Goal: Information Seeking & Learning: Find specific fact

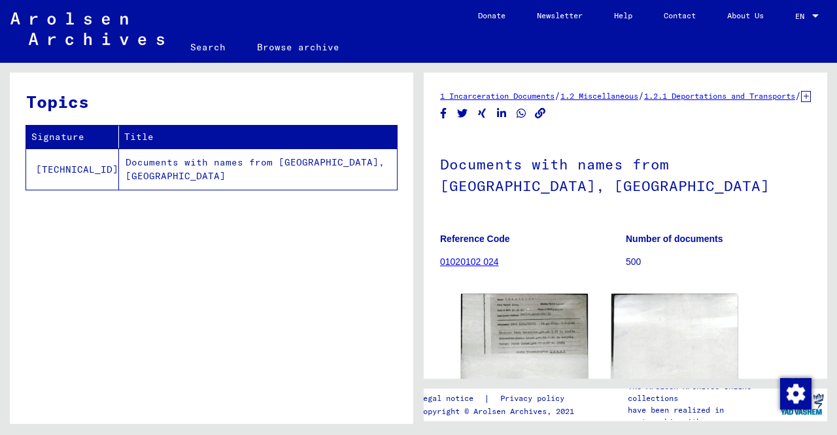
click at [284, 54] on link "Browse archive" at bounding box center [298, 46] width 114 height 31
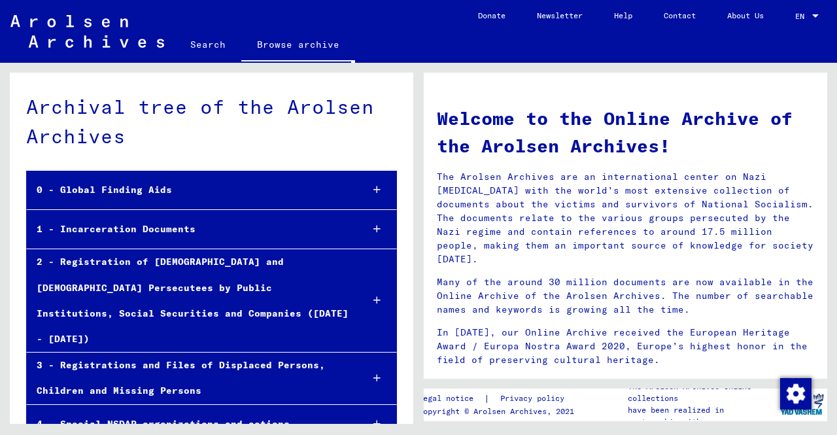
click at [375, 230] on div at bounding box center [377, 229] width 39 height 39
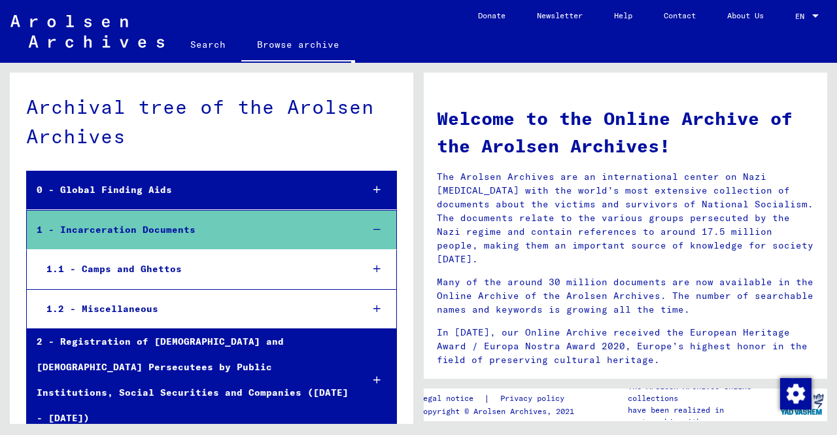
click at [372, 273] on div at bounding box center [377, 269] width 39 height 39
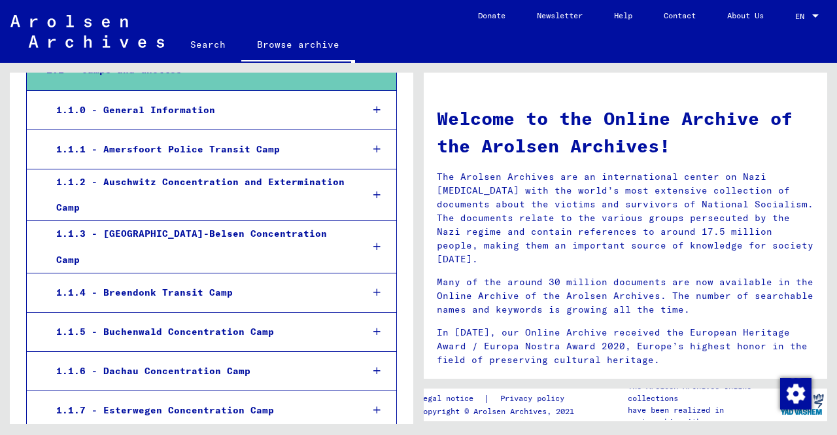
scroll to position [131, 0]
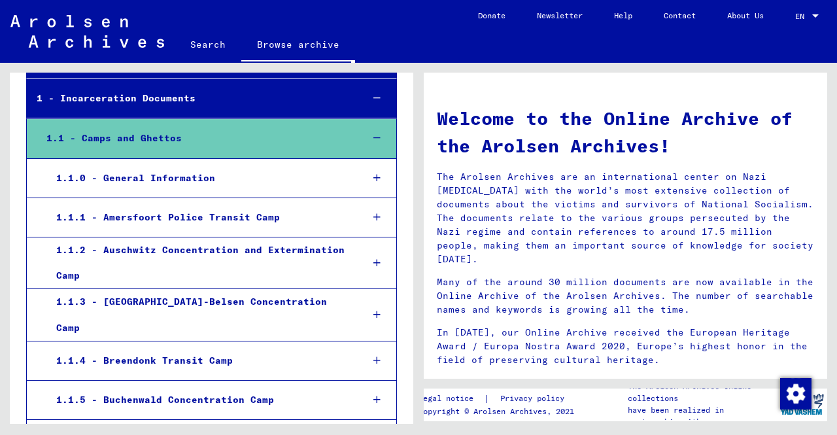
click at [385, 253] on div at bounding box center [377, 263] width 39 height 39
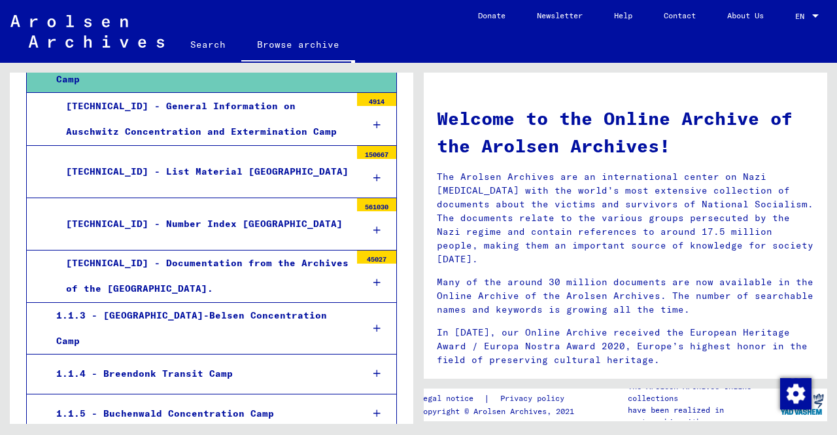
scroll to position [262, 0]
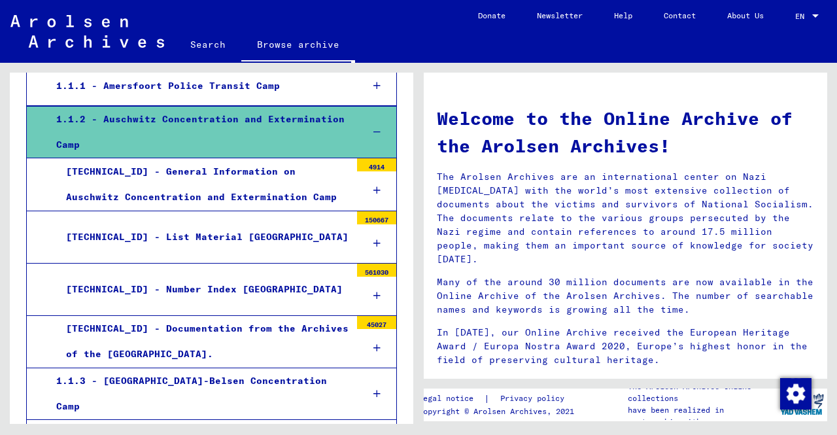
click at [371, 288] on div at bounding box center [376, 296] width 39 height 39
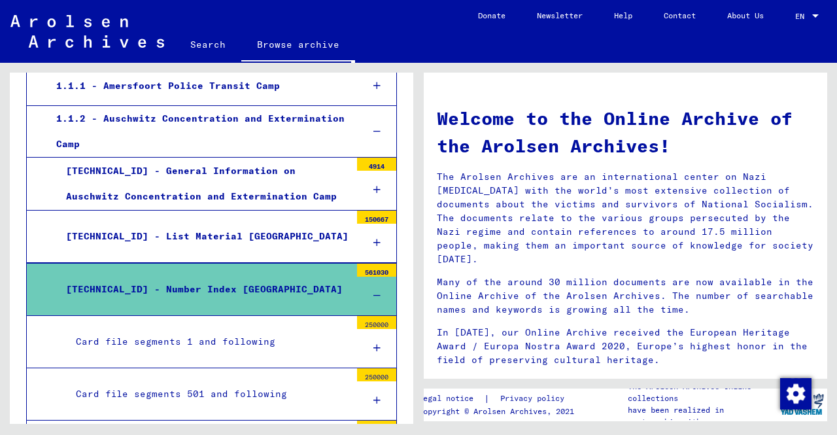
click at [371, 289] on div at bounding box center [376, 296] width 39 height 39
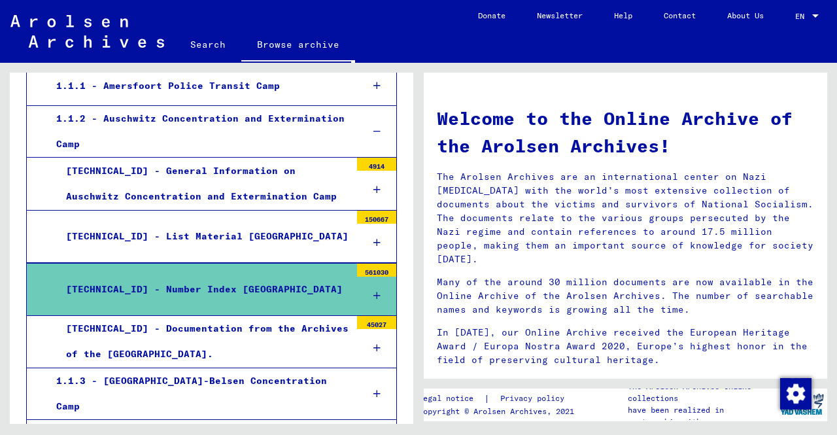
click at [374, 238] on icon at bounding box center [377, 242] width 7 height 9
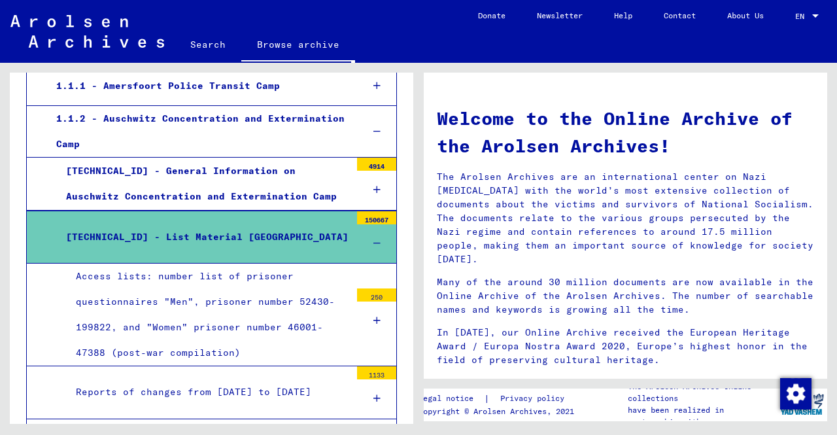
click at [375, 129] on div at bounding box center [377, 132] width 39 height 39
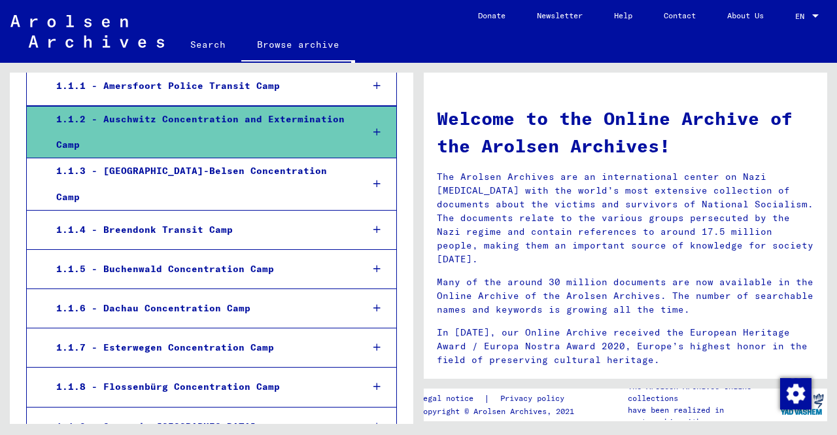
click at [375, 129] on div at bounding box center [377, 132] width 39 height 39
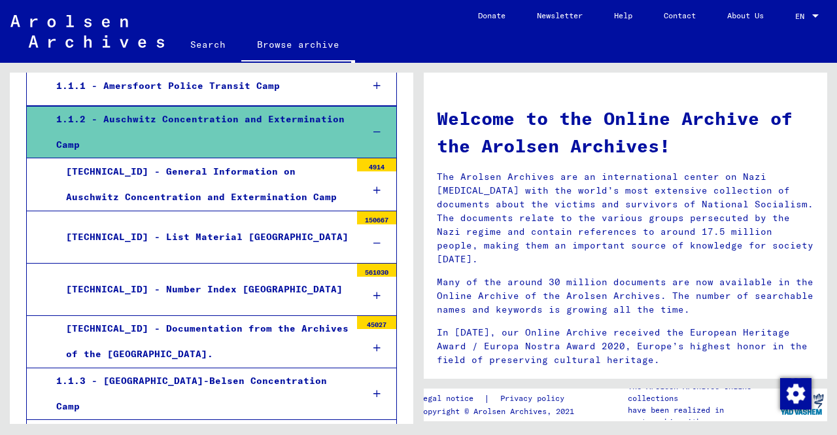
click at [235, 246] on div "[TECHNICAL_ID] - List Material [GEOGRAPHIC_DATA]" at bounding box center [203, 237] width 294 height 26
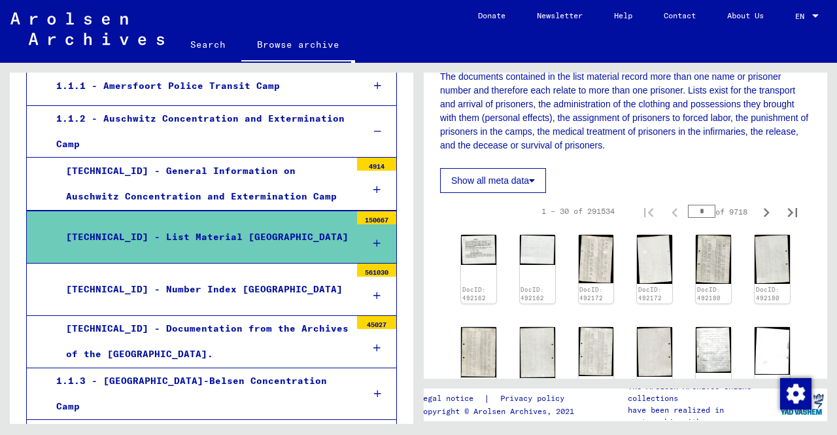
scroll to position [196, 0]
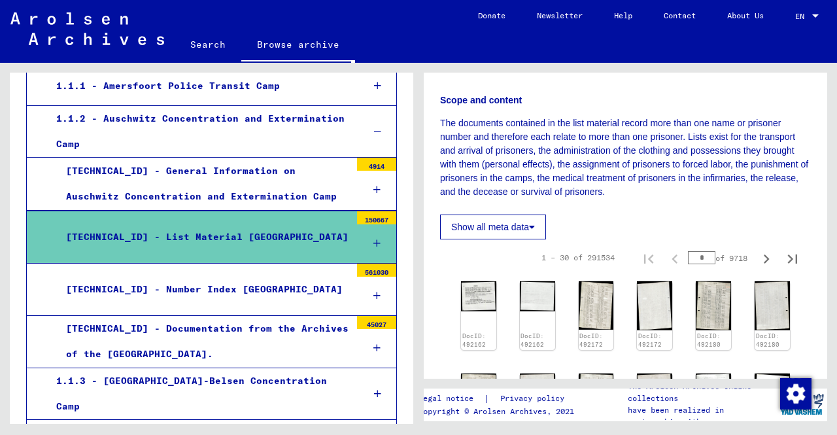
click at [643, 159] on p "The documents contained in the list material record more than one name or priso…" at bounding box center [625, 157] width 371 height 82
click at [645, 159] on p "The documents contained in the list material record more than one name or priso…" at bounding box center [625, 157] width 371 height 82
click at [697, 194] on p "The documents contained in the list material record more than one name or priso…" at bounding box center [625, 157] width 371 height 82
click at [601, 302] on img at bounding box center [596, 305] width 37 height 51
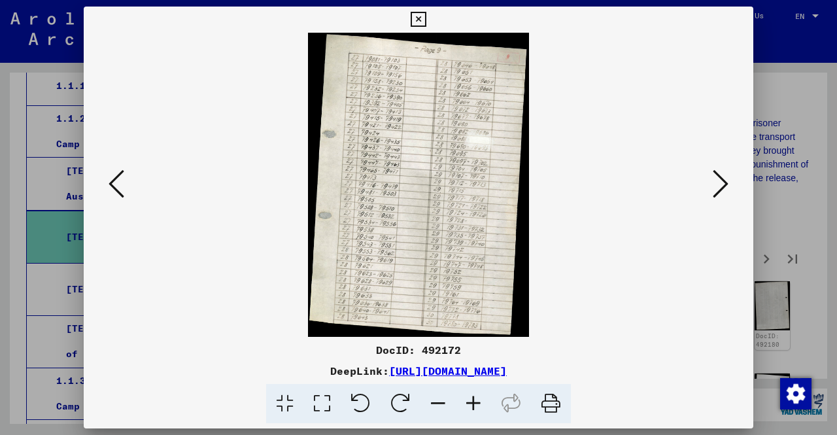
click at [727, 175] on icon at bounding box center [721, 183] width 16 height 31
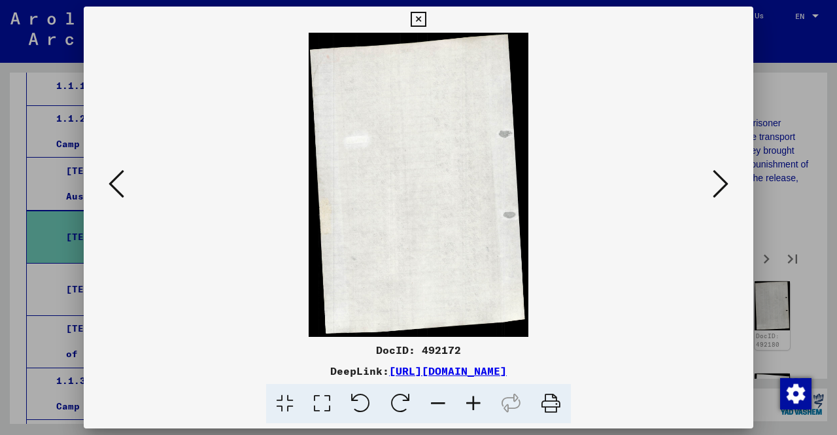
click at [721, 181] on icon at bounding box center [721, 183] width 16 height 31
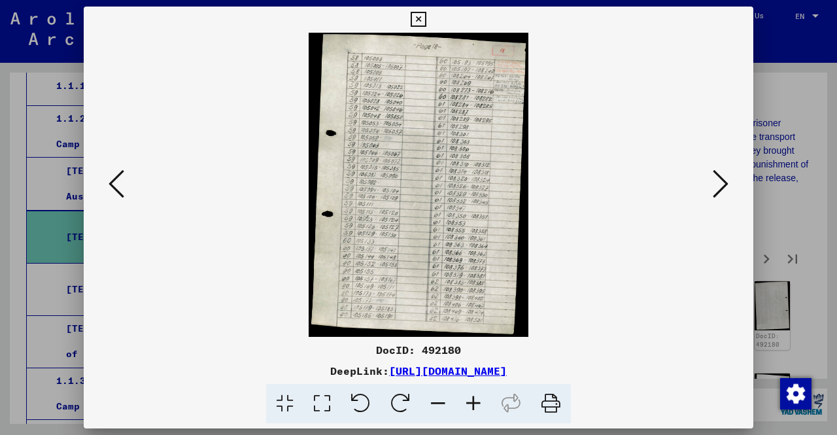
click at [721, 181] on icon at bounding box center [721, 183] width 16 height 31
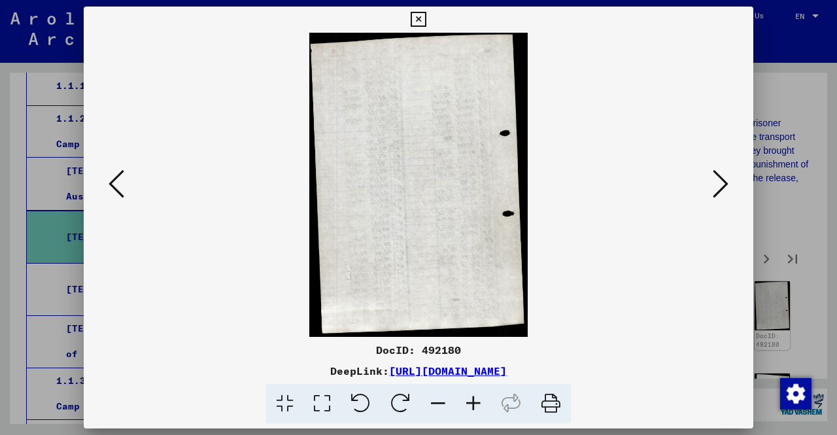
click at [721, 181] on icon at bounding box center [721, 183] width 16 height 31
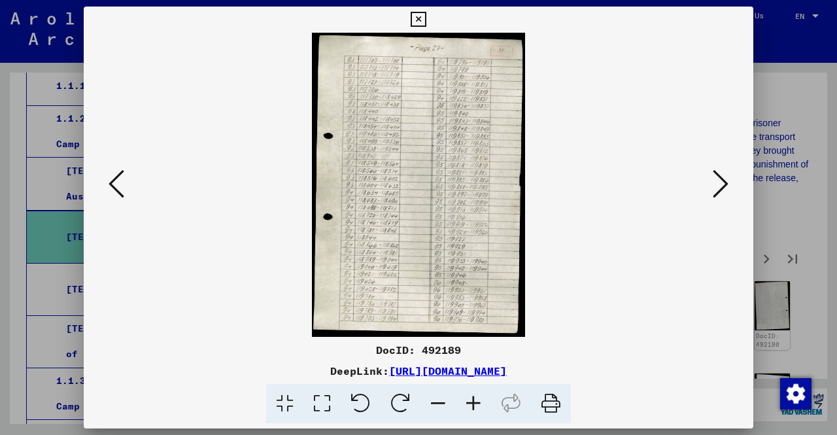
click at [721, 181] on icon at bounding box center [721, 183] width 16 height 31
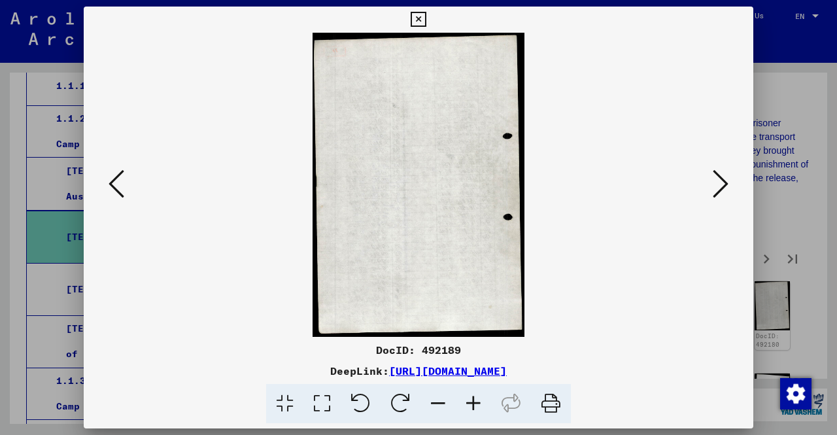
click at [721, 181] on icon at bounding box center [721, 183] width 16 height 31
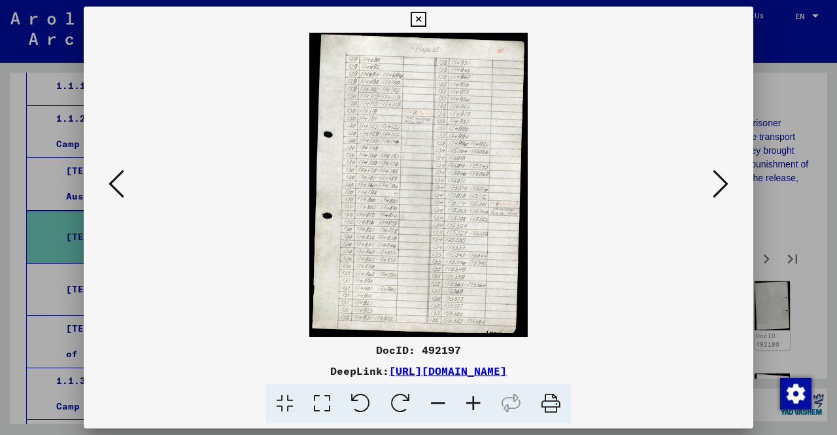
click at [721, 181] on icon at bounding box center [721, 183] width 16 height 31
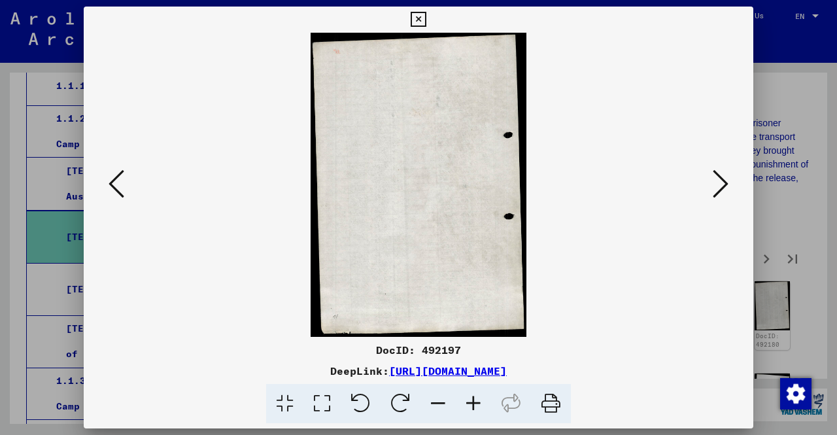
click at [724, 184] on icon at bounding box center [721, 183] width 16 height 31
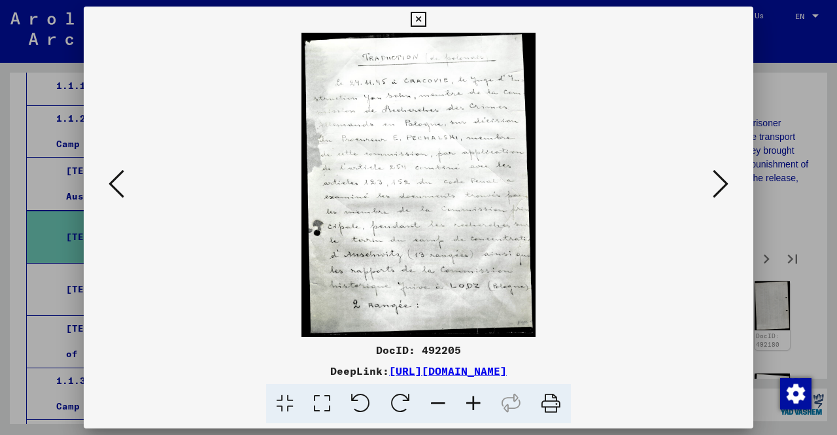
click at [726, 186] on icon at bounding box center [721, 183] width 16 height 31
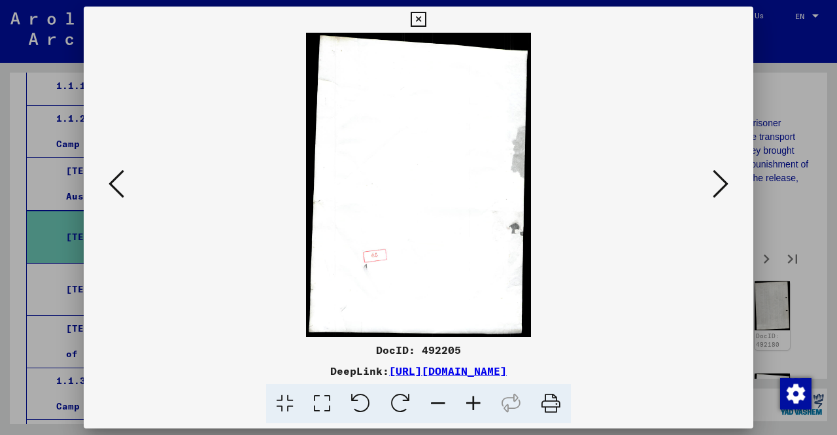
click at [726, 187] on icon at bounding box center [721, 183] width 16 height 31
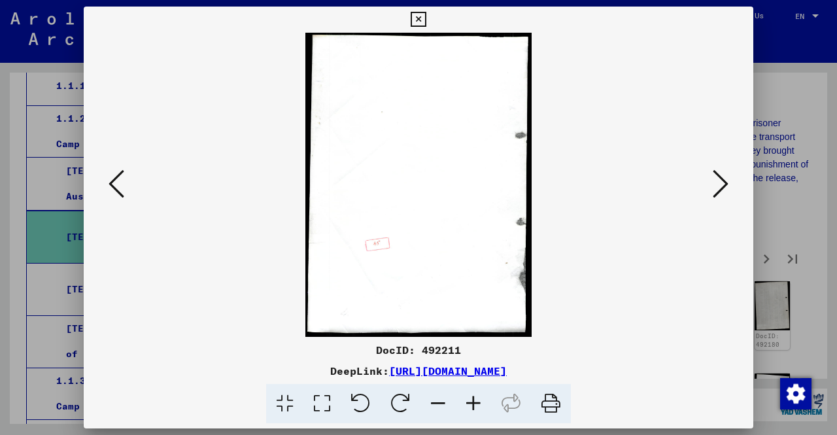
click at [729, 190] on button at bounding box center [721, 184] width 24 height 37
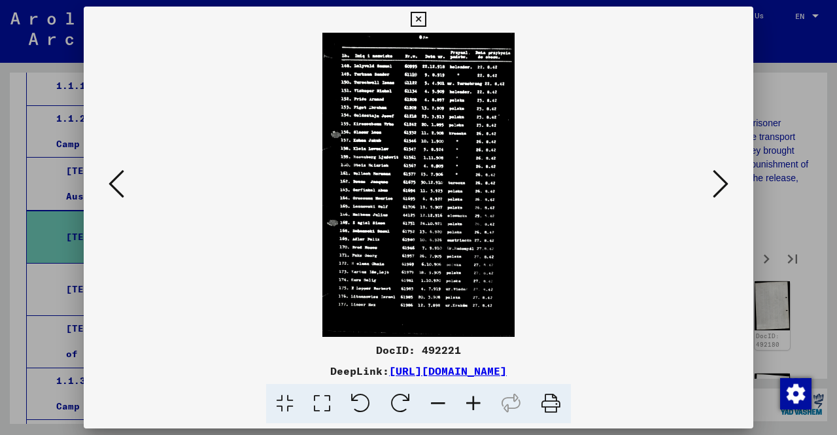
click at [729, 191] on button at bounding box center [721, 184] width 24 height 37
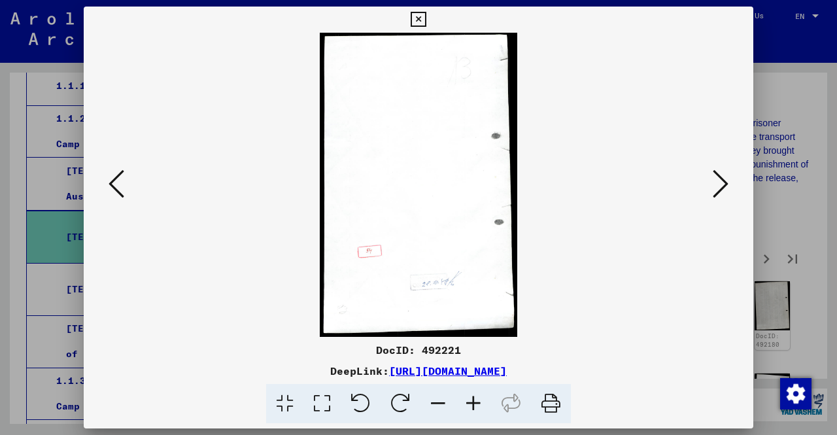
click at [729, 191] on button at bounding box center [721, 184] width 24 height 37
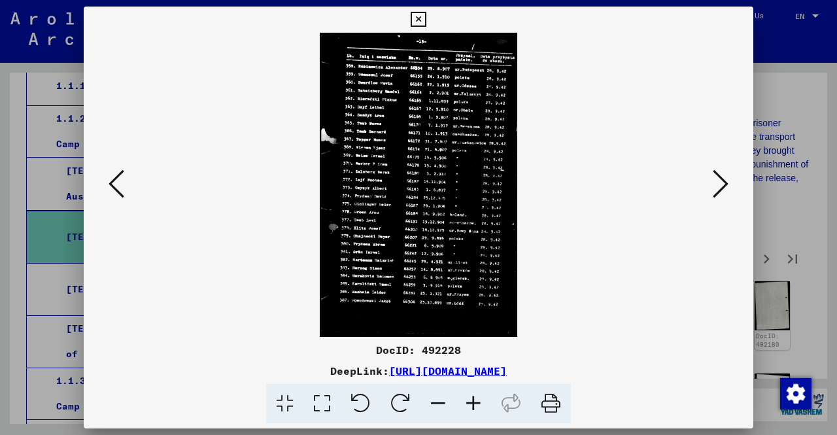
click at [729, 191] on button at bounding box center [721, 184] width 24 height 37
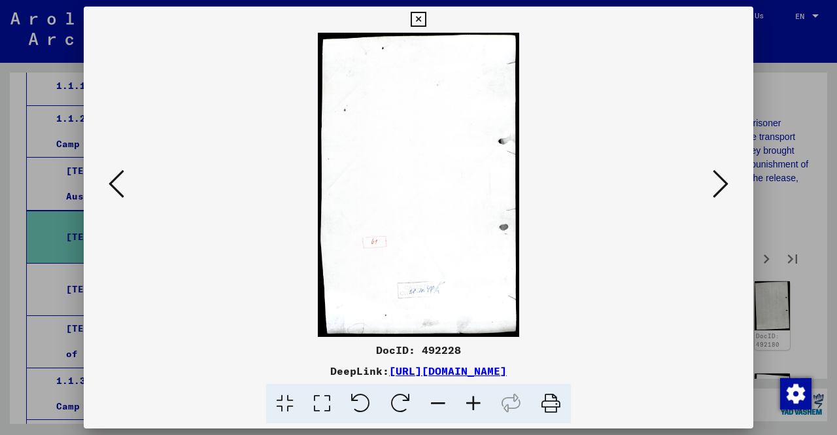
click at [805, 190] on div at bounding box center [418, 217] width 837 height 435
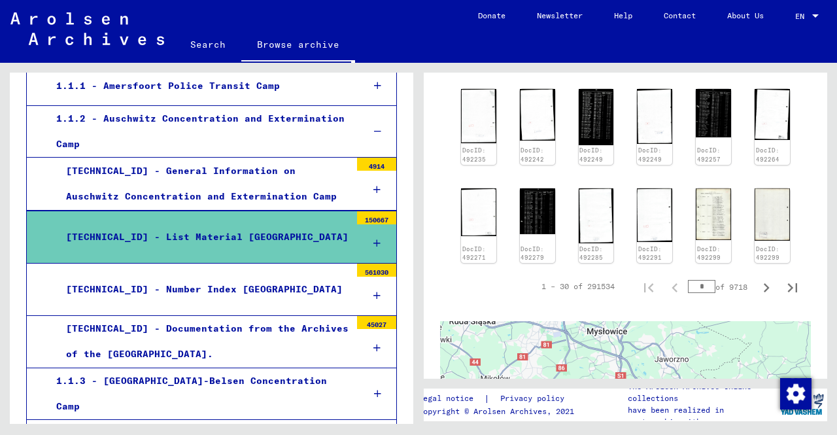
scroll to position [654, 0]
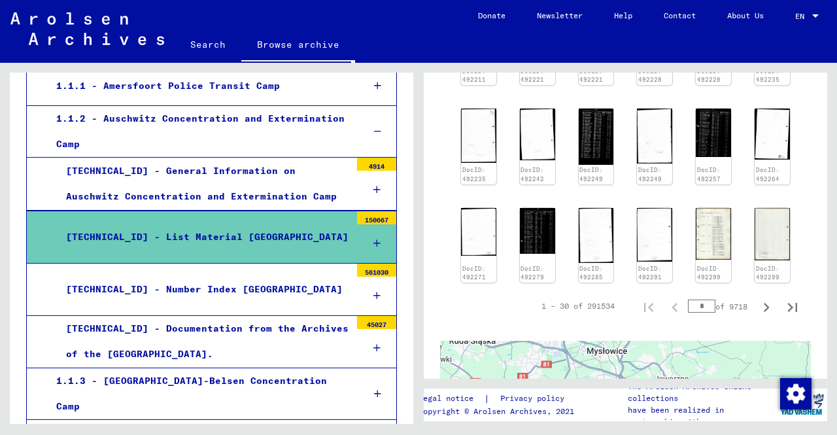
click at [365, 289] on div at bounding box center [376, 296] width 39 height 39
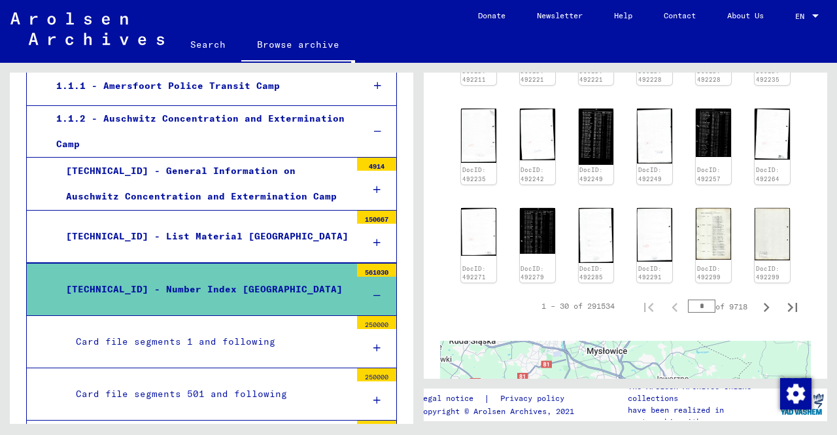
click at [374, 239] on icon at bounding box center [377, 242] width 7 height 9
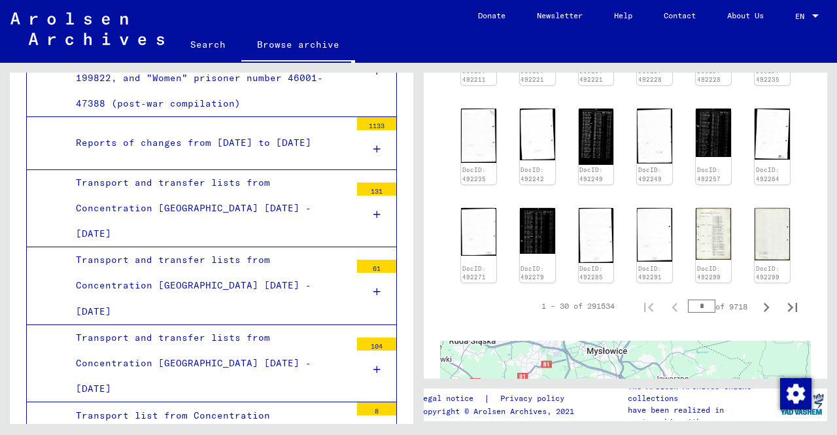
scroll to position [523, 0]
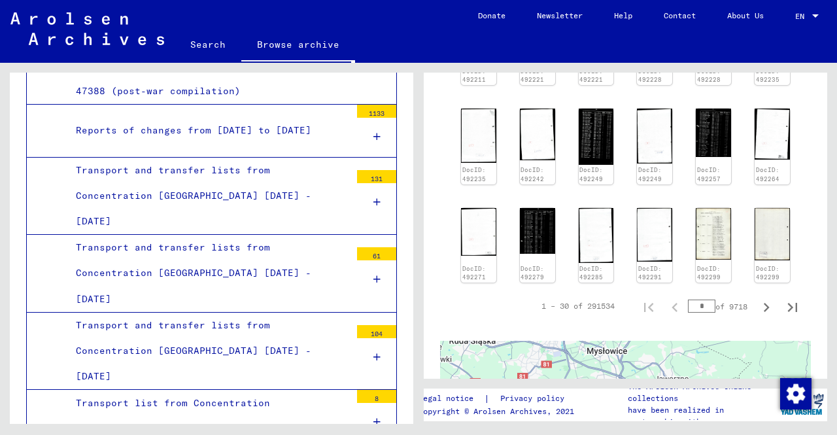
click at [171, 203] on div "Transport and transfer lists from Concentration [GEOGRAPHIC_DATA] [DATE] - [DAT…" at bounding box center [208, 196] width 285 height 77
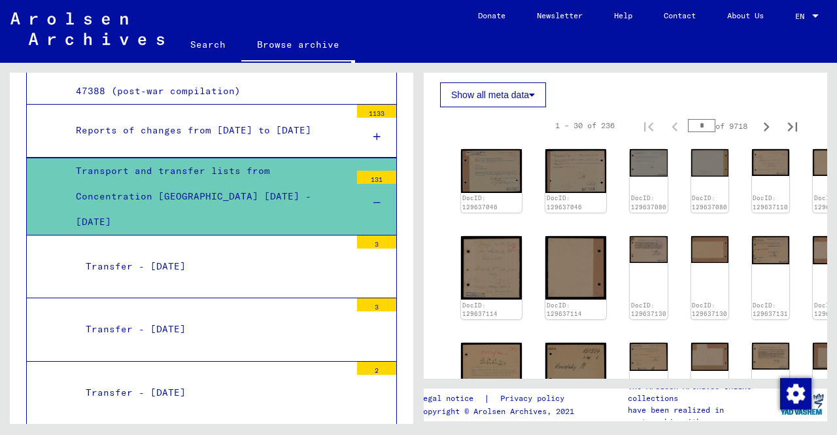
scroll to position [393, 0]
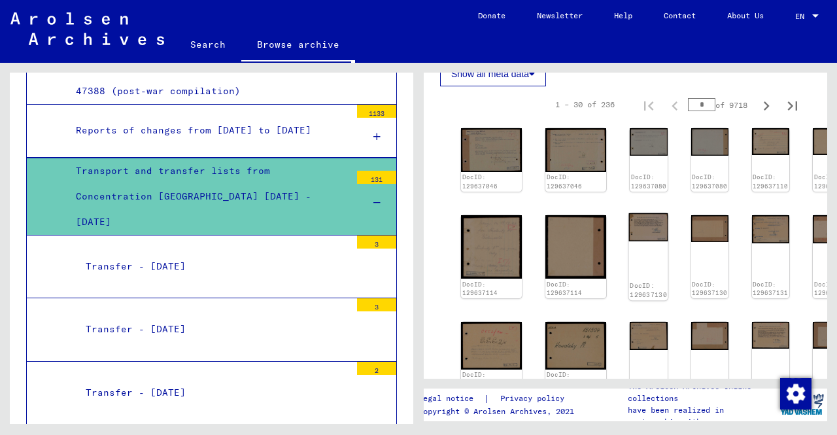
click at [629, 213] on img at bounding box center [648, 227] width 39 height 28
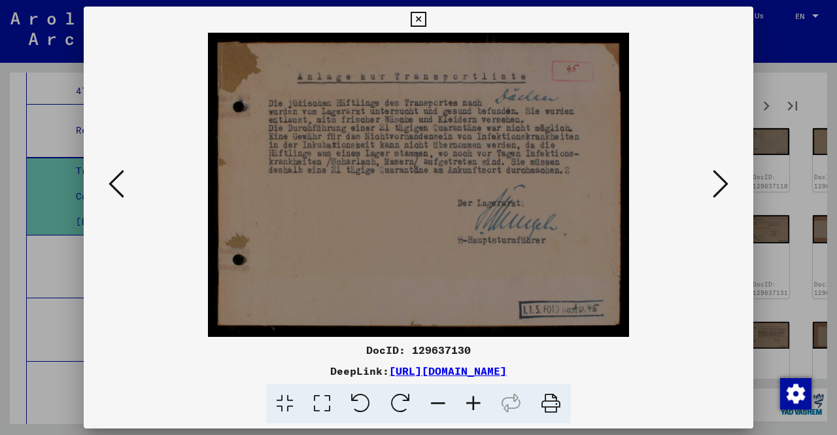
click at [788, 186] on div at bounding box center [418, 217] width 837 height 435
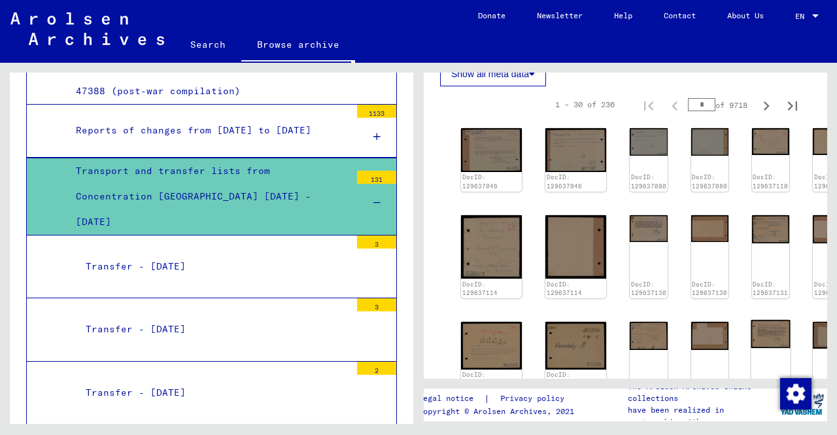
click at [751, 320] on img at bounding box center [770, 334] width 39 height 28
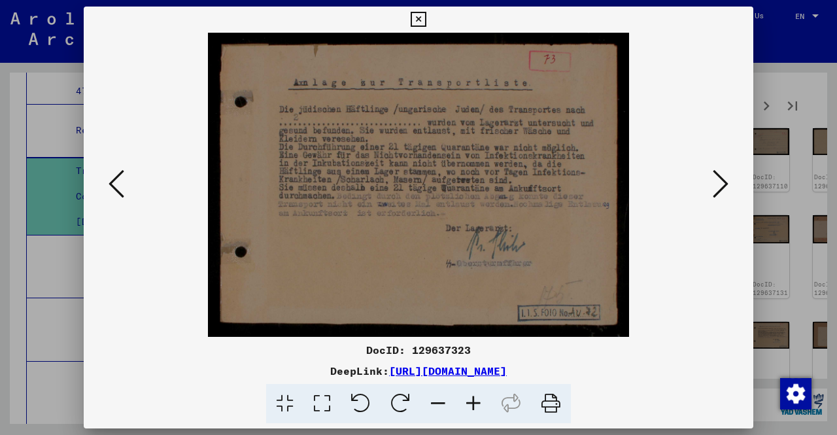
click at [837, 221] on div at bounding box center [418, 217] width 837 height 435
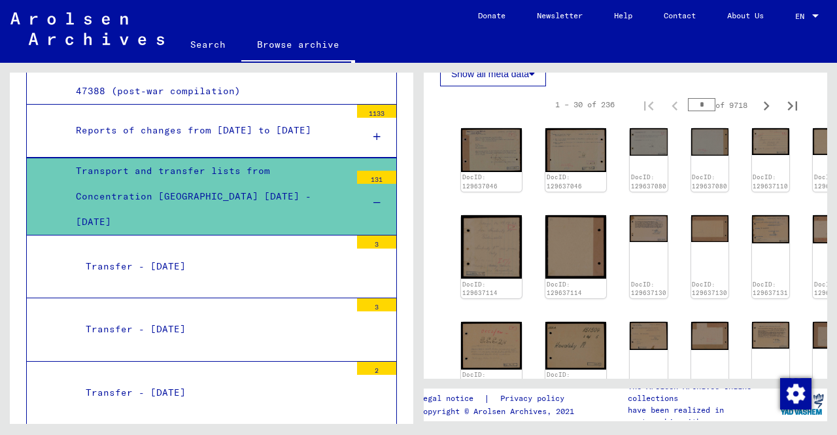
click at [769, 92] on div "1 – 30 of 236 * of 9718" at bounding box center [673, 105] width 266 height 26
click at [763, 97] on icon "Next page" at bounding box center [767, 106] width 18 height 18
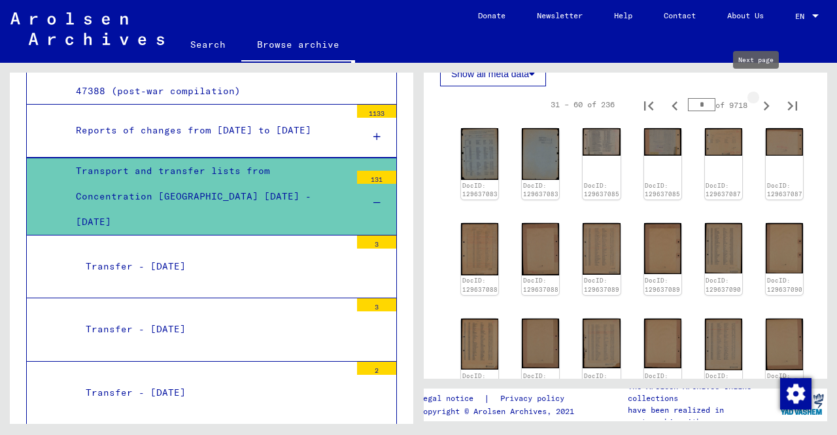
type input "*"
click at [474, 150] on img at bounding box center [480, 153] width 39 height 54
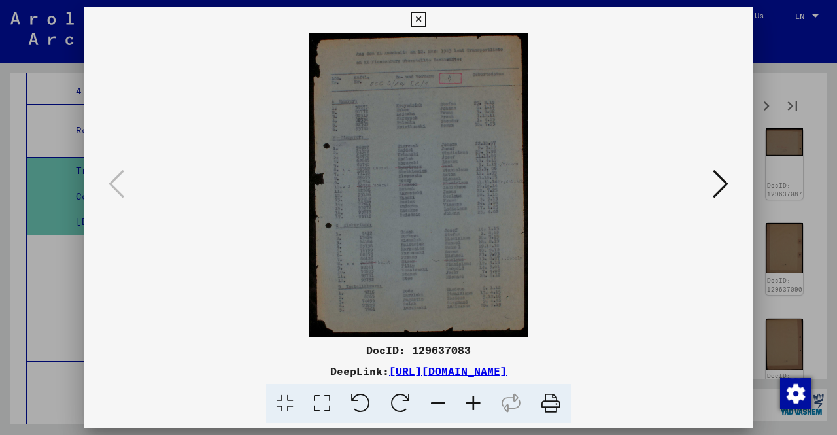
click at [818, 213] on div at bounding box center [418, 217] width 837 height 435
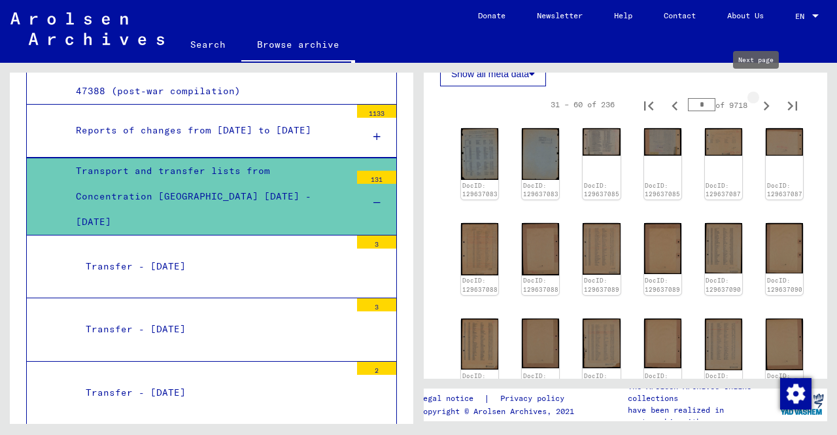
click at [758, 97] on icon "Next page" at bounding box center [767, 106] width 18 height 18
type input "*"
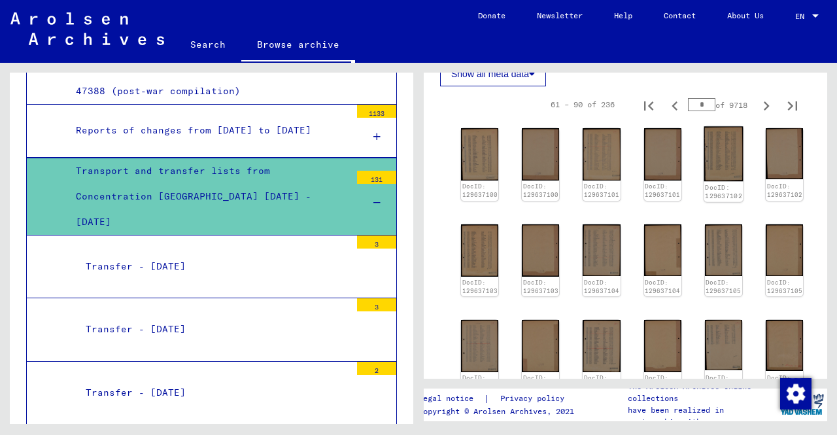
click at [709, 149] on img at bounding box center [723, 153] width 39 height 55
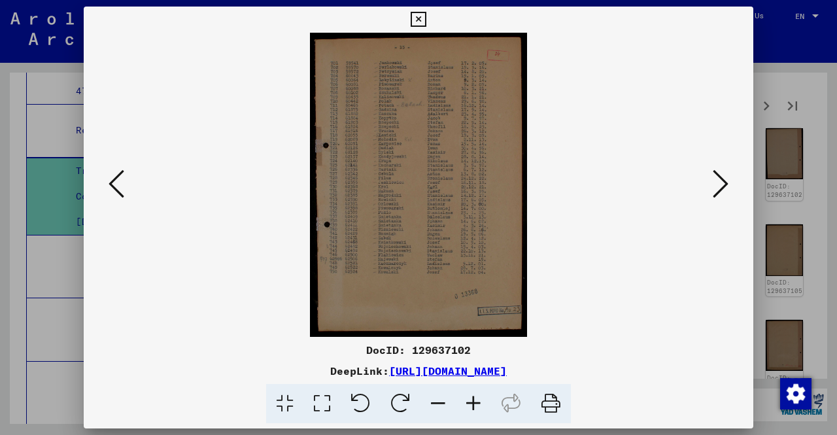
click at [471, 407] on icon at bounding box center [473, 404] width 35 height 40
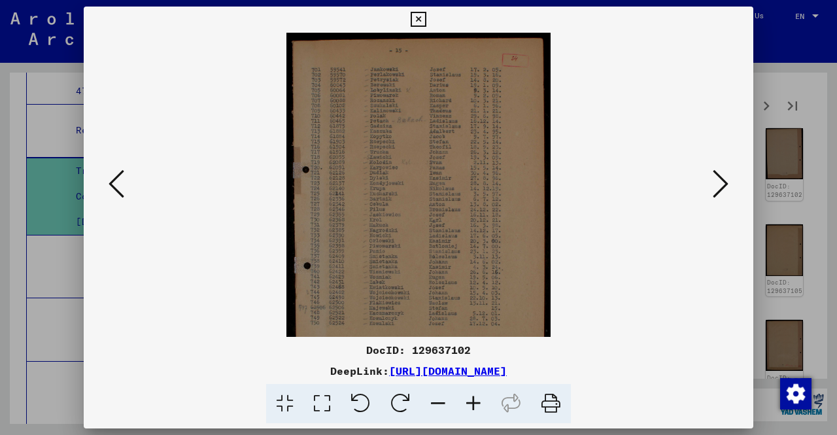
click at [472, 407] on icon at bounding box center [473, 404] width 35 height 40
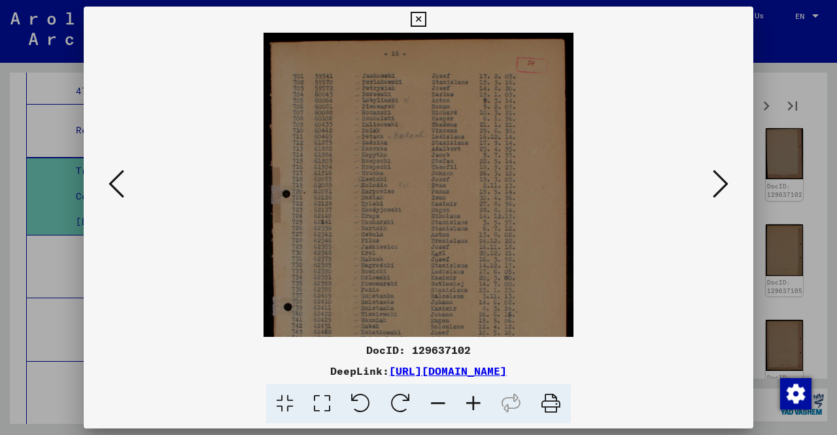
click at [473, 407] on icon at bounding box center [473, 404] width 35 height 40
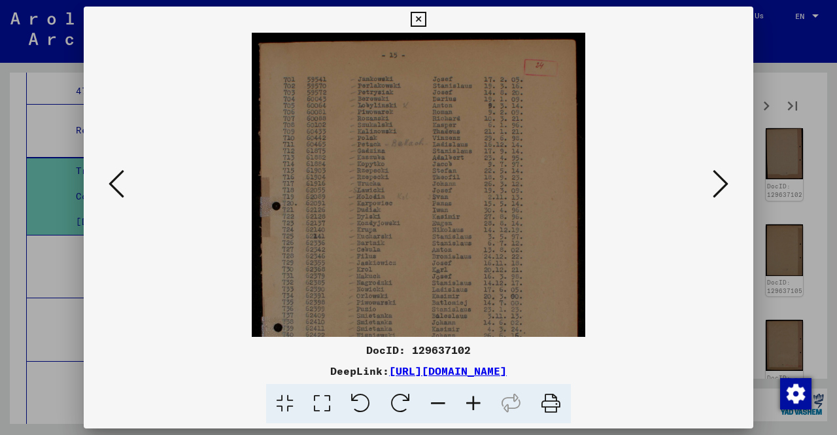
click at [473, 407] on icon at bounding box center [473, 404] width 35 height 40
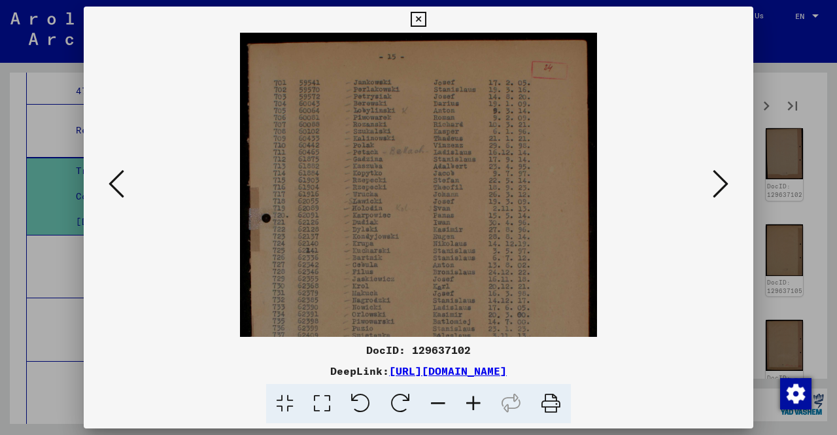
click at [773, 256] on div at bounding box center [418, 217] width 837 height 435
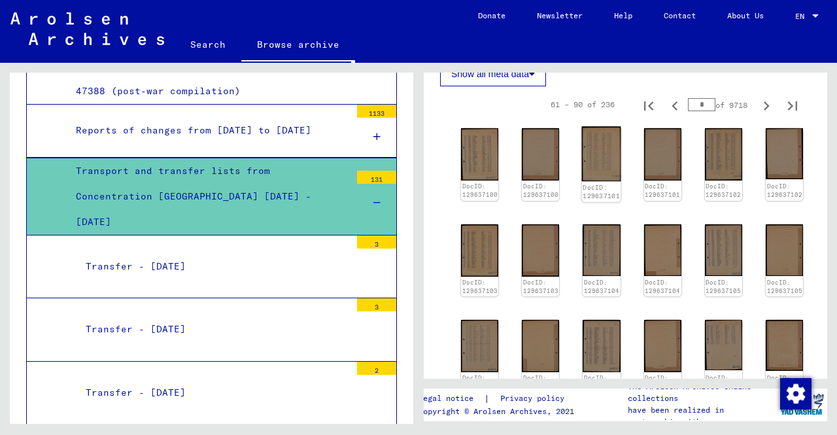
click at [588, 162] on img at bounding box center [601, 153] width 39 height 55
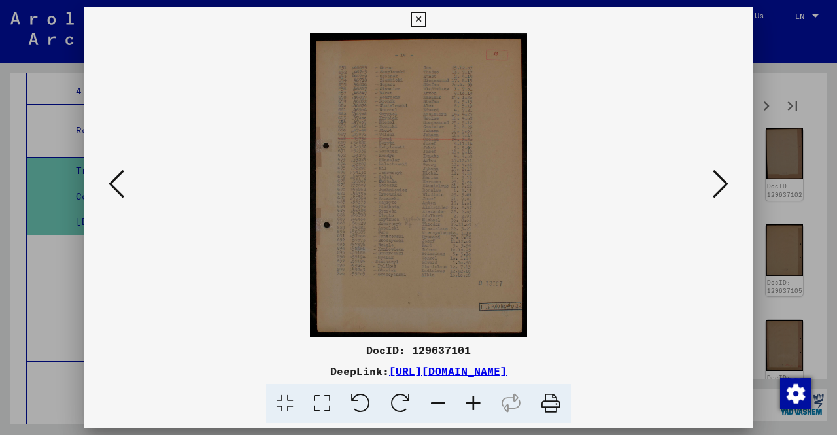
click at [113, 192] on icon at bounding box center [117, 183] width 16 height 31
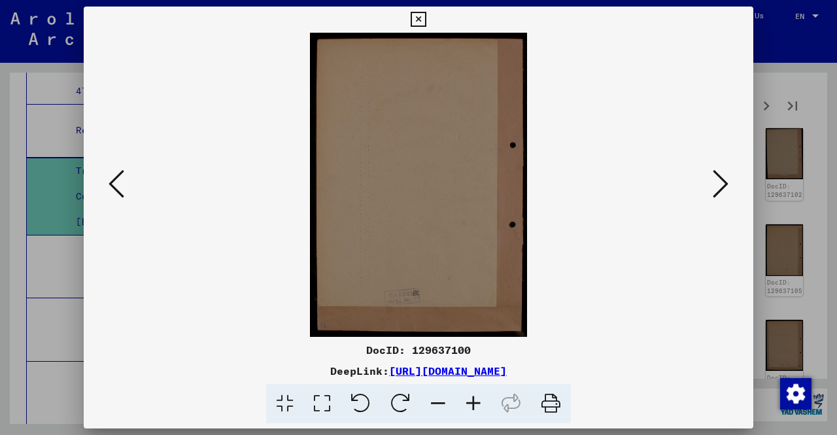
click at [113, 192] on icon at bounding box center [117, 183] width 16 height 31
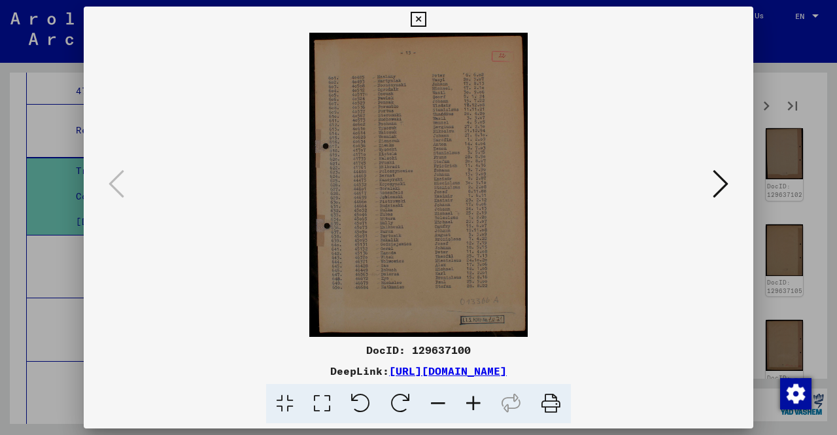
click at [837, 228] on div at bounding box center [418, 217] width 837 height 435
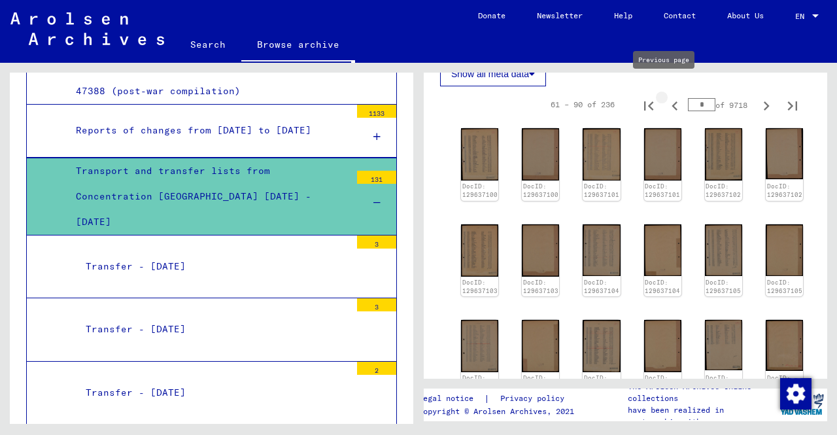
click at [669, 97] on icon "Previous page" at bounding box center [675, 106] width 18 height 18
type input "*"
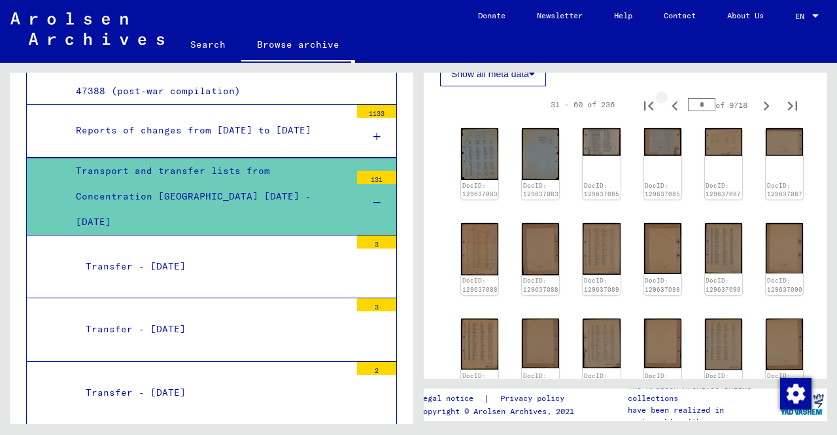
click at [669, 97] on icon "Previous page" at bounding box center [675, 106] width 18 height 18
type input "*"
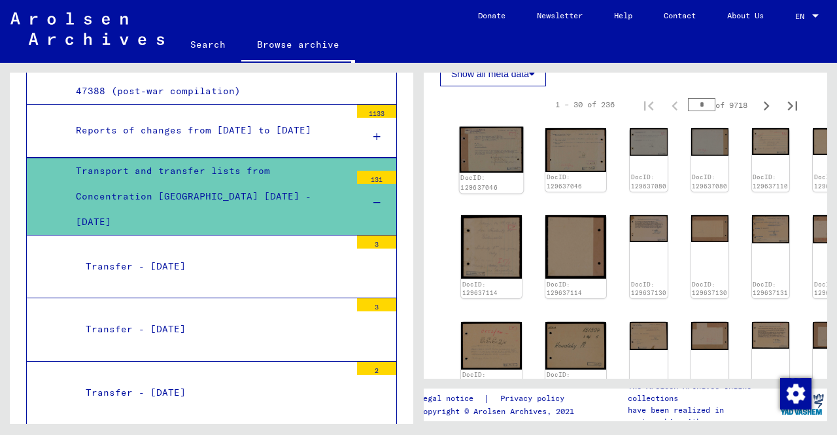
click at [475, 134] on img at bounding box center [492, 150] width 64 height 46
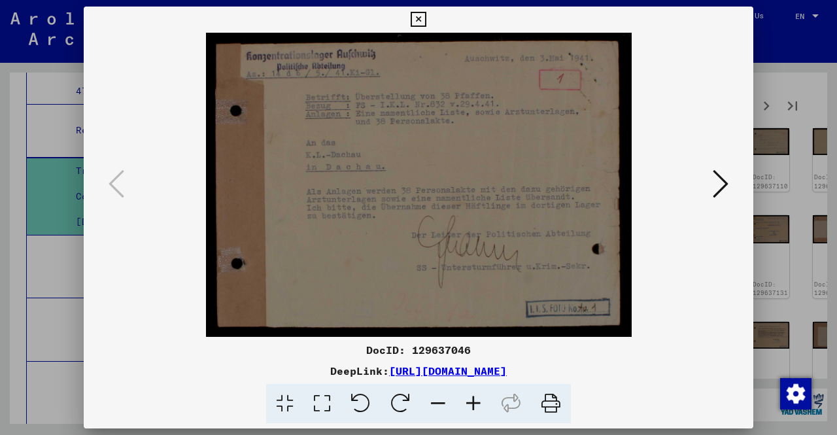
click at [728, 185] on icon at bounding box center [721, 183] width 16 height 31
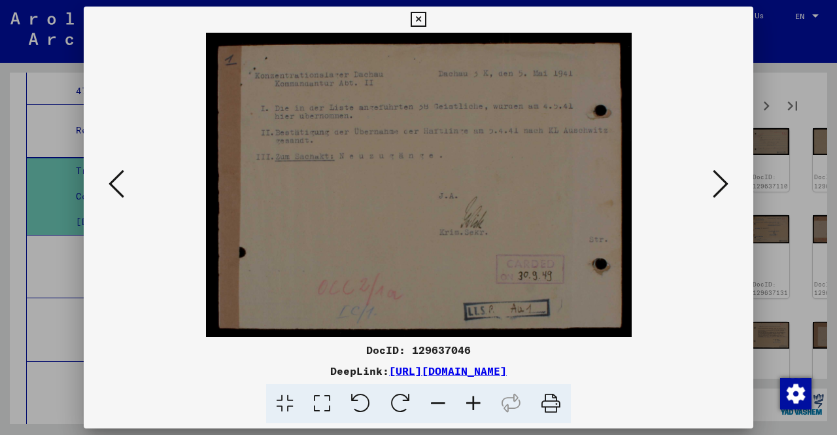
click at [728, 185] on icon at bounding box center [721, 183] width 16 height 31
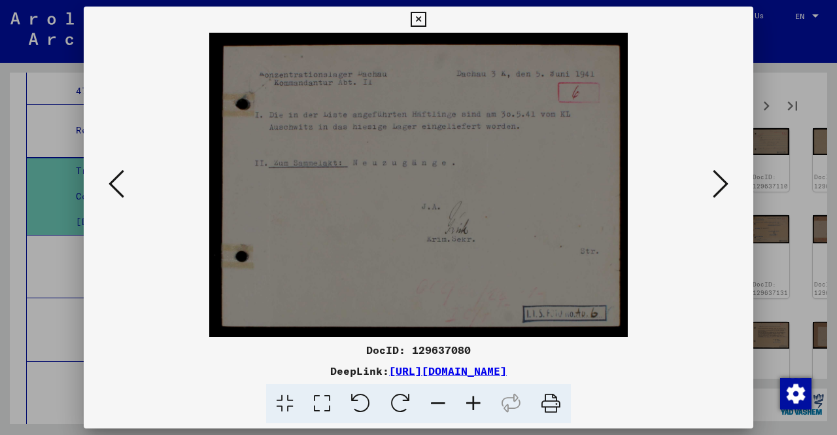
click at [728, 185] on icon at bounding box center [721, 183] width 16 height 31
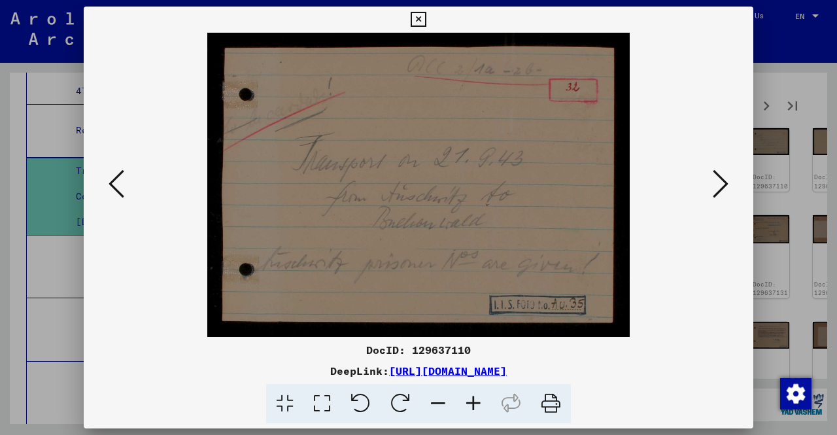
click at [728, 185] on icon at bounding box center [721, 183] width 16 height 31
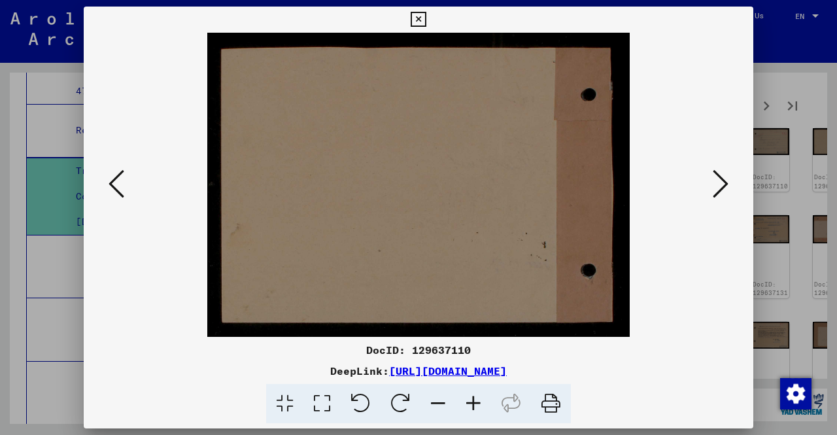
click at [728, 185] on icon at bounding box center [721, 183] width 16 height 31
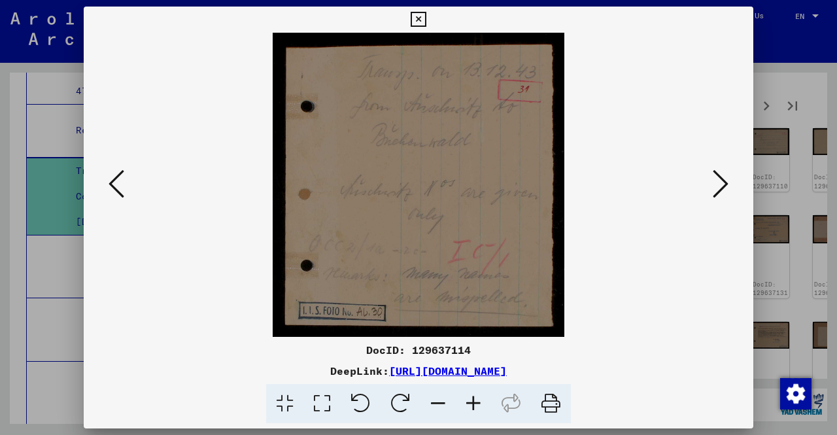
click at [728, 185] on icon at bounding box center [721, 183] width 16 height 31
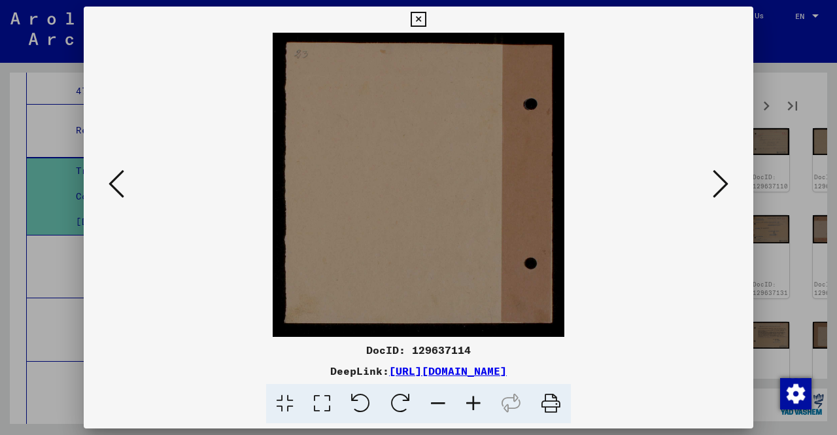
click at [728, 185] on icon at bounding box center [721, 183] width 16 height 31
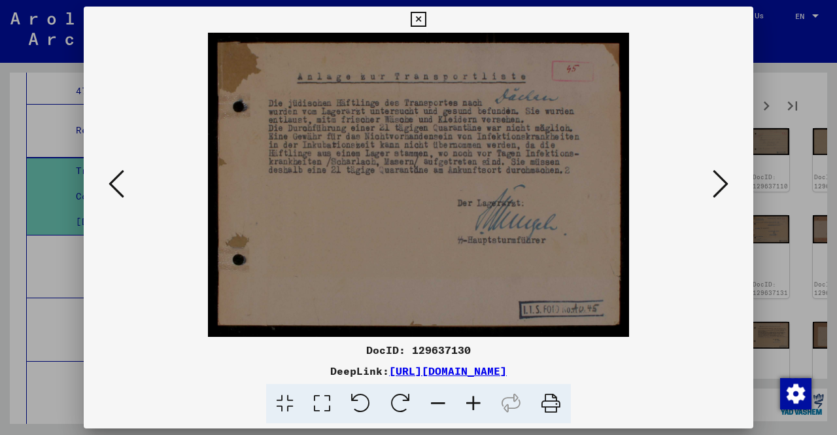
click at [728, 185] on icon at bounding box center [721, 183] width 16 height 31
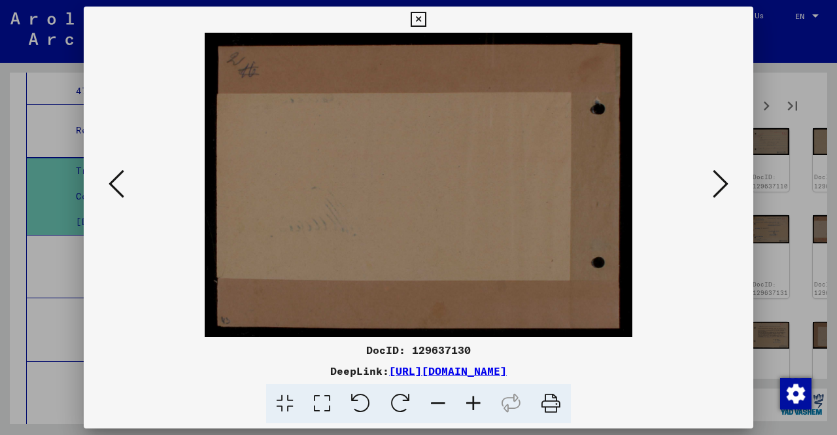
click at [728, 185] on icon at bounding box center [721, 183] width 16 height 31
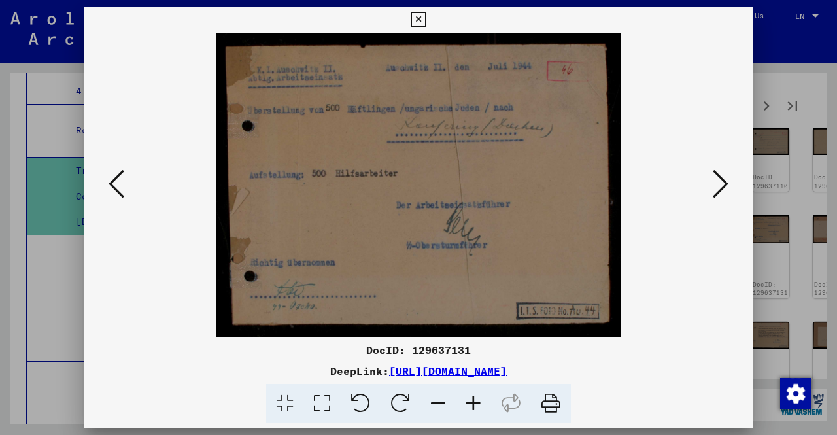
click at [728, 185] on icon at bounding box center [721, 183] width 16 height 31
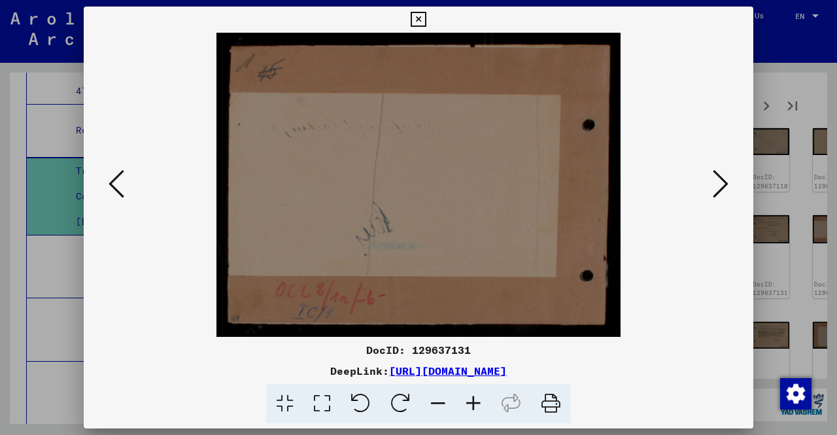
click at [728, 185] on icon at bounding box center [721, 183] width 16 height 31
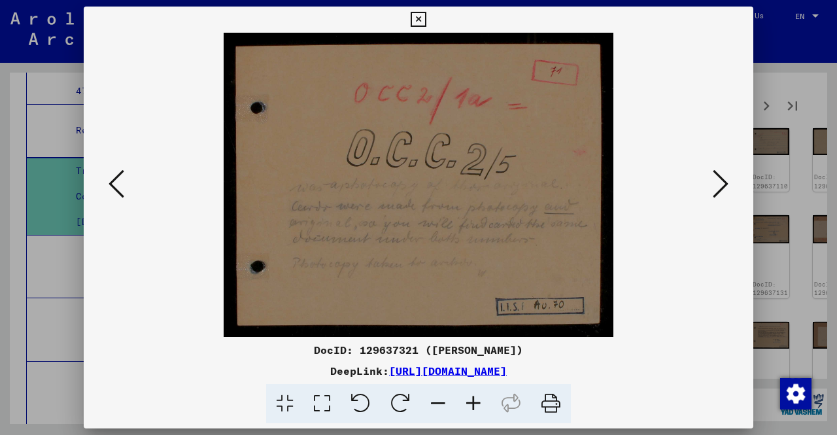
click at [728, 185] on icon at bounding box center [721, 183] width 16 height 31
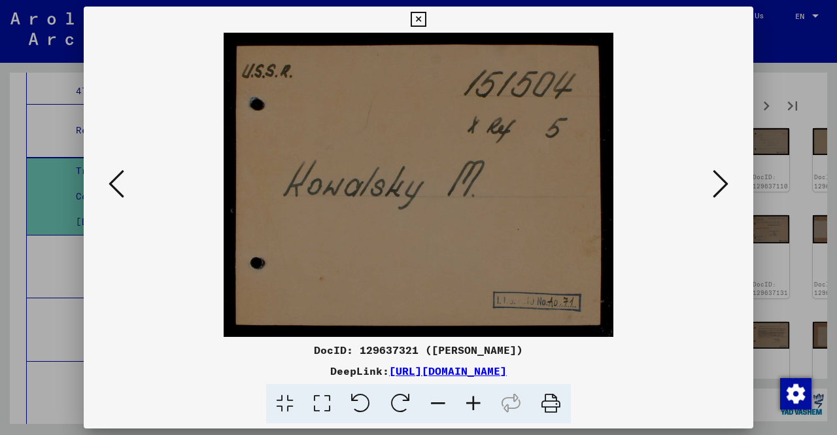
click at [728, 185] on icon at bounding box center [721, 183] width 16 height 31
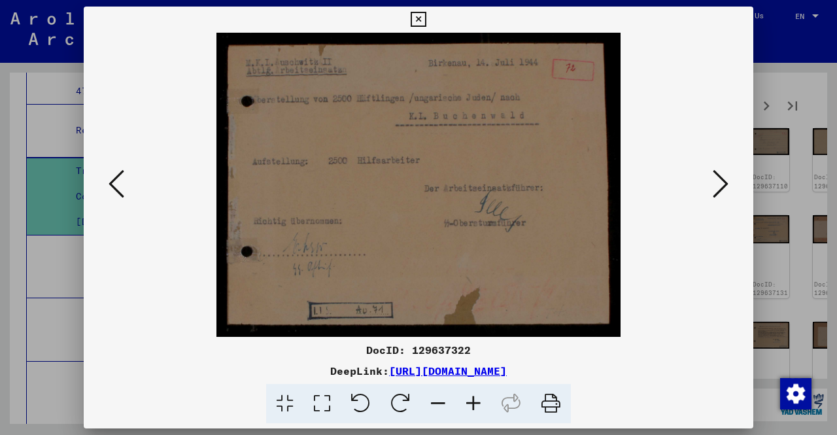
click at [728, 185] on icon at bounding box center [721, 183] width 16 height 31
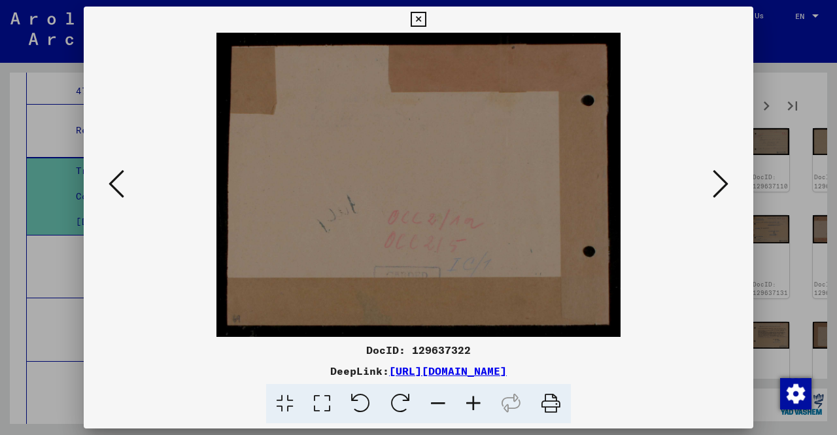
click at [728, 185] on icon at bounding box center [721, 183] width 16 height 31
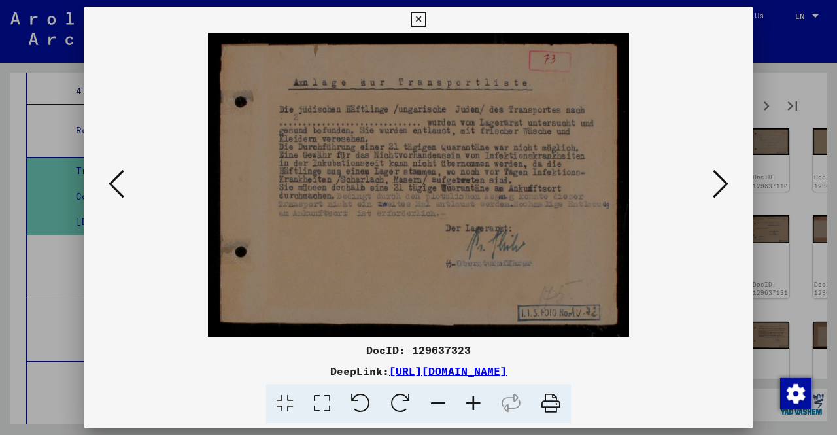
click at [813, 84] on div at bounding box center [418, 217] width 837 height 435
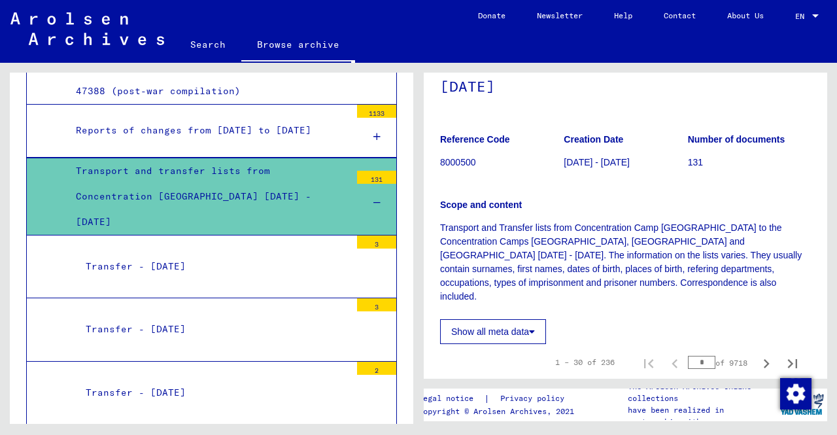
scroll to position [131, 0]
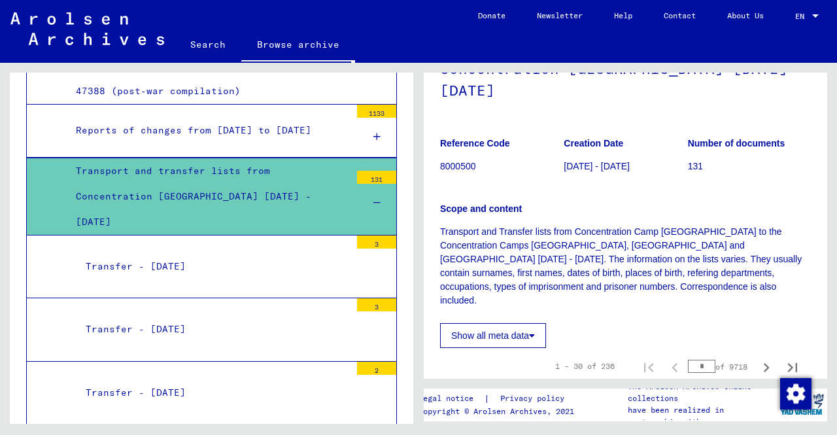
click at [209, 195] on div "Transport and transfer lists from Concentration [GEOGRAPHIC_DATA] [DATE] - [DAT…" at bounding box center [208, 196] width 285 height 77
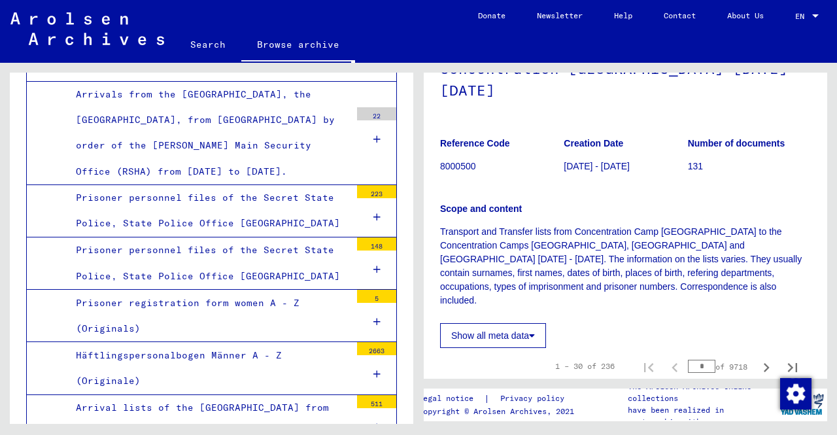
scroll to position [1112, 0]
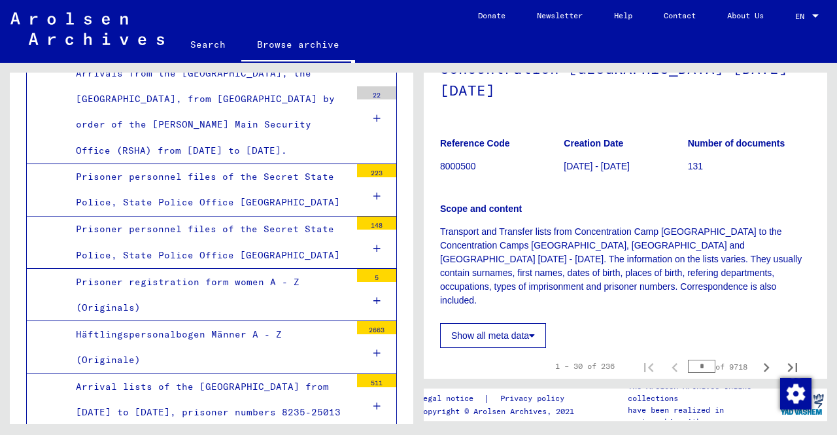
click at [362, 177] on div at bounding box center [376, 196] width 39 height 39
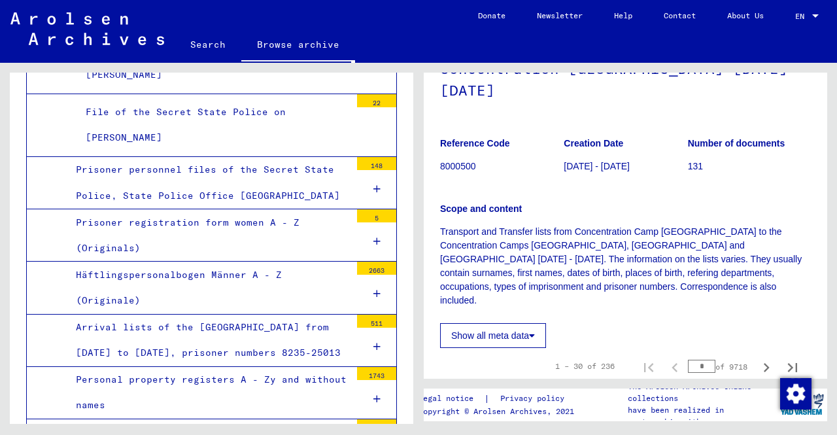
scroll to position [1569, 0]
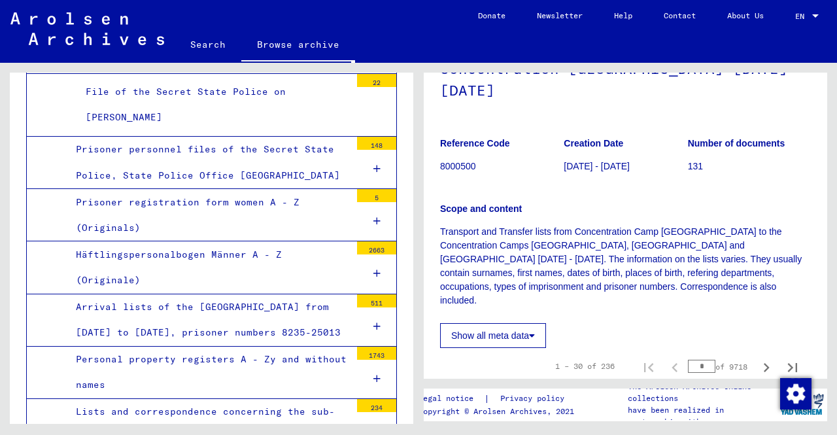
click at [374, 217] on icon at bounding box center [377, 221] width 7 height 9
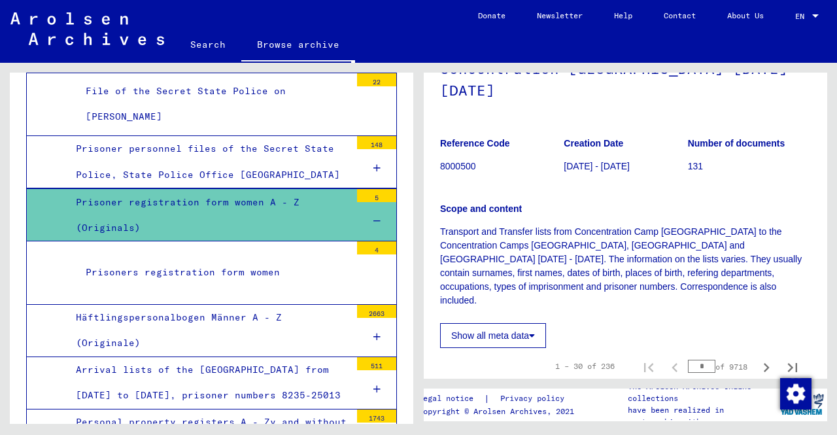
click at [311, 260] on div "Prisoners registration form women" at bounding box center [213, 273] width 275 height 26
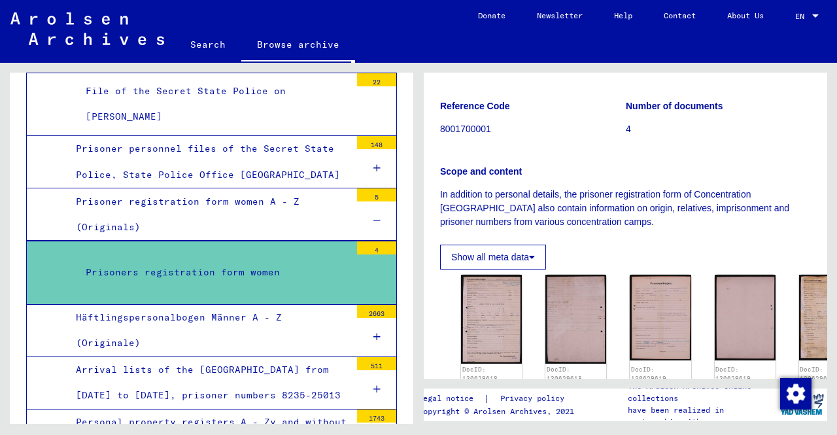
scroll to position [131, 0]
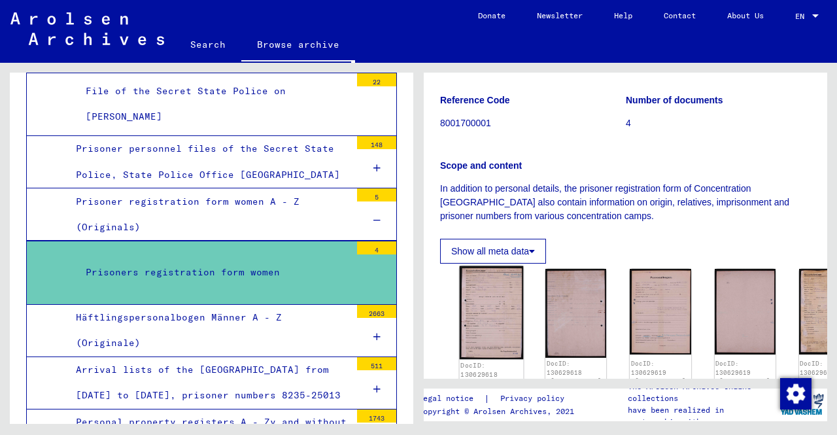
click at [484, 298] on img at bounding box center [492, 313] width 64 height 94
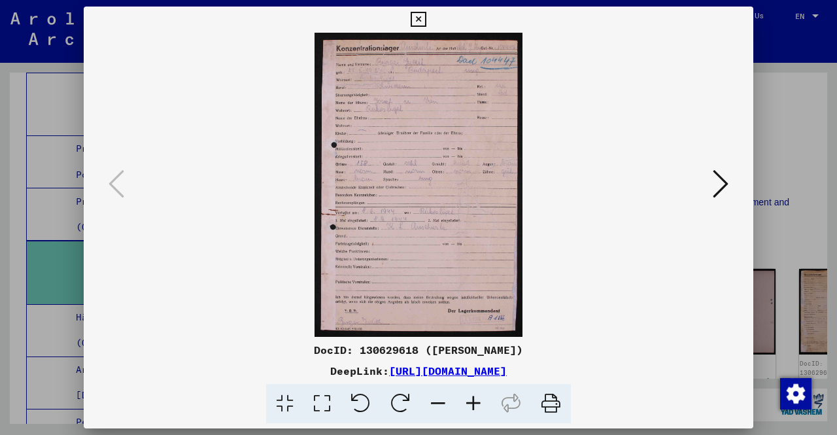
click at [811, 255] on div at bounding box center [418, 217] width 837 height 435
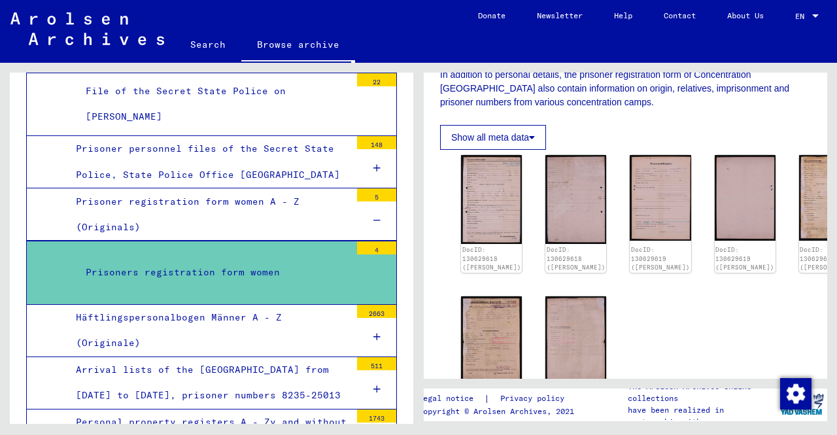
scroll to position [262, 0]
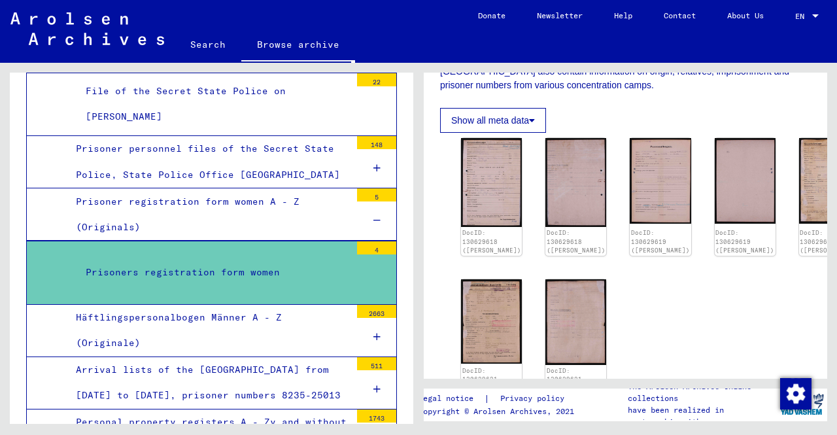
click at [251, 305] on div "Häftlingspersonalbogen Männer A - Z (Originale)" at bounding box center [208, 330] width 285 height 51
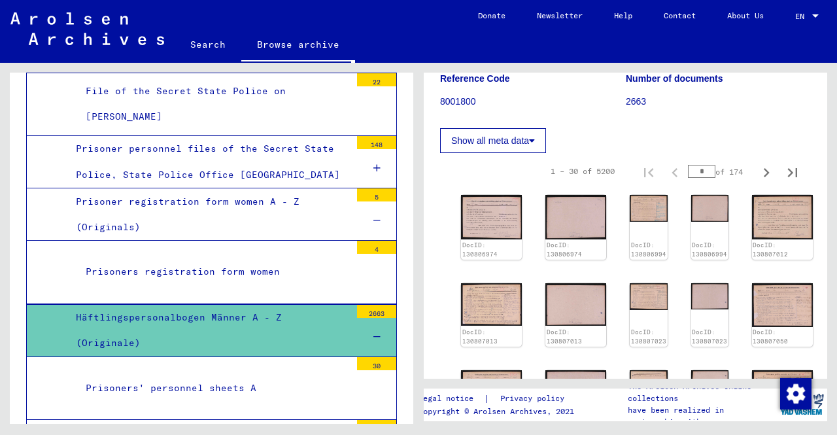
scroll to position [196, 0]
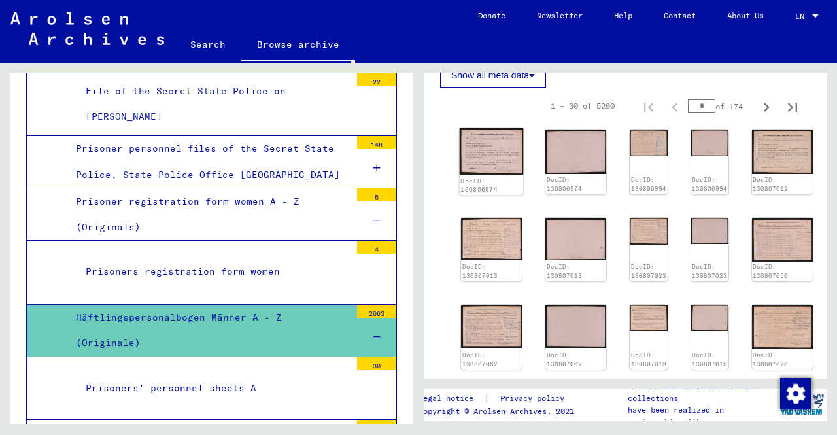
click at [492, 150] on img at bounding box center [492, 151] width 64 height 46
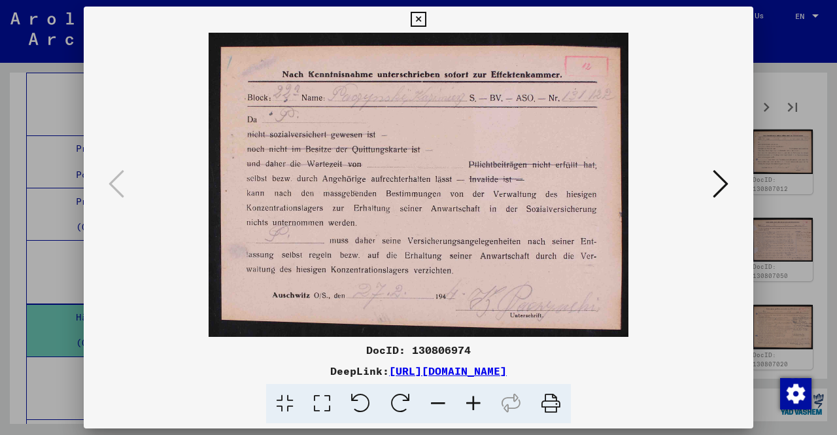
click at [837, 192] on div at bounding box center [418, 217] width 837 height 435
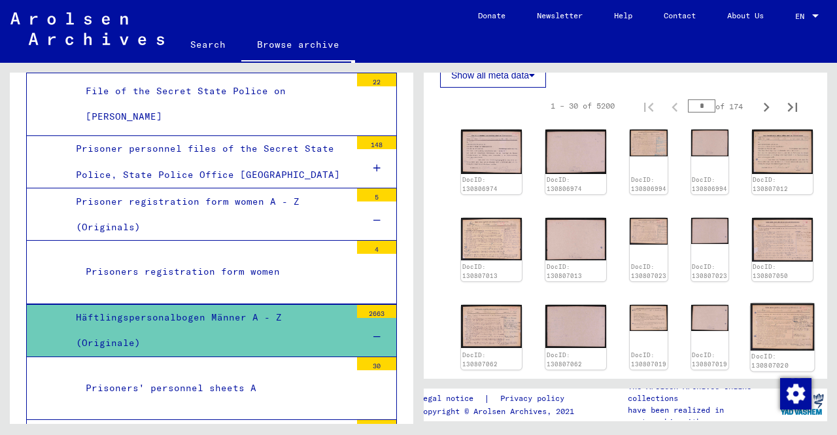
click at [750, 303] on img at bounding box center [782, 326] width 64 height 47
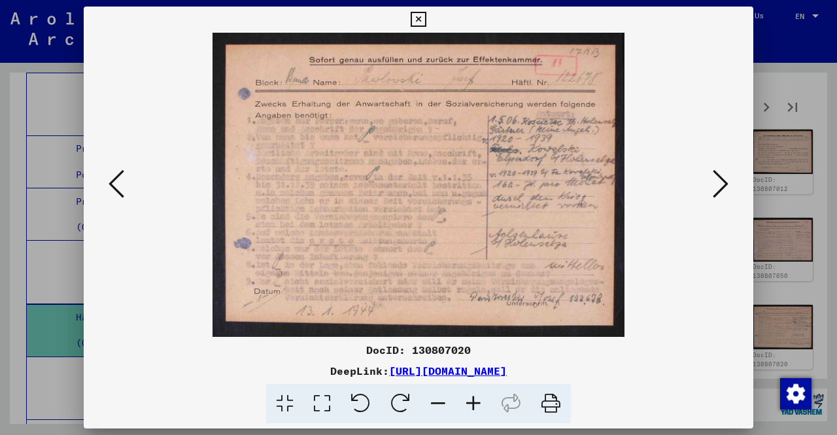
click at [776, 272] on div at bounding box center [418, 217] width 837 height 435
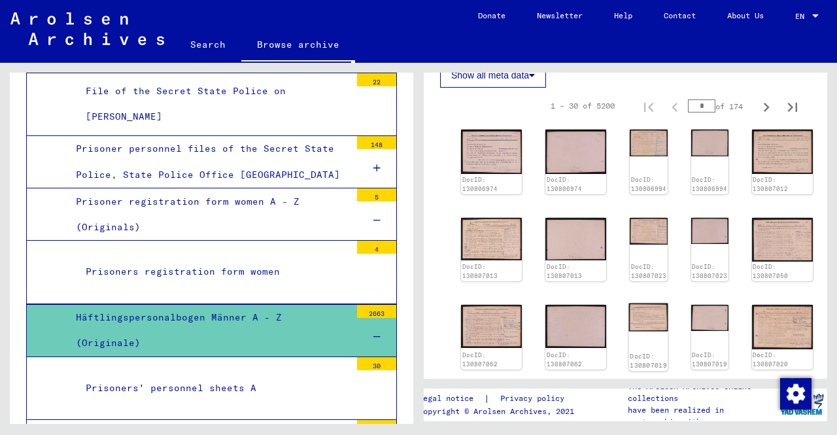
click at [629, 303] on img at bounding box center [648, 317] width 39 height 28
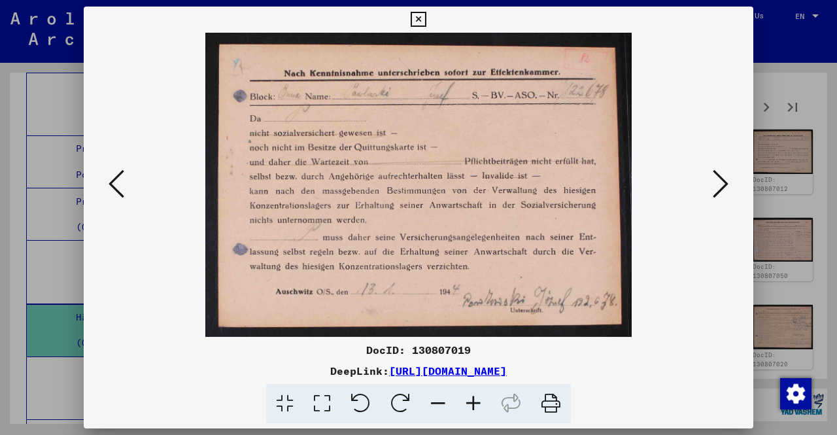
click at [746, 277] on div at bounding box center [419, 185] width 670 height 304
click at [780, 279] on div at bounding box center [418, 217] width 837 height 435
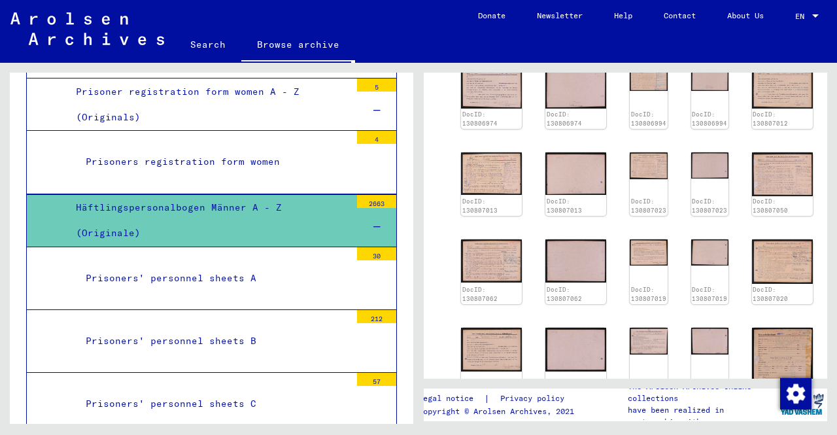
scroll to position [1700, 0]
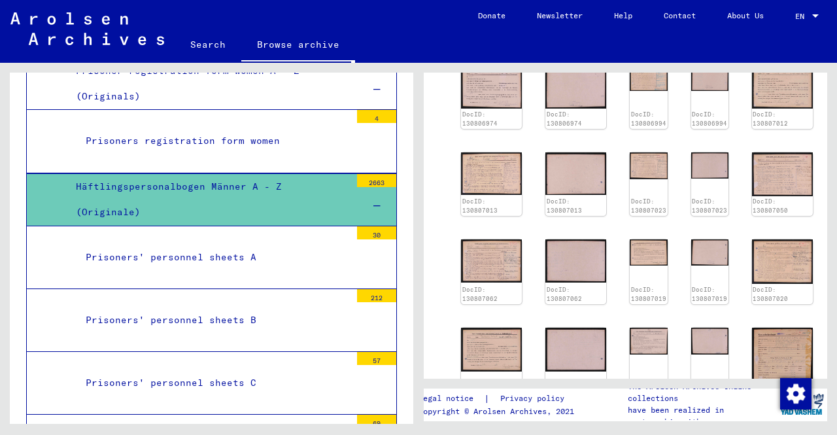
click at [236, 245] on div "Prisoners' personnel sheets A" at bounding box center [213, 258] width 275 height 26
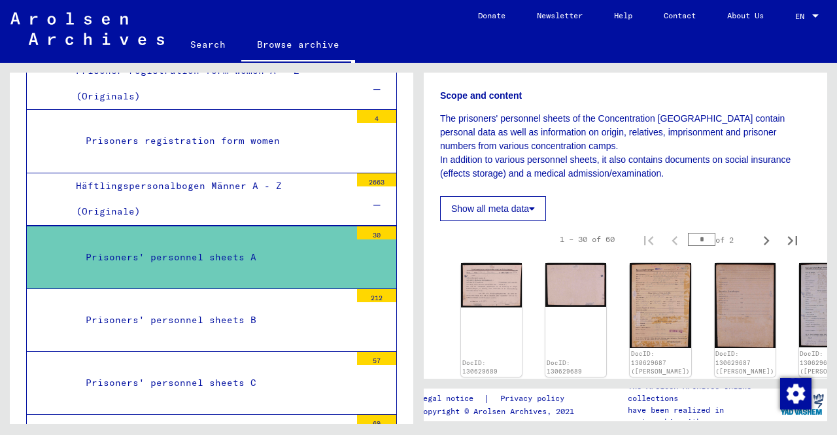
scroll to position [262, 0]
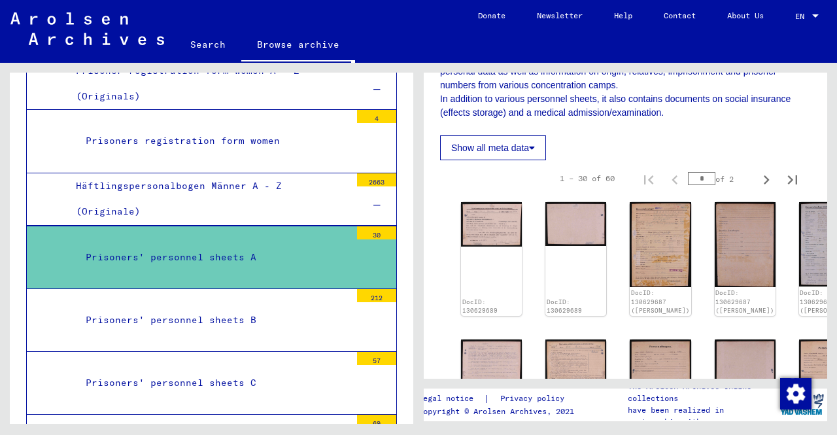
click at [630, 235] on img at bounding box center [660, 244] width 61 height 85
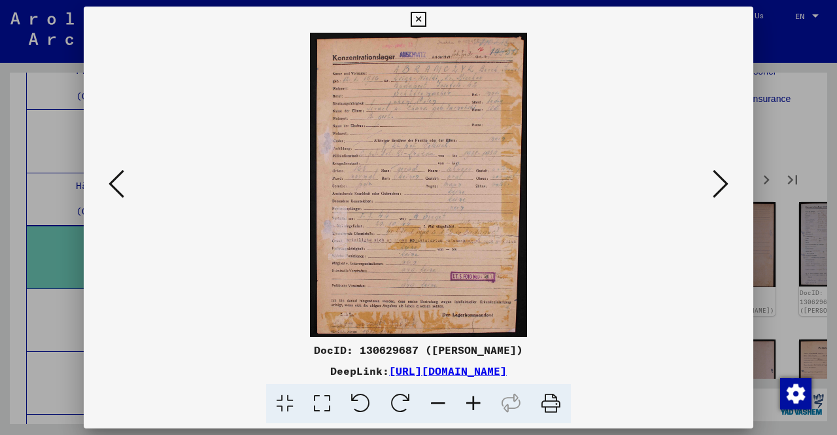
click at [806, 223] on div at bounding box center [418, 217] width 837 height 435
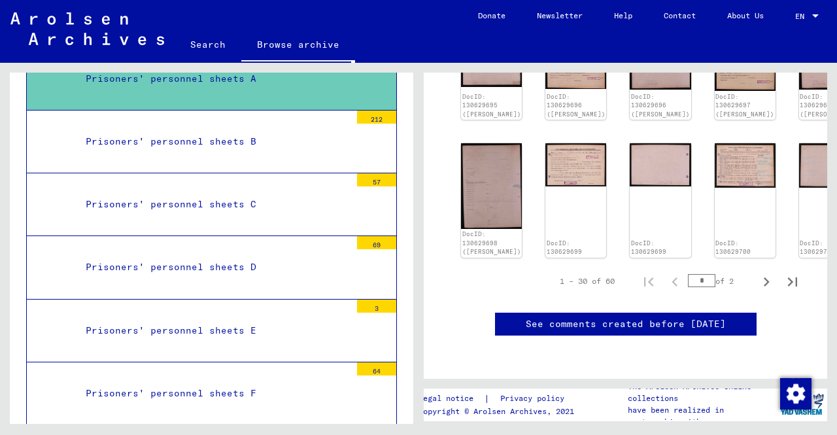
scroll to position [1896, 0]
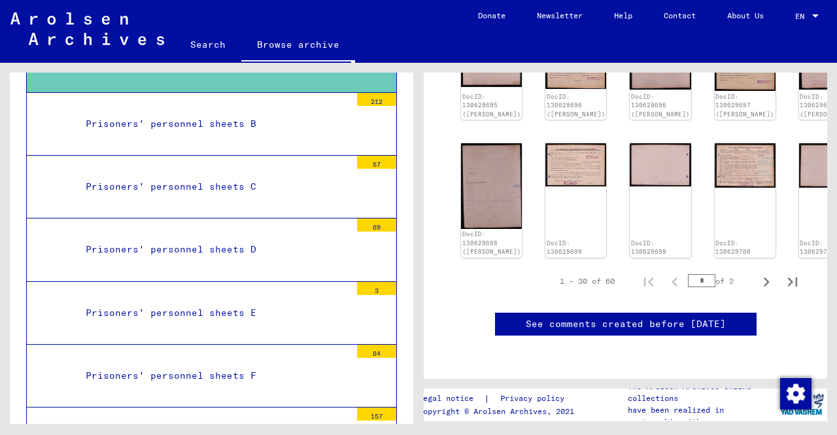
click at [226, 111] on div "Prisoners' personnel sheets B" at bounding box center [213, 124] width 275 height 26
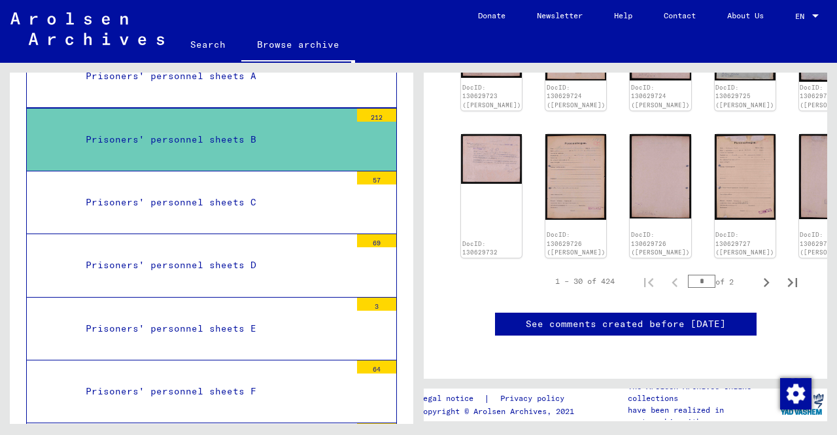
scroll to position [851, 0]
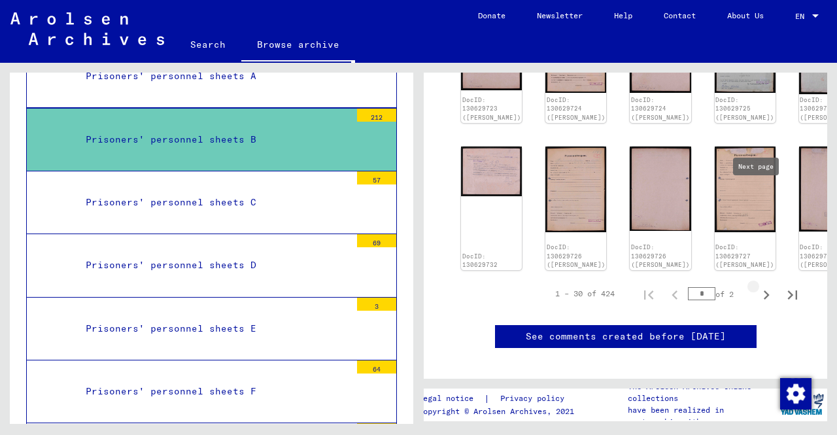
click at [758, 286] on icon "Next page" at bounding box center [767, 295] width 18 height 18
type input "*"
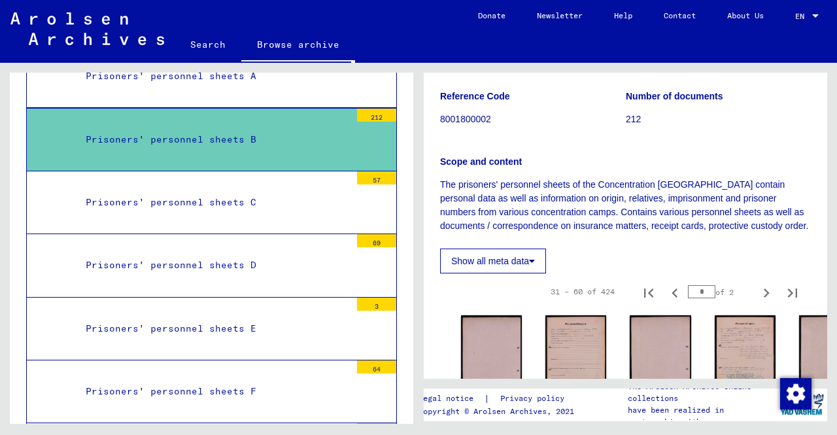
scroll to position [111, 0]
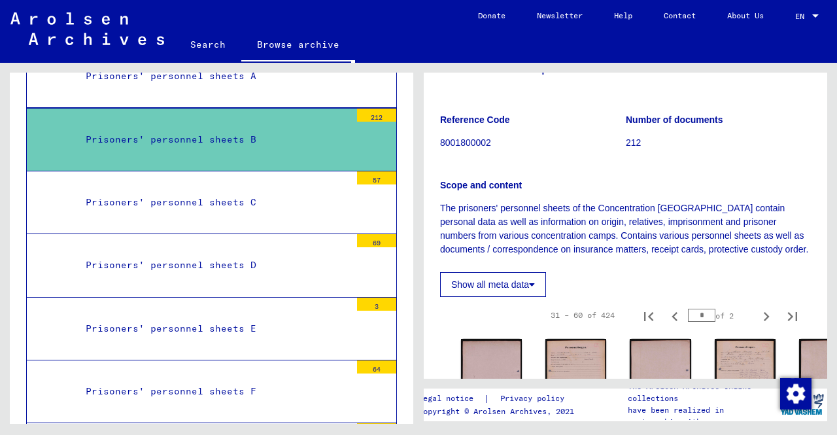
click at [729, 216] on p "The prisoners' personnel sheets of the Concentration [GEOGRAPHIC_DATA] contain …" at bounding box center [625, 229] width 371 height 55
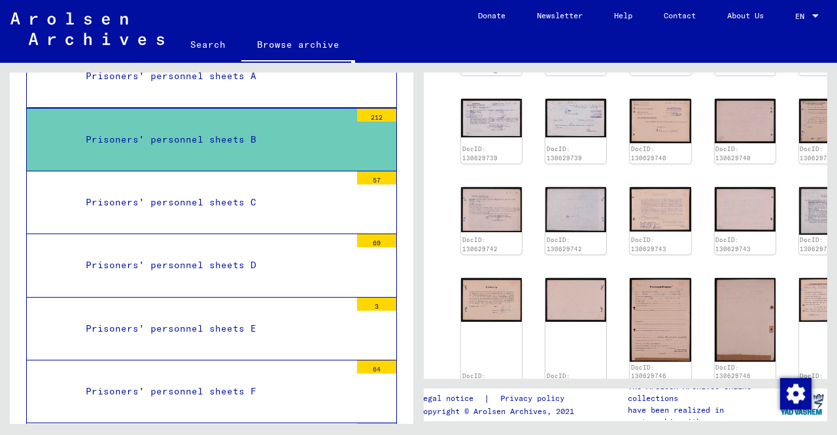
scroll to position [700, 0]
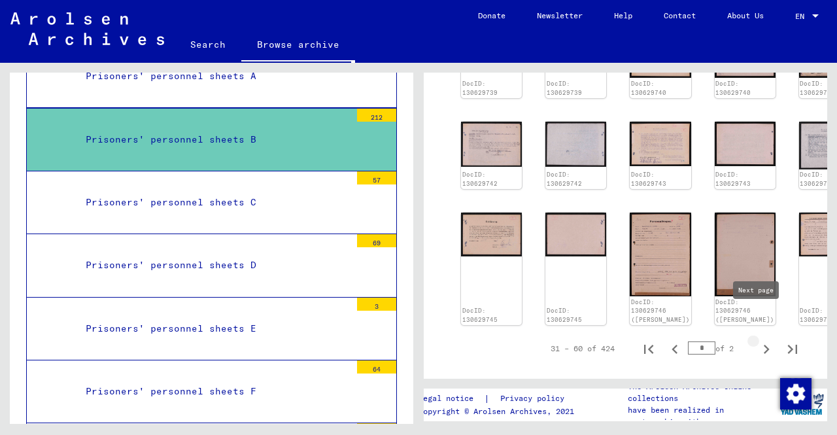
click at [763, 340] on icon "Next page" at bounding box center [767, 349] width 18 height 18
type input "*"
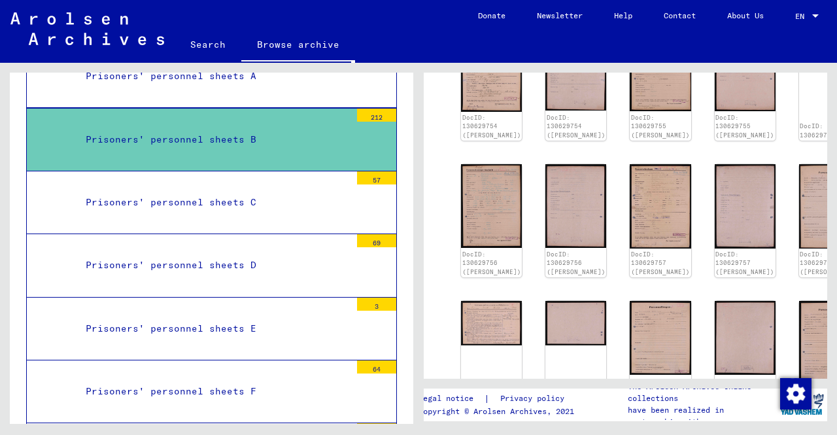
scroll to position [765, 0]
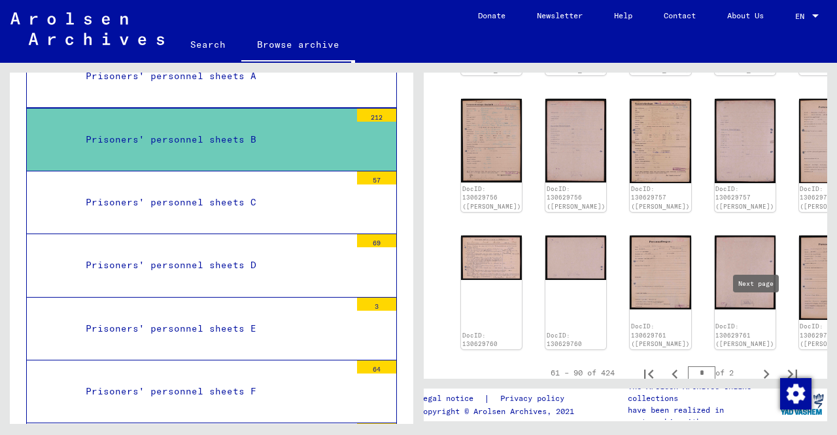
click at [762, 365] on icon "Next page" at bounding box center [767, 374] width 18 height 18
type input "*"
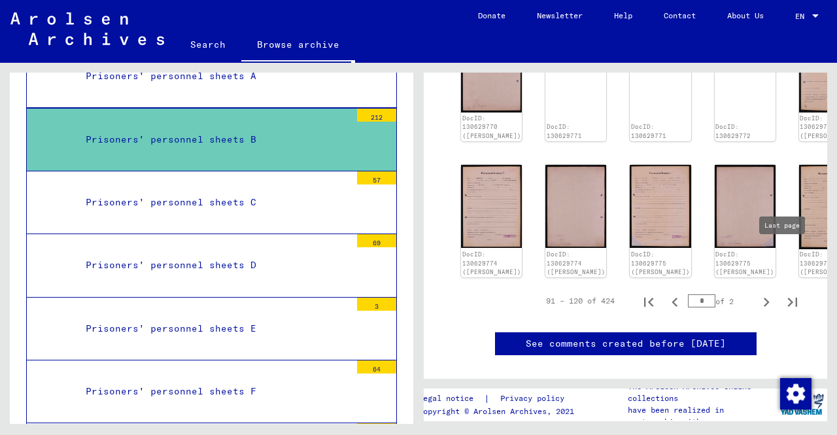
click at [784, 293] on icon "Last page" at bounding box center [793, 302] width 18 height 18
type input "**"
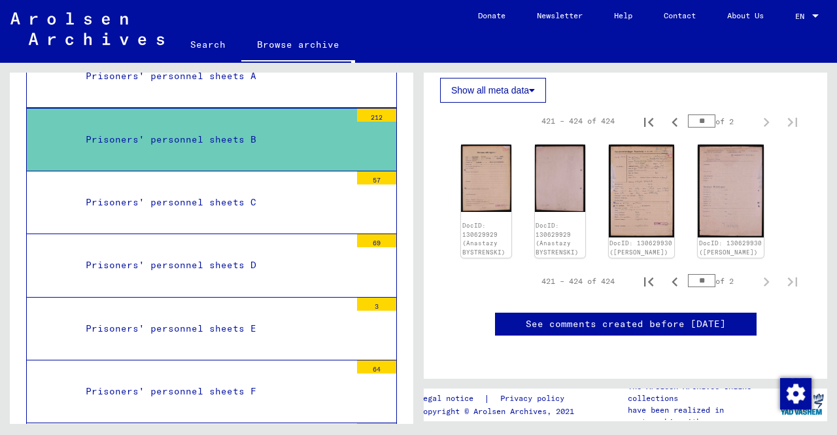
scroll to position [313, 0]
click at [669, 277] on icon "Previous page" at bounding box center [675, 282] width 18 height 18
type input "**"
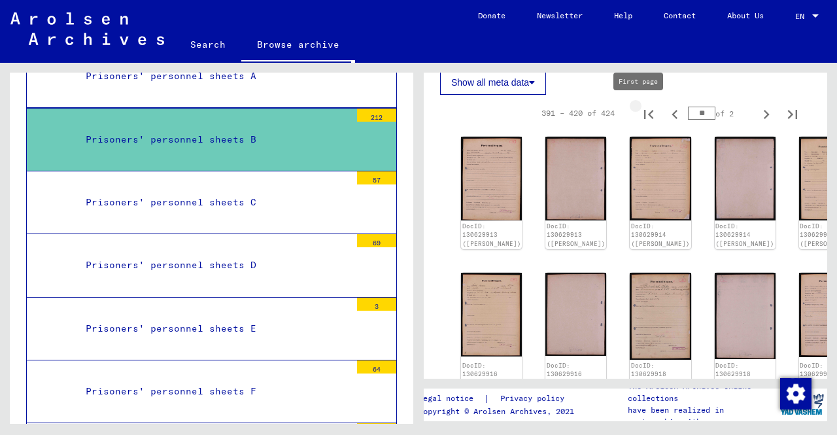
click at [640, 113] on icon "First page" at bounding box center [649, 114] width 18 height 18
type input "*"
click at [758, 117] on icon "Next page" at bounding box center [767, 114] width 18 height 18
type input "*"
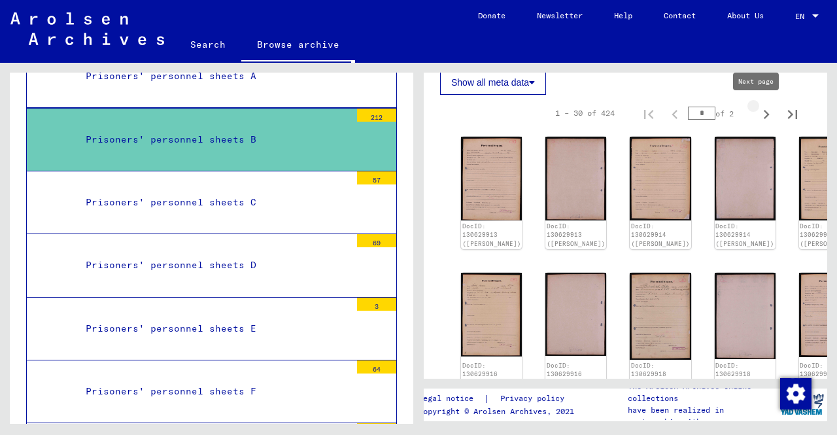
type input "*"
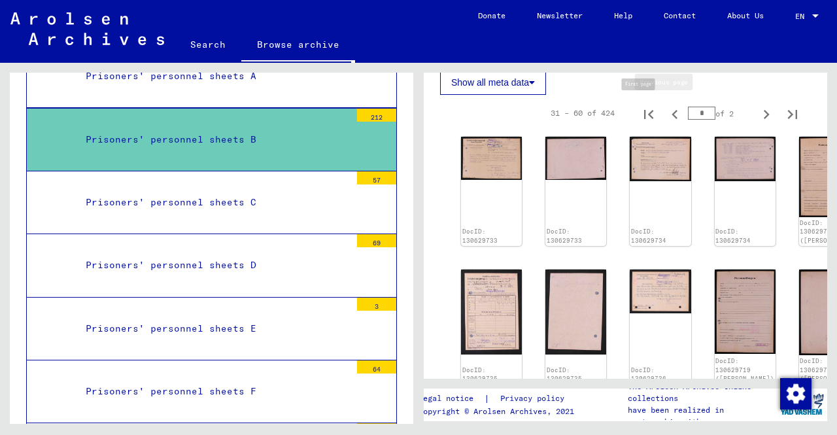
click at [640, 114] on icon "First page" at bounding box center [649, 114] width 18 height 18
type input "*"
click at [244, 188] on mat-tree-node "Prisoners' personnel sheets C 57" at bounding box center [211, 202] width 371 height 63
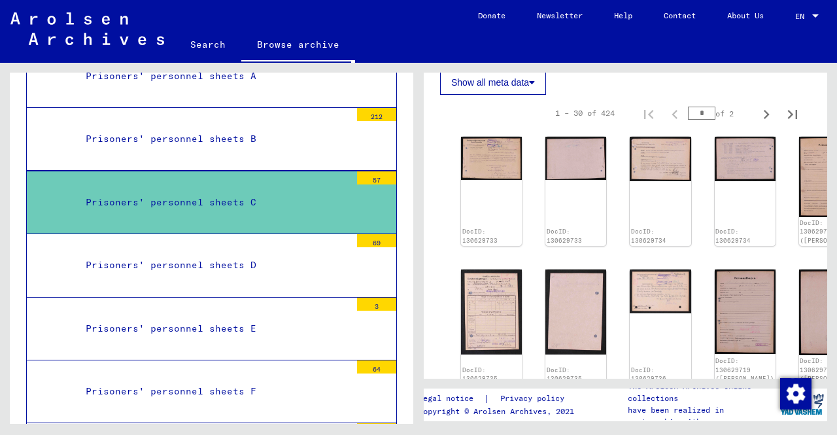
click at [233, 126] on div "Prisoners' personnel sheets B" at bounding box center [213, 139] width 275 height 26
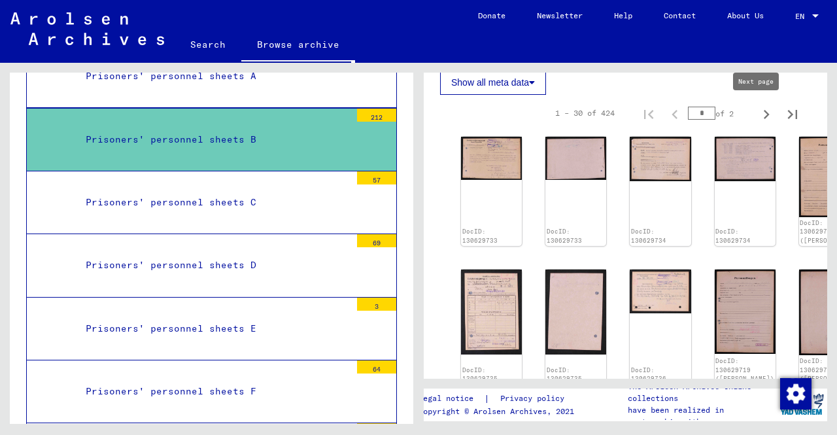
click at [758, 118] on icon "Next page" at bounding box center [767, 114] width 18 height 18
type input "*"
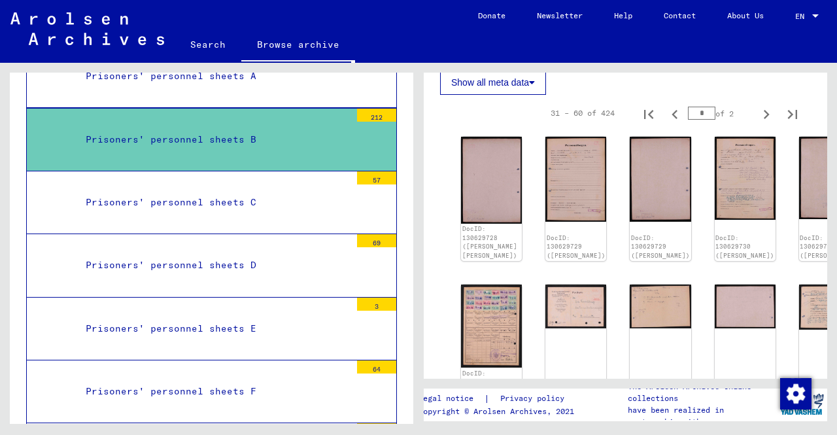
click at [758, 118] on icon "Next page" at bounding box center [767, 114] width 18 height 18
type input "*"
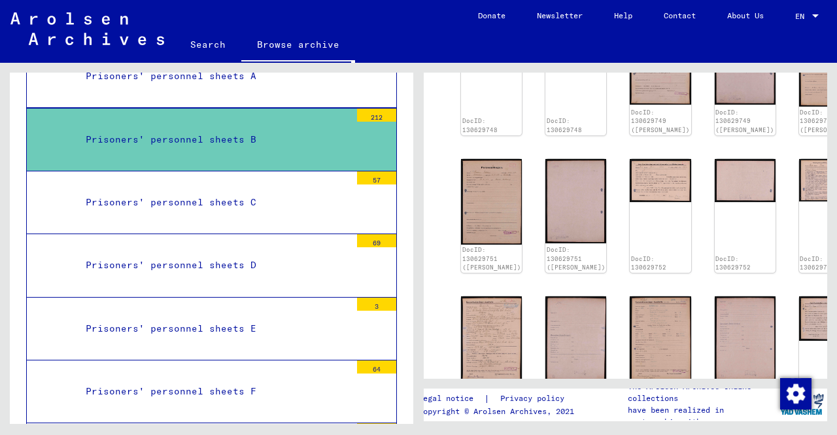
scroll to position [248, 0]
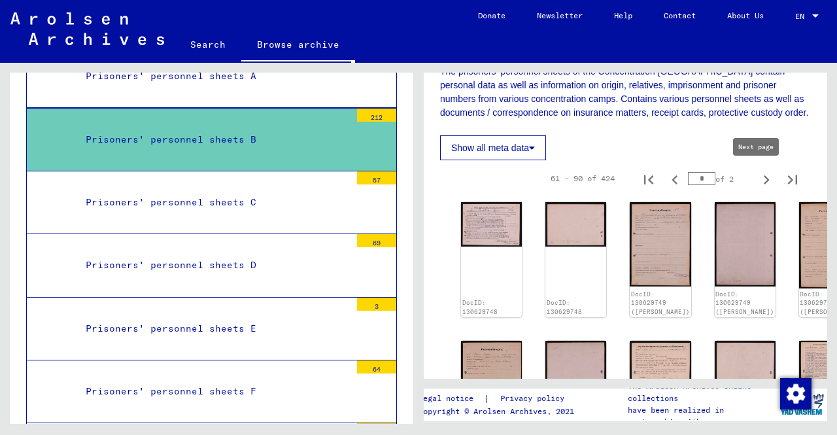
click at [760, 177] on icon "Next page" at bounding box center [767, 180] width 18 height 18
type input "*"
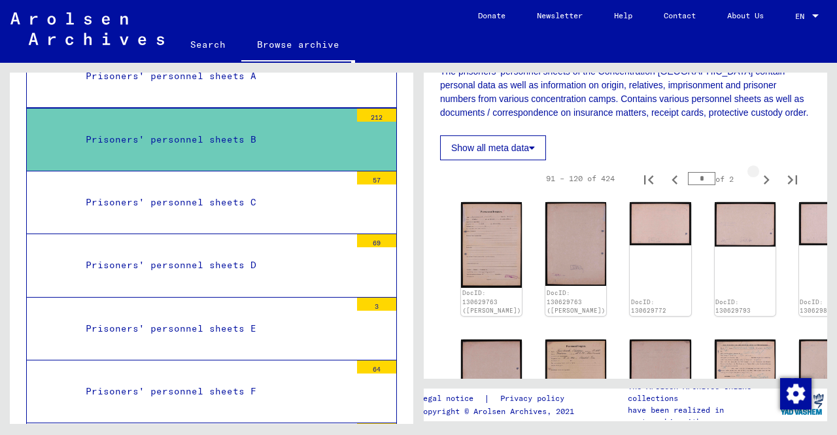
click at [760, 177] on icon "Next page" at bounding box center [767, 180] width 18 height 18
type input "*"
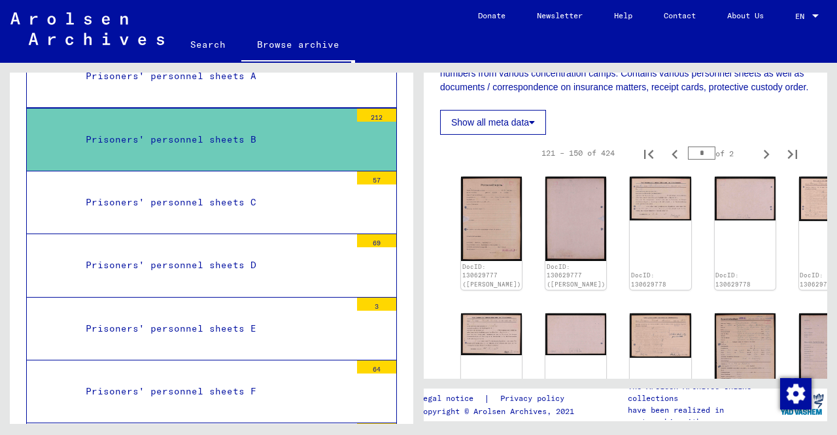
scroll to position [313, 0]
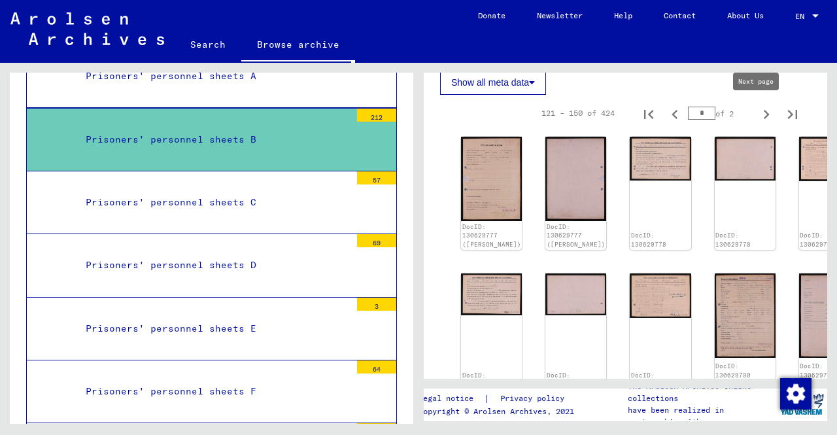
click at [760, 117] on icon "Next page" at bounding box center [767, 114] width 18 height 18
type input "*"
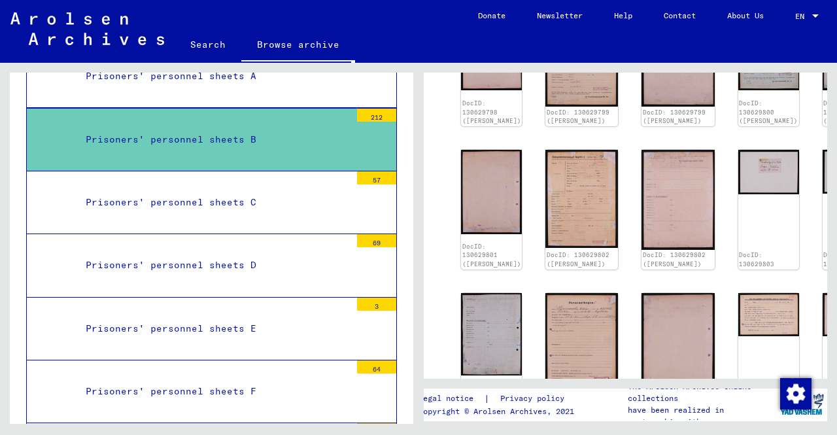
scroll to position [771, 0]
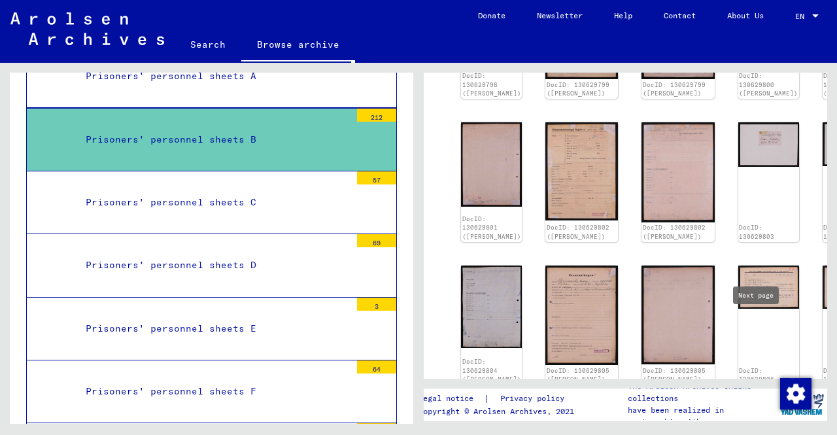
click at [760, 400] on icon "Next page" at bounding box center [767, 409] width 18 height 18
type input "*"
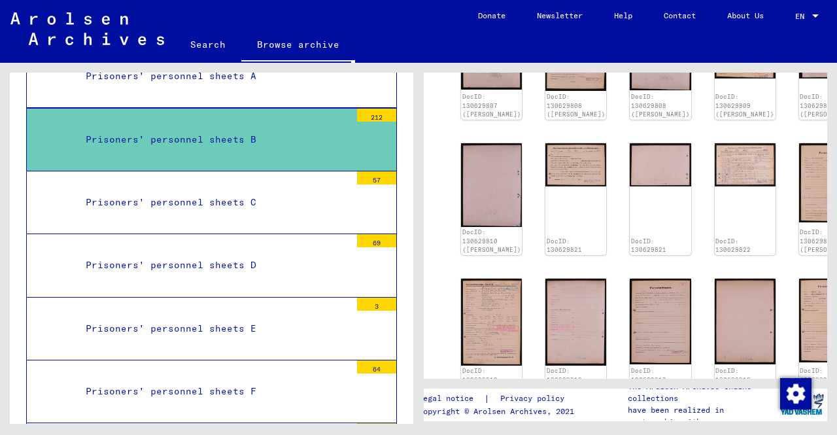
scroll to position [379, 0]
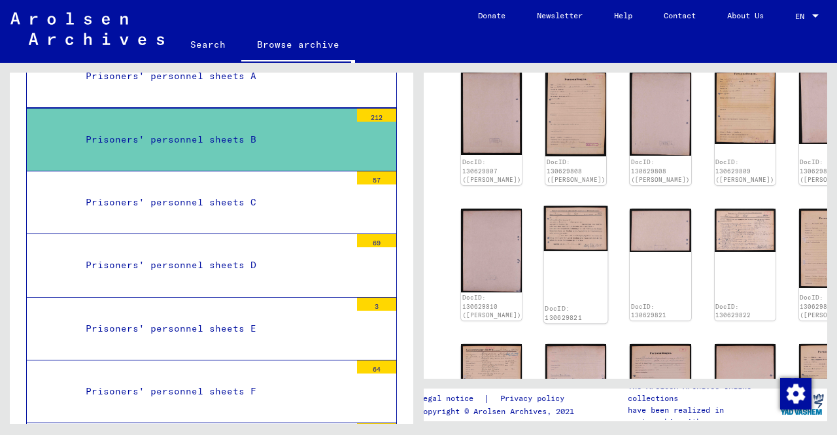
click at [548, 206] on img at bounding box center [576, 228] width 64 height 45
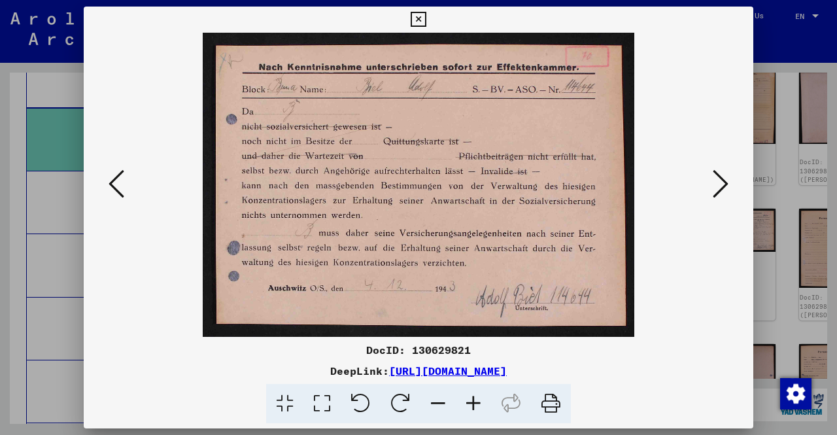
click at [721, 199] on icon at bounding box center [721, 183] width 16 height 31
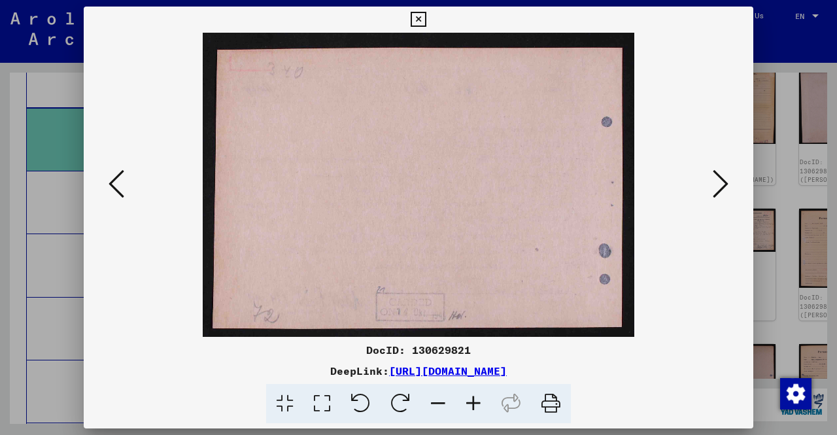
click at [721, 199] on icon at bounding box center [721, 183] width 16 height 31
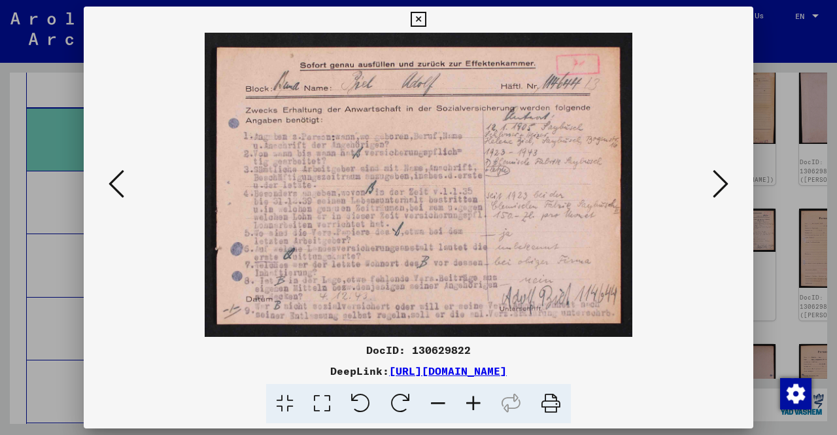
click at [720, 197] on icon at bounding box center [721, 183] width 16 height 31
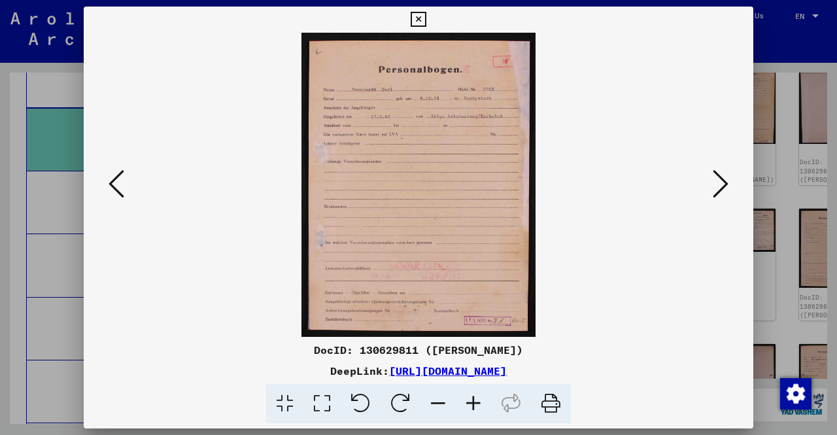
click at [784, 169] on div at bounding box center [418, 217] width 837 height 435
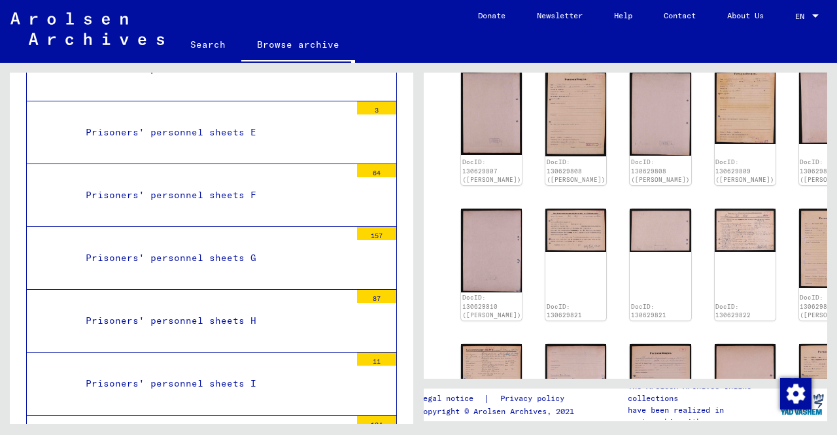
scroll to position [2142, 0]
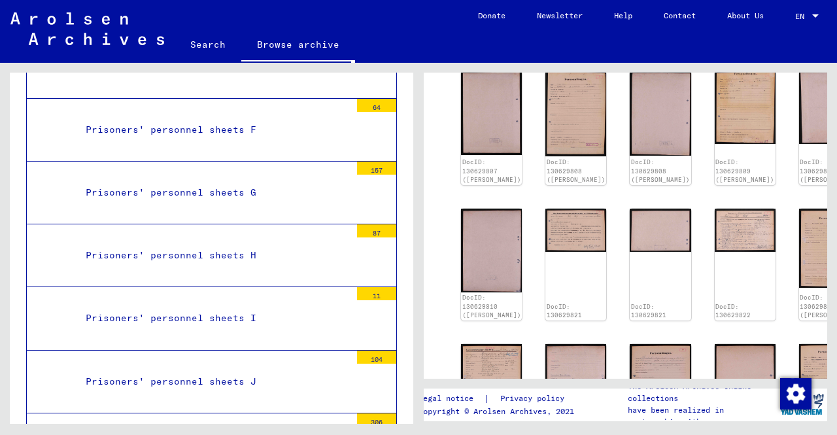
click at [272, 180] on div "Prisoners' personnel sheets G" at bounding box center [213, 193] width 275 height 26
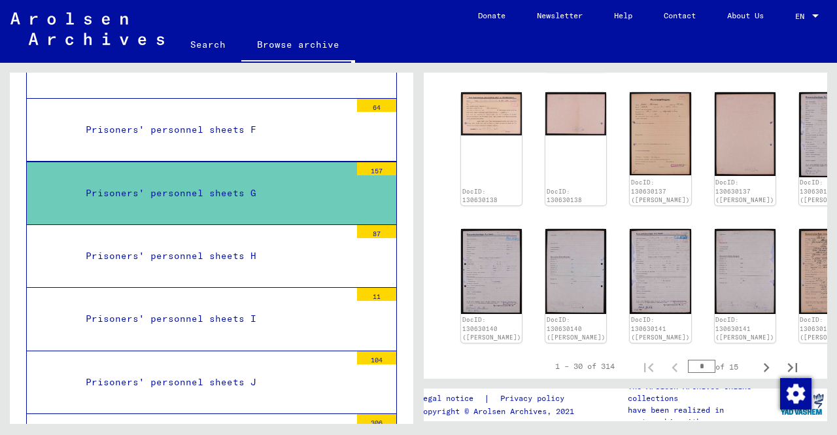
scroll to position [785, 0]
click at [764, 362] on icon "Next page" at bounding box center [767, 366] width 6 height 9
type input "*"
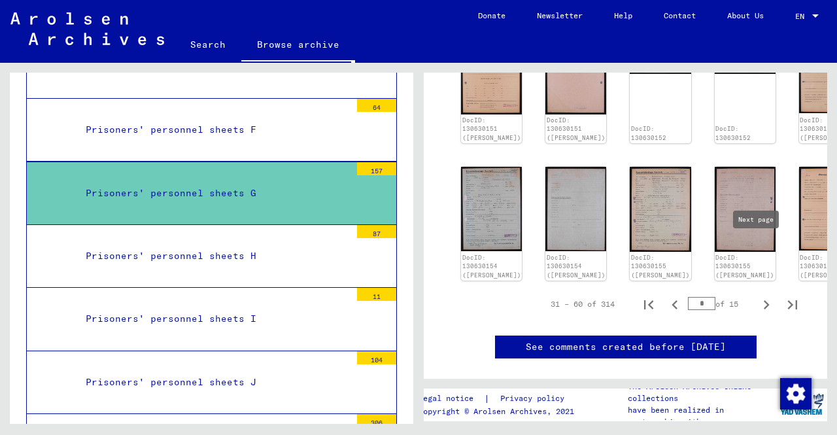
click at [758, 296] on icon "Next page" at bounding box center [767, 305] width 18 height 18
type input "*"
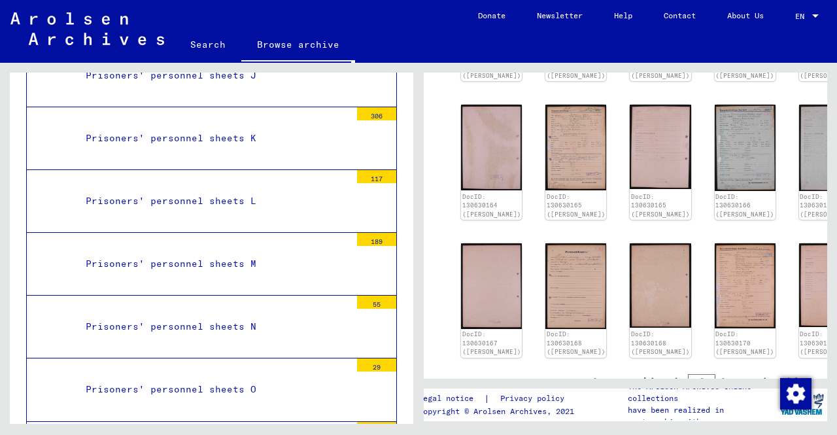
scroll to position [2469, 0]
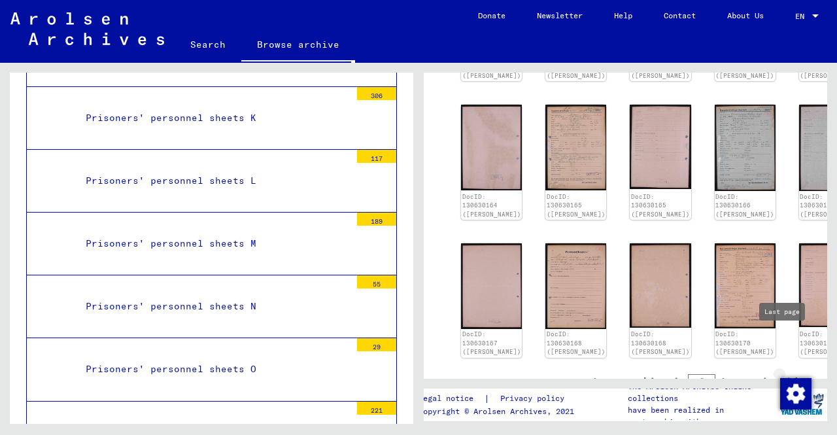
click at [784, 373] on icon "Last page" at bounding box center [793, 382] width 18 height 18
type input "**"
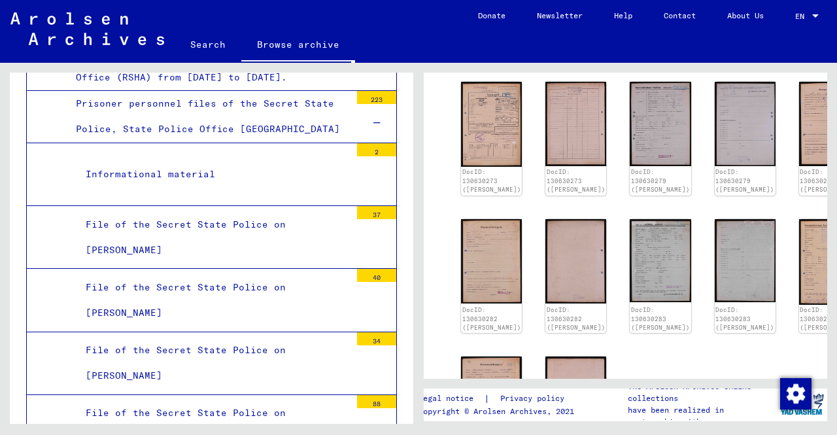
scroll to position [0, 0]
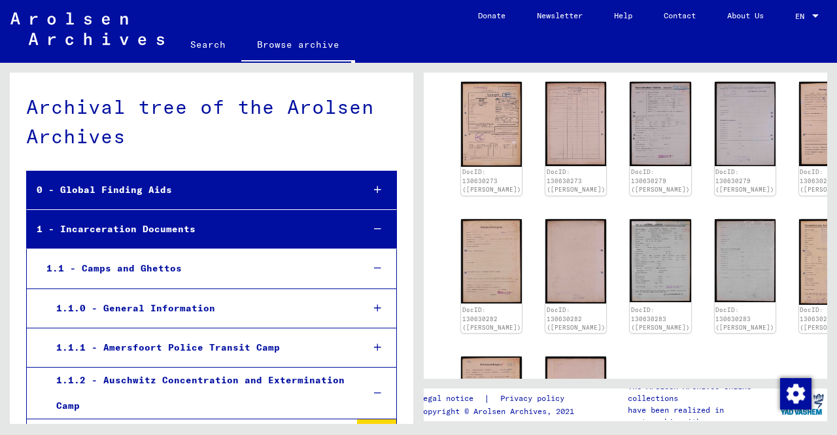
click at [207, 46] on link "Search" at bounding box center [208, 44] width 67 height 31
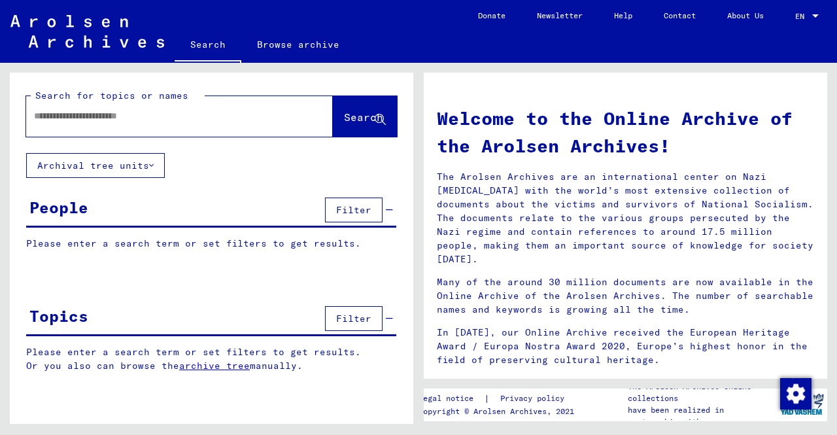
click at [230, 112] on input "text" at bounding box center [164, 116] width 260 height 14
type input "**********"
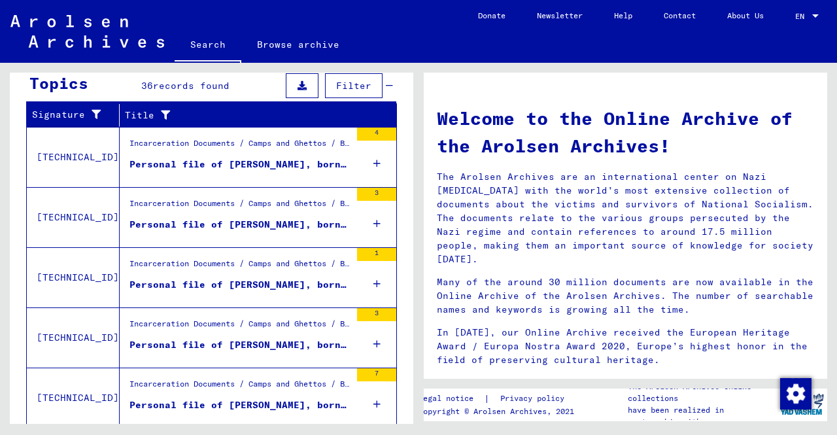
scroll to position [474, 0]
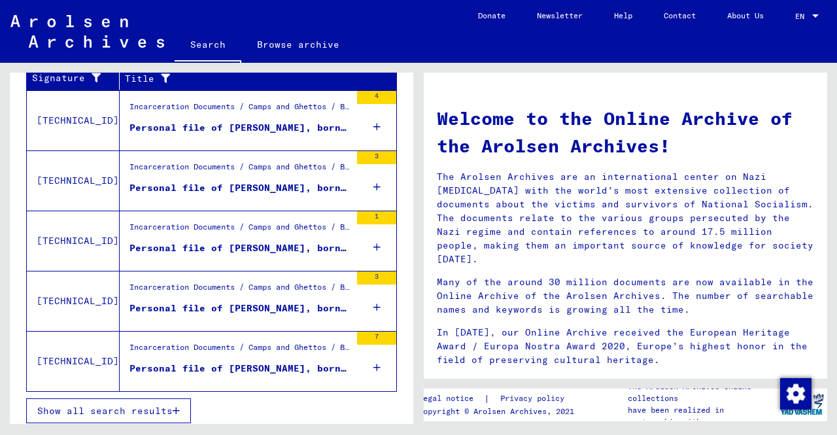
click at [275, 121] on div "Personal file of [PERSON_NAME], born on [DEMOGRAPHIC_DATA]" at bounding box center [240, 128] width 221 height 14
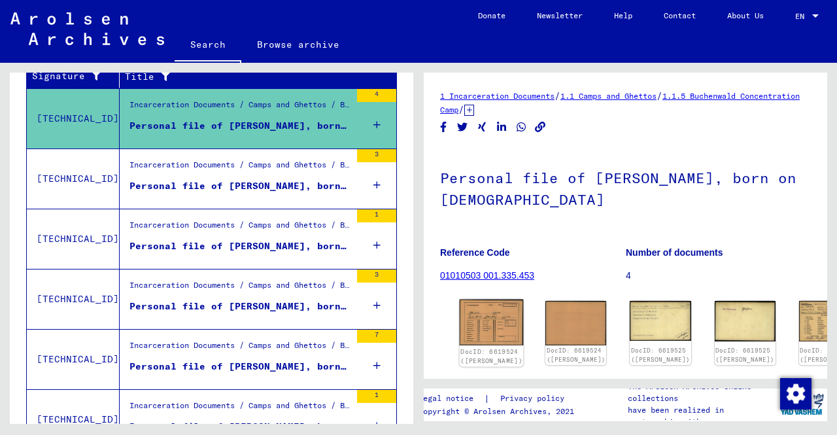
click at [470, 315] on img at bounding box center [492, 323] width 64 height 46
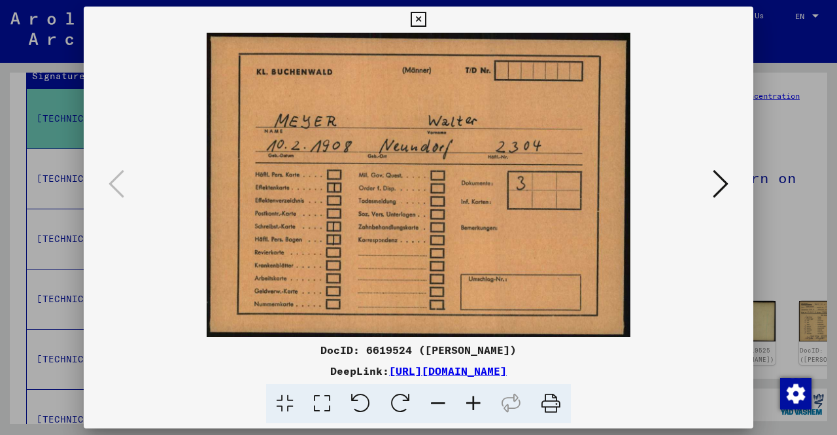
click at [807, 219] on div at bounding box center [418, 217] width 837 height 435
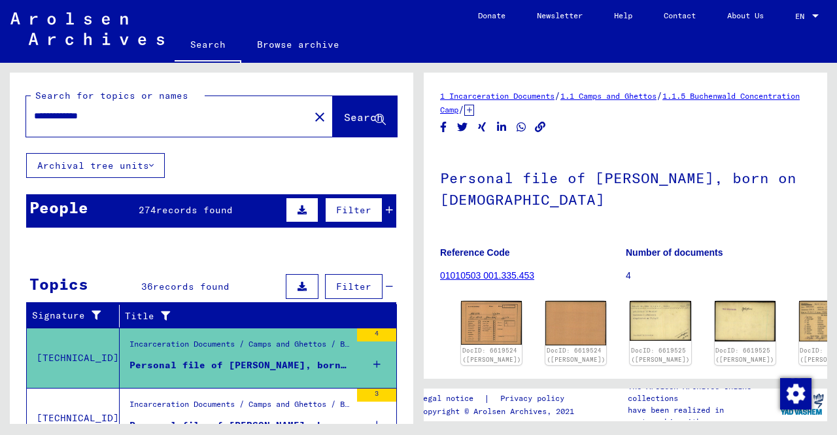
click at [190, 214] on span "records found" at bounding box center [194, 210] width 77 height 12
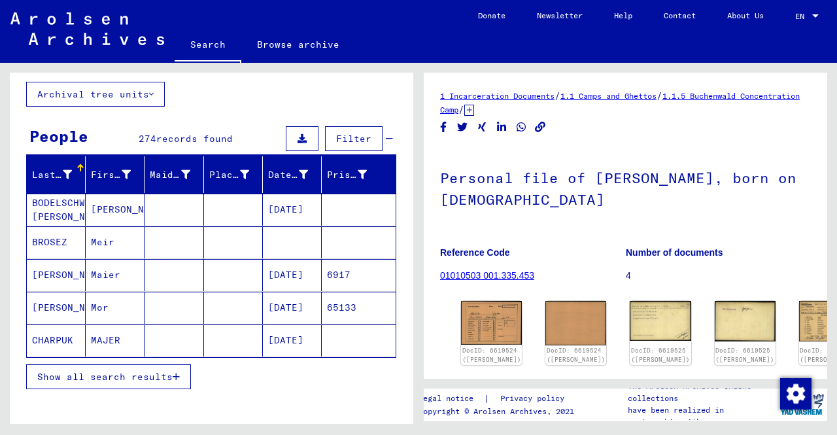
scroll to position [131, 0]
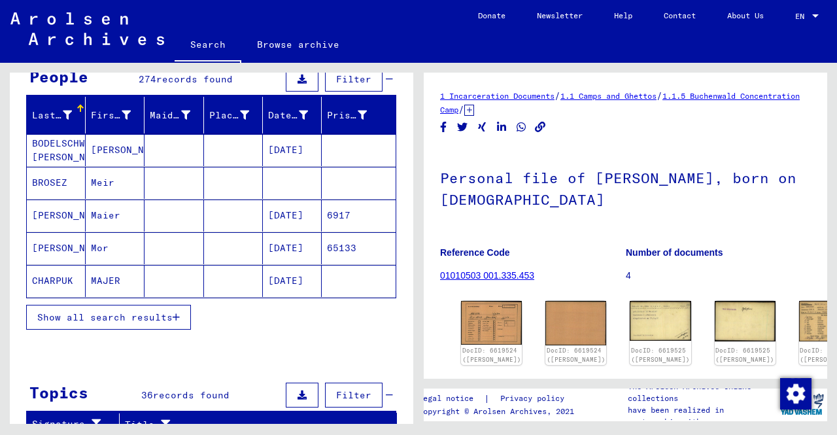
click at [181, 317] on button "Show all search results" at bounding box center [108, 317] width 165 height 25
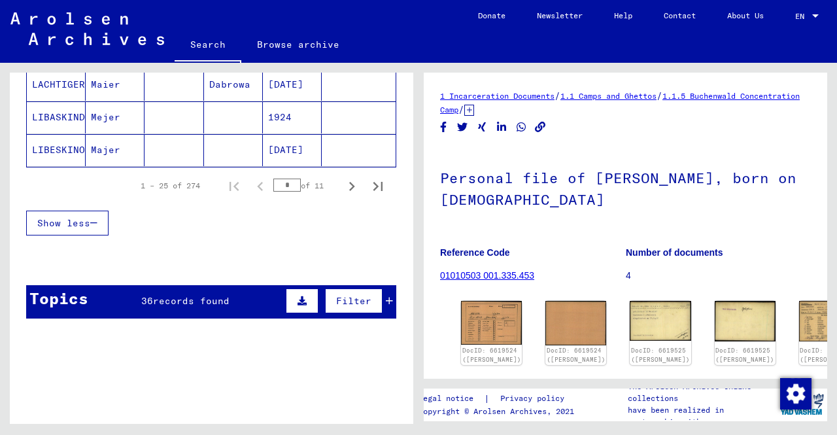
scroll to position [851, 0]
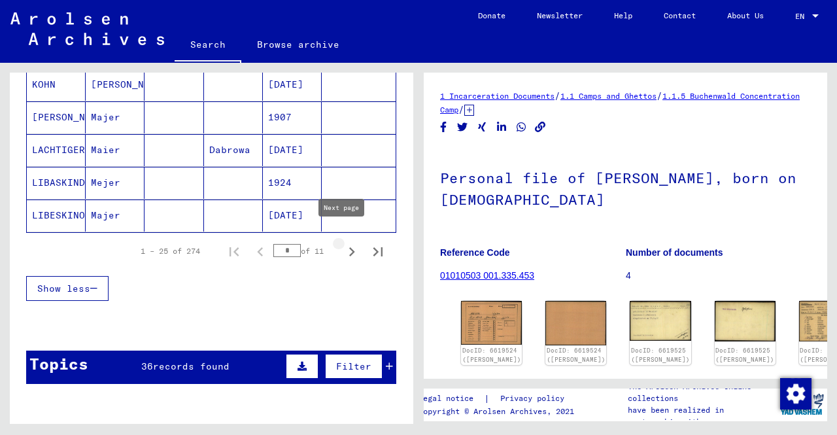
click at [344, 243] on icon "Next page" at bounding box center [352, 252] width 18 height 18
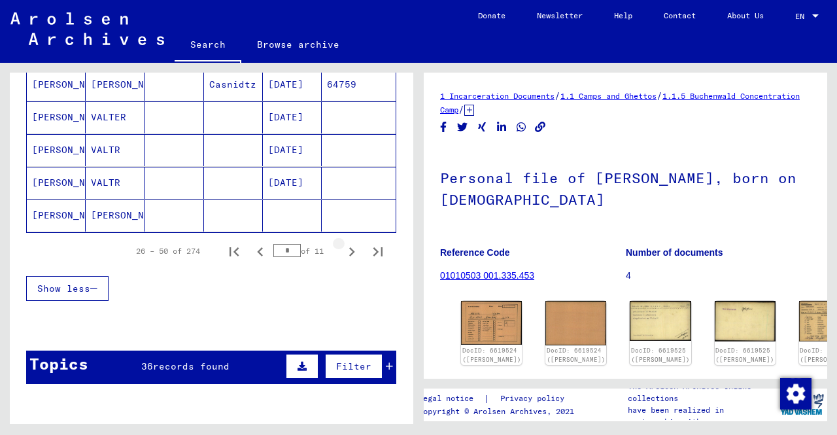
click at [344, 243] on icon "Next page" at bounding box center [352, 252] width 18 height 18
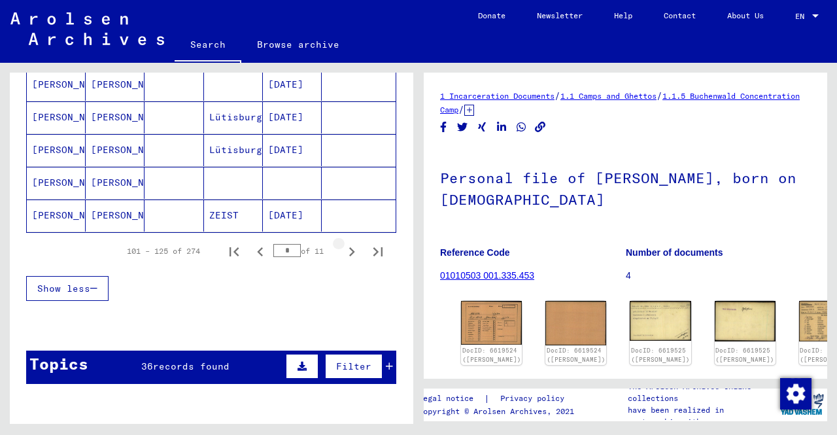
click at [344, 243] on icon "Next page" at bounding box center [352, 252] width 18 height 18
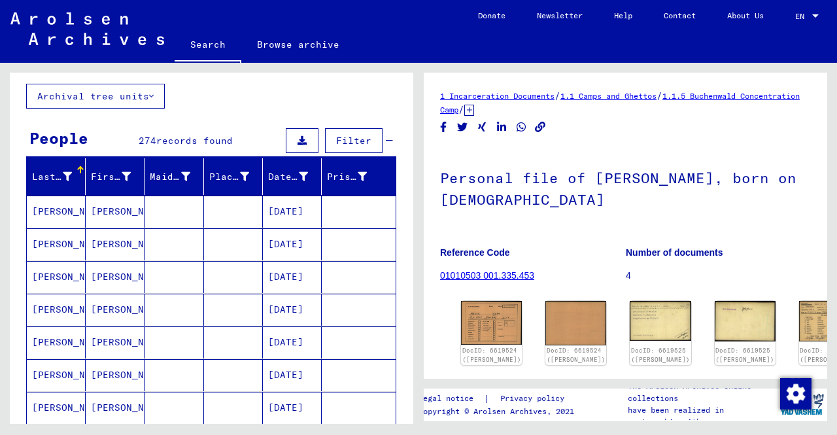
scroll to position [0, 0]
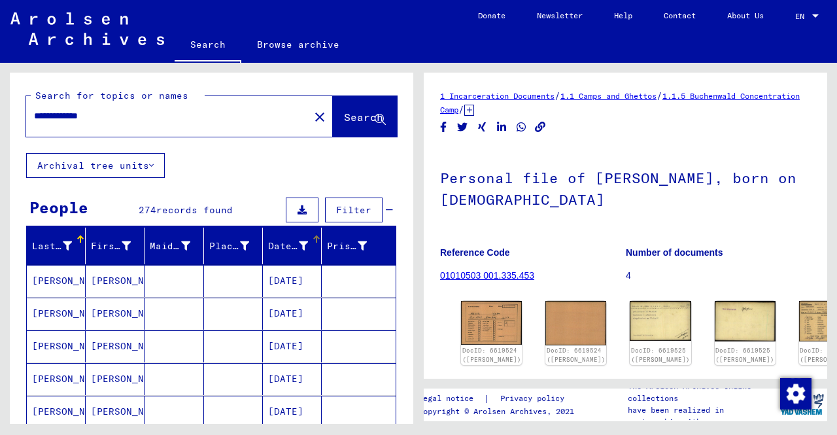
click at [288, 245] on div "Date of Birth" at bounding box center [288, 246] width 40 height 14
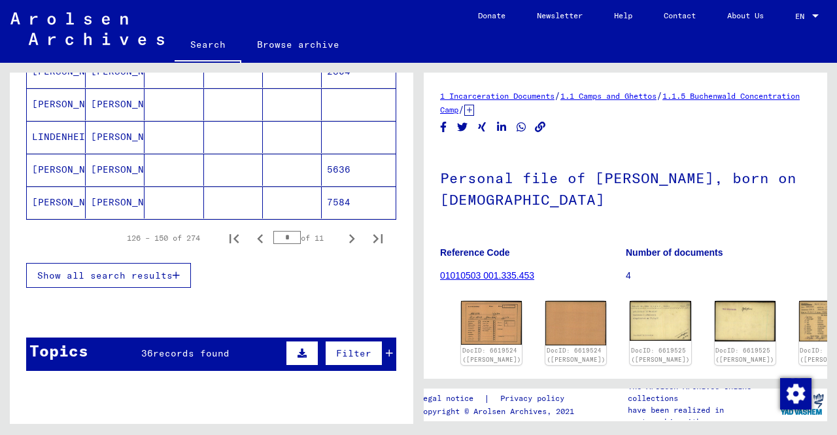
scroll to position [196, 0]
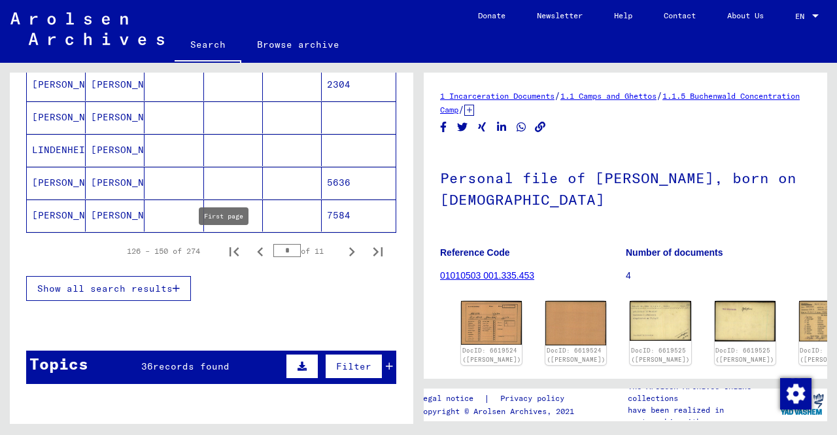
click at [226, 257] on icon "First page" at bounding box center [234, 252] width 18 height 18
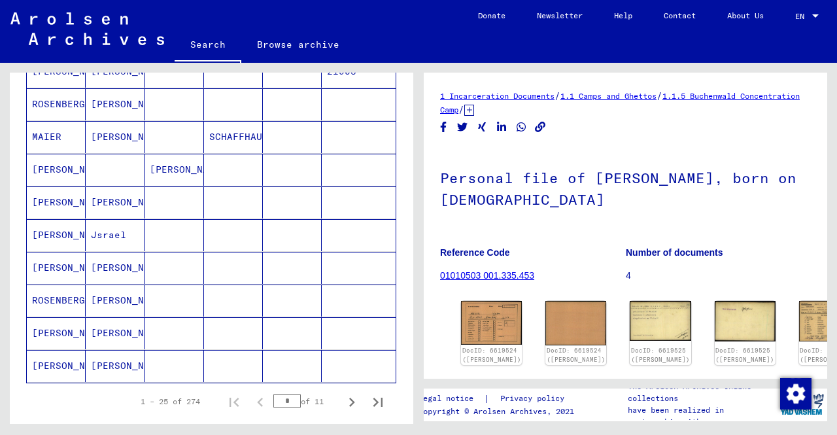
scroll to position [720, 0]
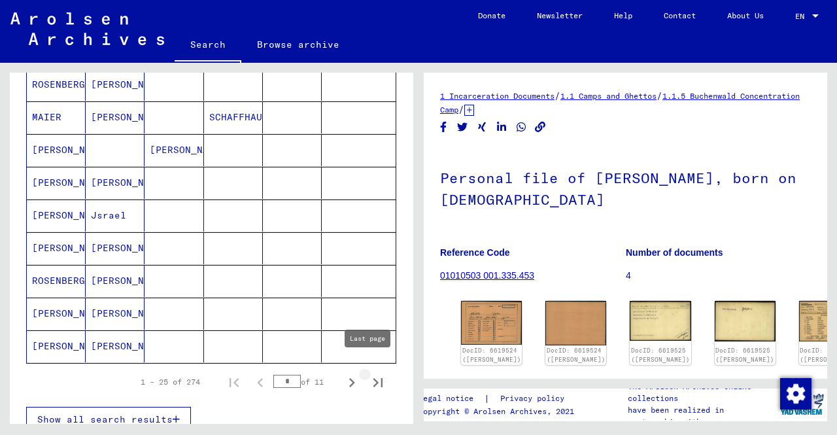
click at [369, 374] on icon "Last page" at bounding box center [378, 383] width 18 height 18
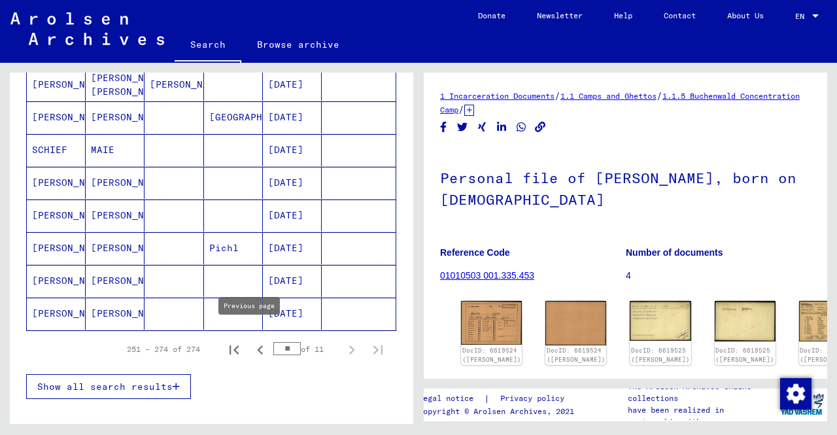
click at [257, 345] on icon "Previous page" at bounding box center [260, 349] width 6 height 9
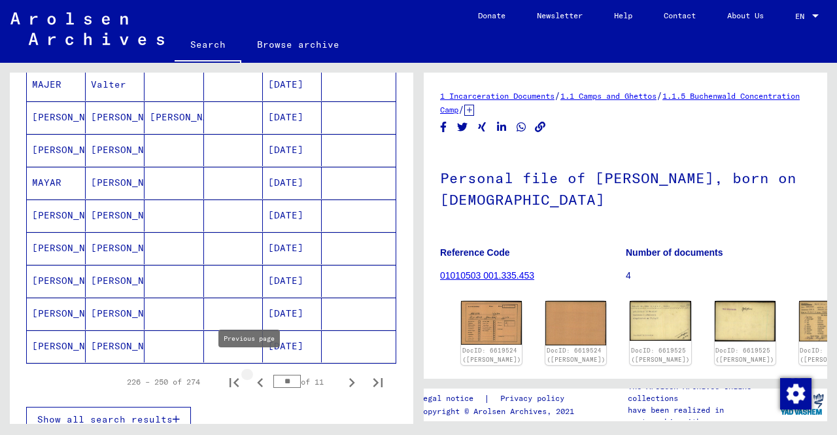
click at [253, 374] on icon "Previous page" at bounding box center [260, 383] width 18 height 18
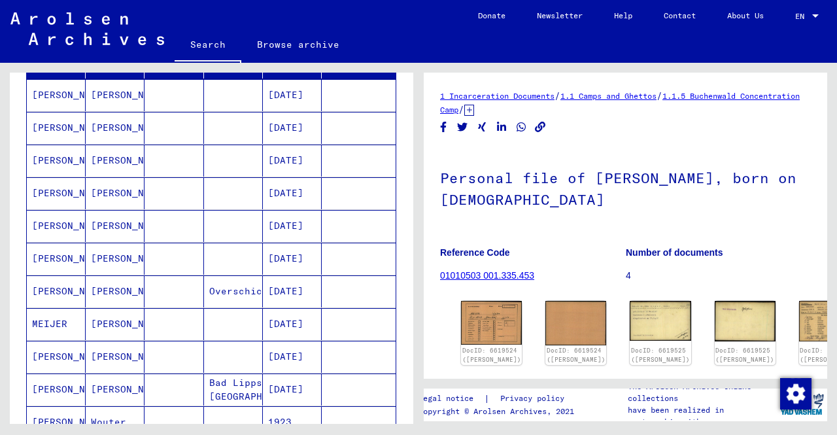
scroll to position [131, 0]
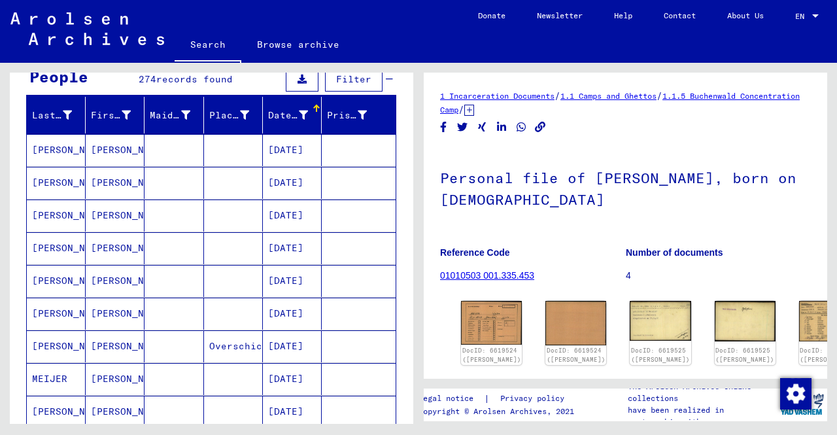
click at [173, 212] on mat-cell at bounding box center [174, 216] width 59 height 32
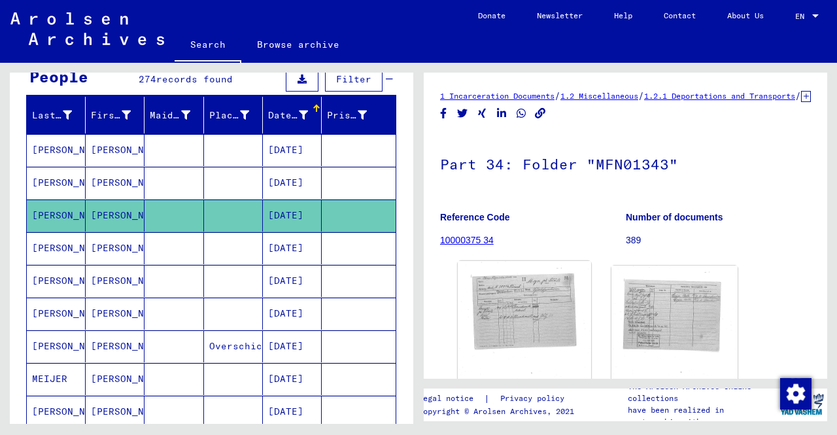
click at [483, 299] on img at bounding box center [524, 353] width 133 height 184
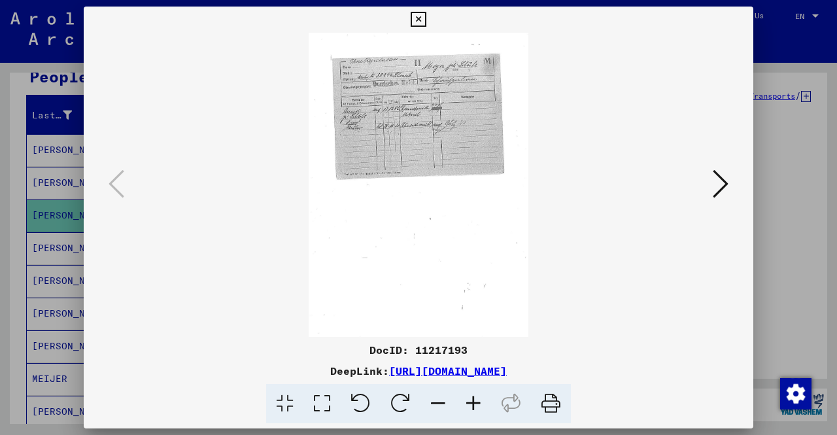
click at [475, 407] on icon at bounding box center [473, 404] width 35 height 40
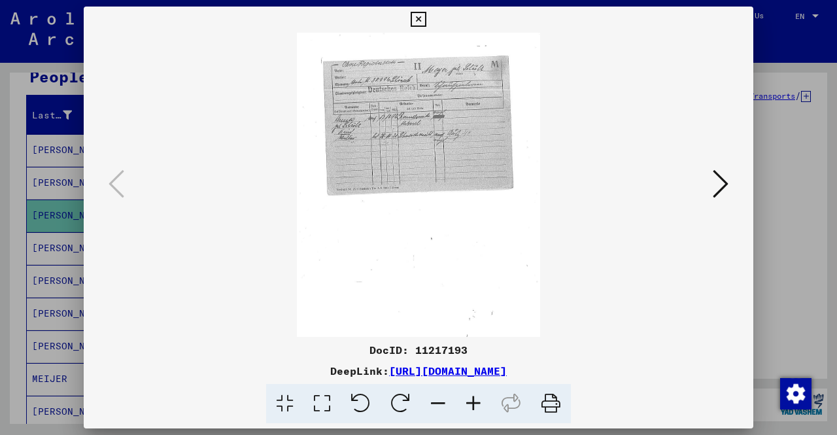
click at [475, 407] on icon at bounding box center [473, 404] width 35 height 40
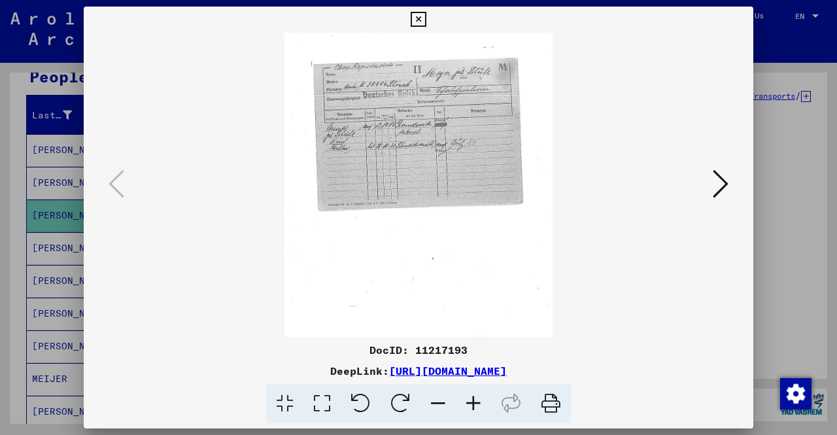
click at [475, 407] on icon at bounding box center [473, 404] width 35 height 40
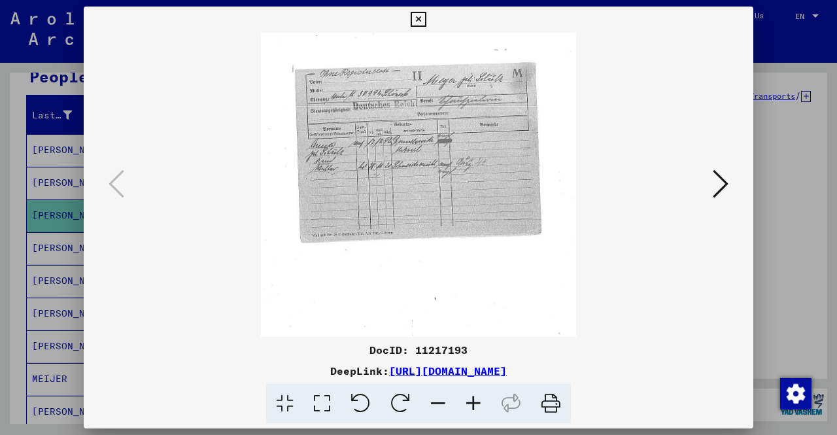
click at [475, 407] on icon at bounding box center [473, 404] width 35 height 40
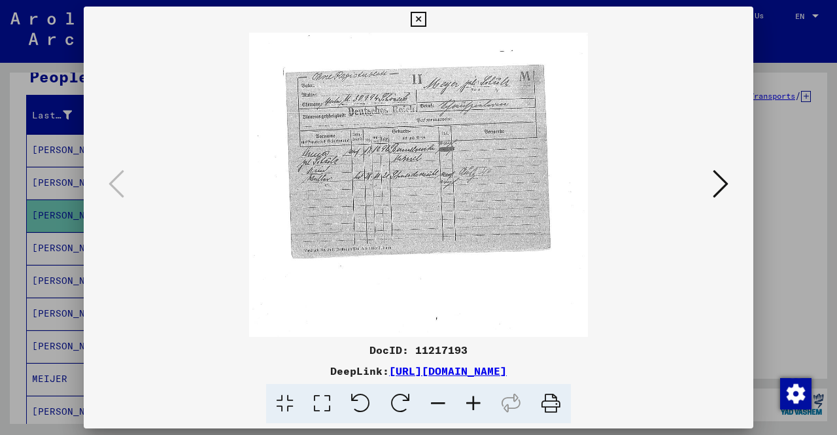
click at [475, 407] on icon at bounding box center [473, 404] width 35 height 40
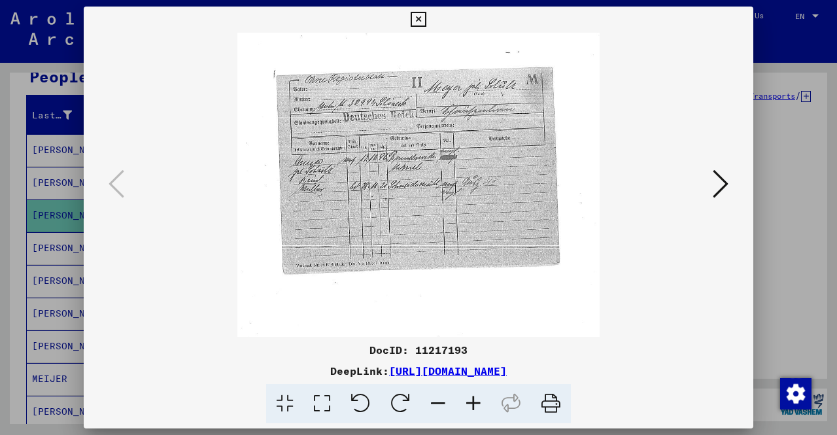
click at [475, 407] on icon at bounding box center [473, 404] width 35 height 40
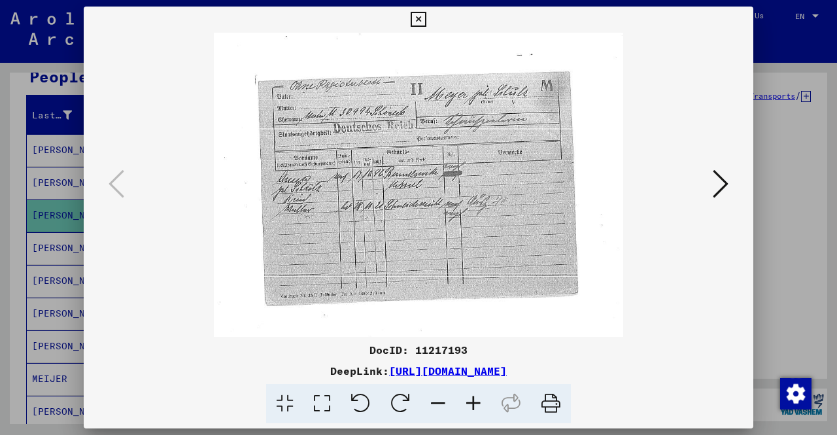
click at [475, 407] on icon at bounding box center [473, 404] width 35 height 40
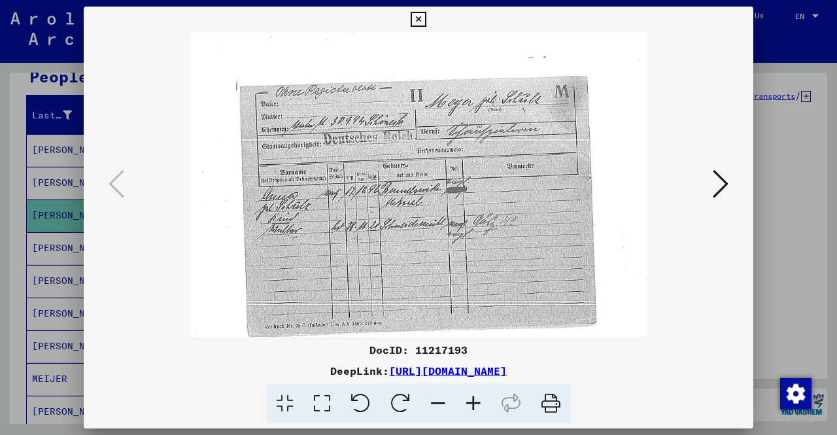
click at [475, 407] on icon at bounding box center [473, 404] width 35 height 40
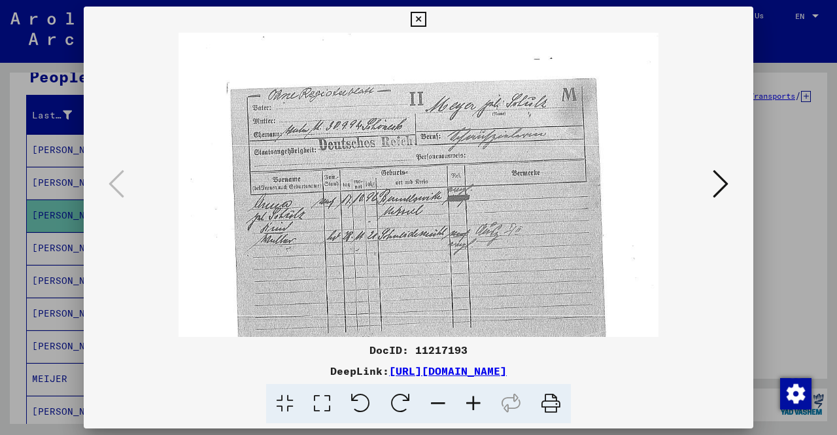
click at [475, 407] on icon at bounding box center [473, 404] width 35 height 40
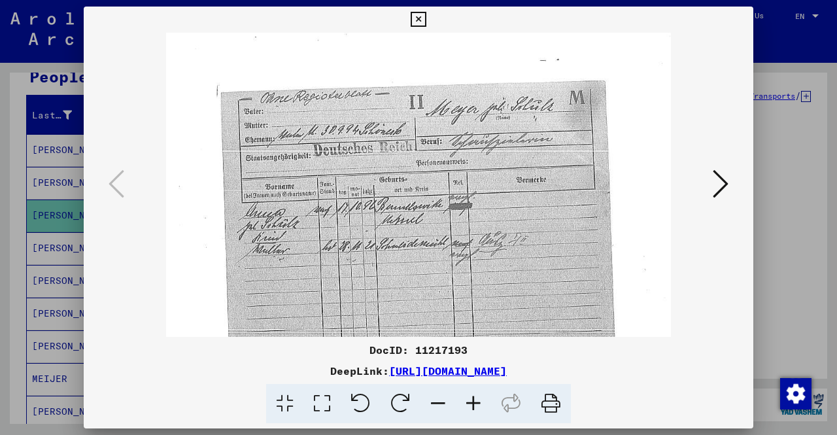
click at [475, 407] on icon at bounding box center [473, 404] width 35 height 40
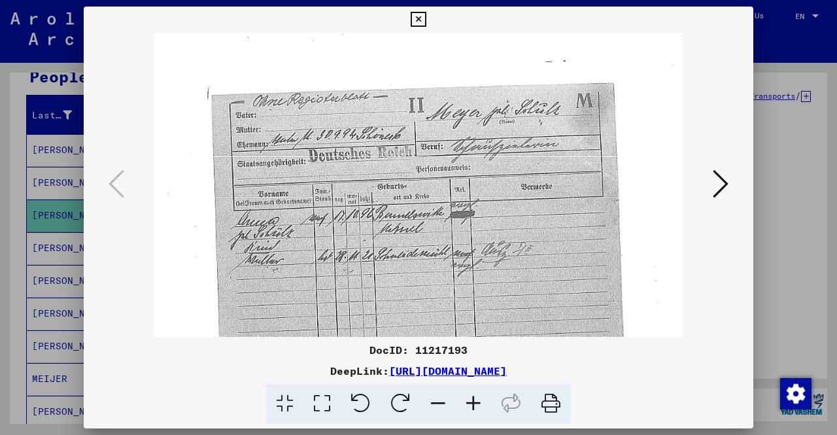
click at [475, 407] on icon at bounding box center [473, 404] width 35 height 40
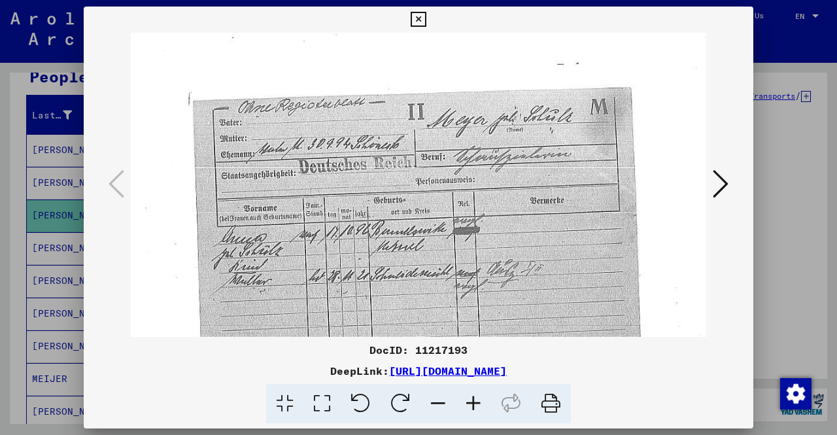
click at [0, 172] on div at bounding box center [418, 217] width 837 height 435
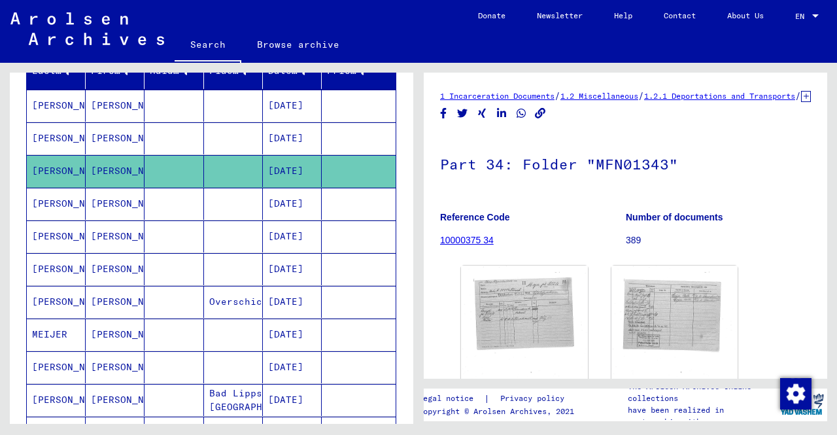
scroll to position [196, 0]
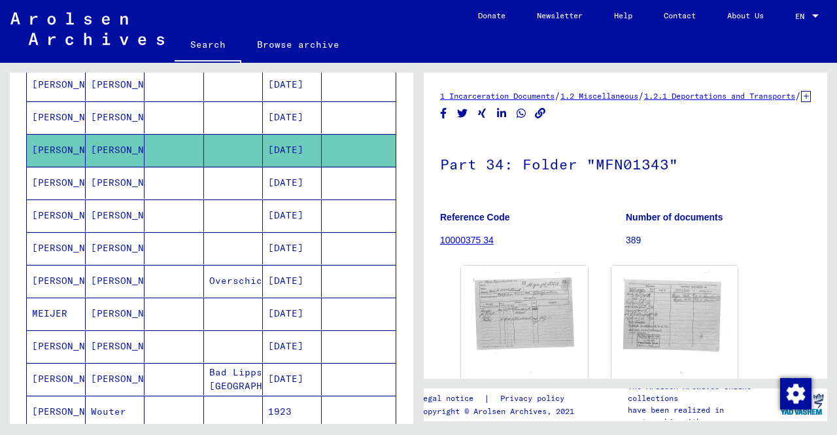
click at [255, 123] on mat-cell at bounding box center [233, 117] width 59 height 32
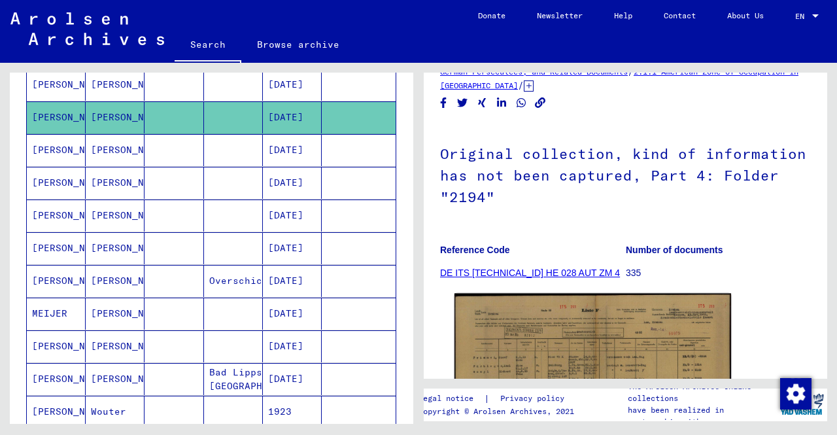
click at [575, 335] on img at bounding box center [593, 392] width 277 height 197
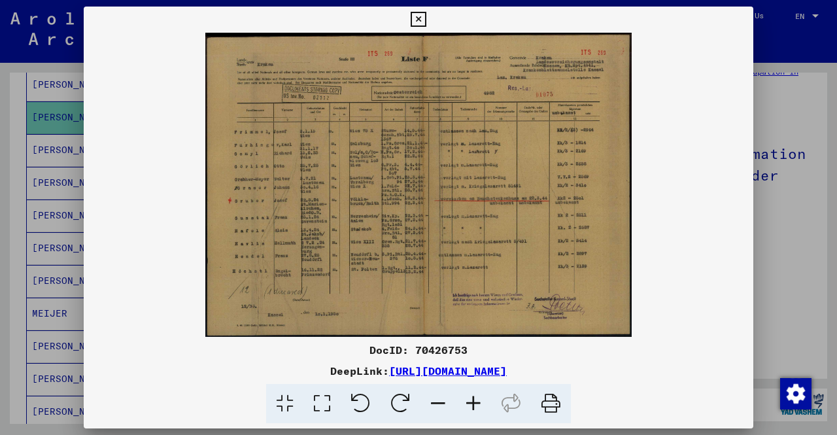
click at [480, 404] on icon at bounding box center [473, 404] width 35 height 40
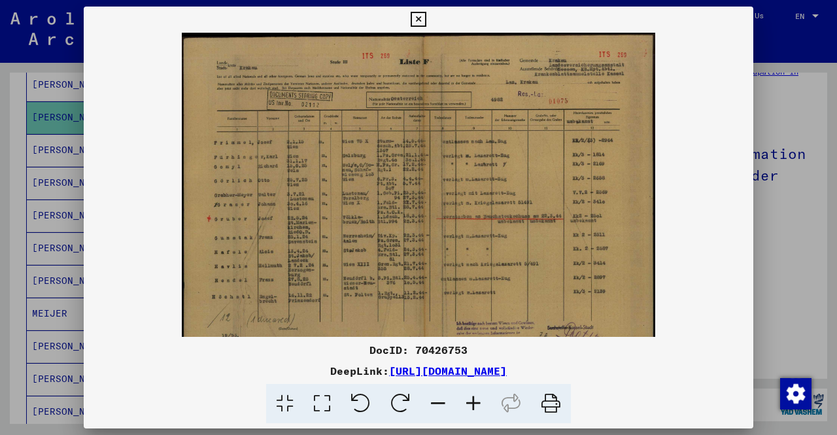
click at [480, 404] on icon at bounding box center [473, 404] width 35 height 40
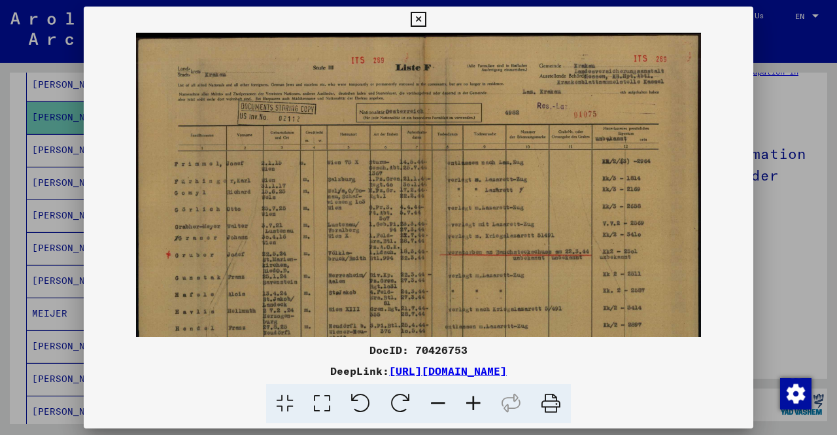
click at [480, 404] on icon at bounding box center [473, 404] width 35 height 40
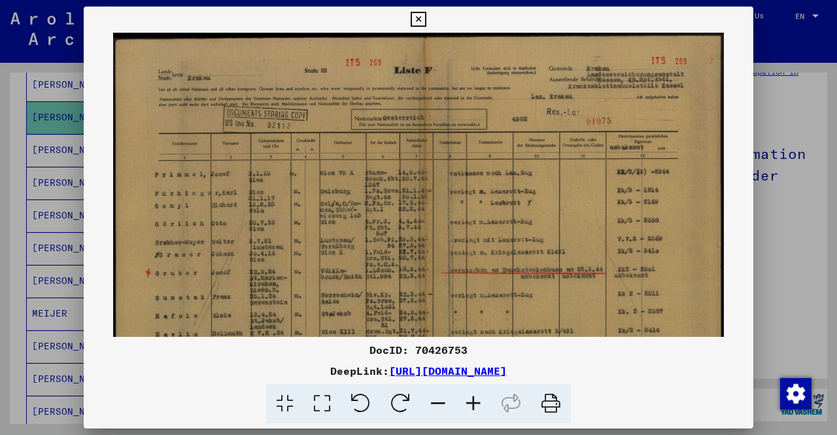
click at [480, 404] on icon at bounding box center [473, 404] width 35 height 40
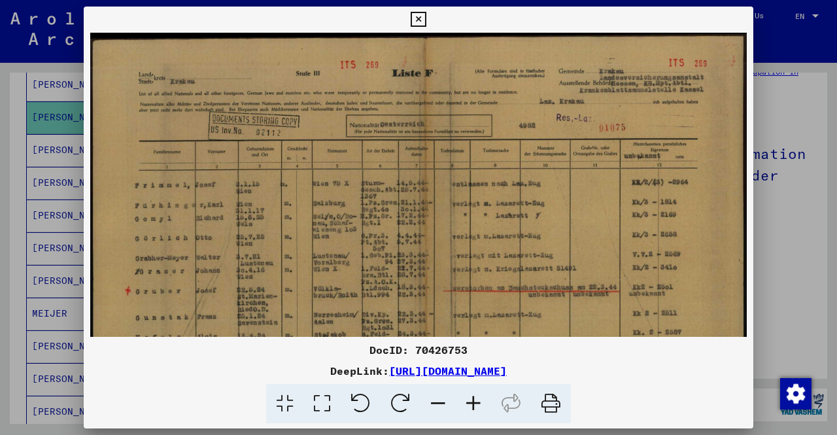
click at [480, 404] on icon at bounding box center [473, 404] width 35 height 40
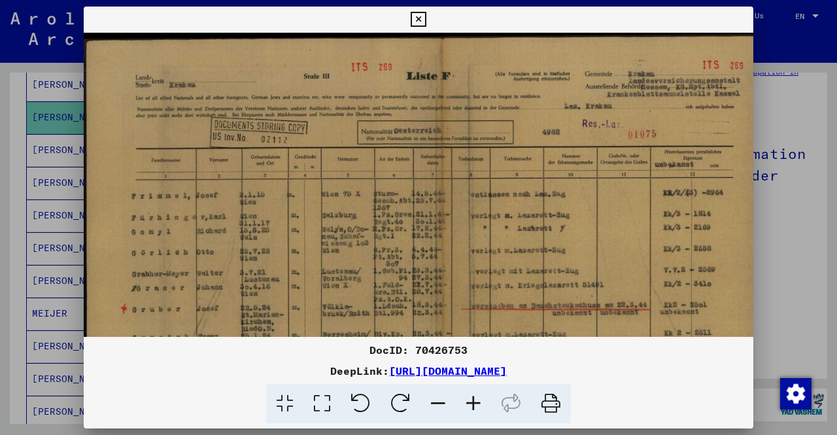
click at [480, 404] on icon at bounding box center [473, 404] width 35 height 40
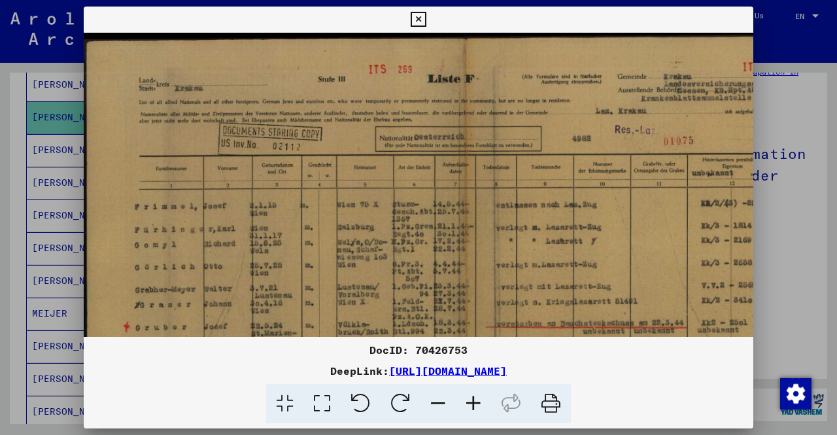
click at [480, 404] on icon at bounding box center [473, 404] width 35 height 40
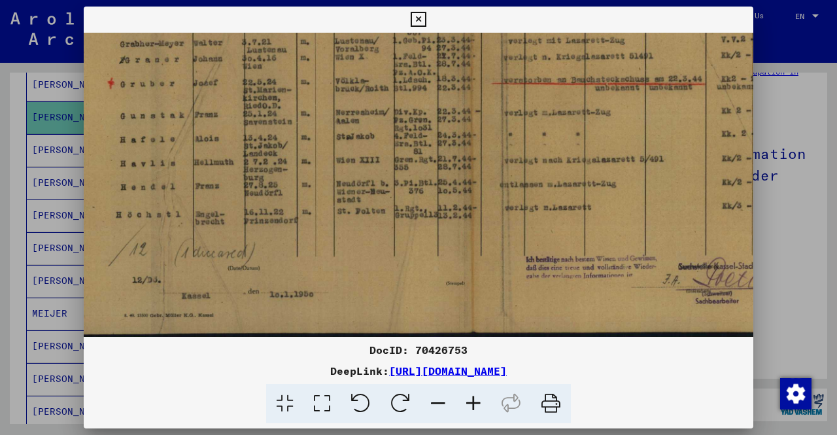
drag, startPoint x: 390, startPoint y: 277, endPoint x: 374, endPoint y: -17, distance: 294.2
click at [374, 0] on html "**********" at bounding box center [418, 217] width 837 height 435
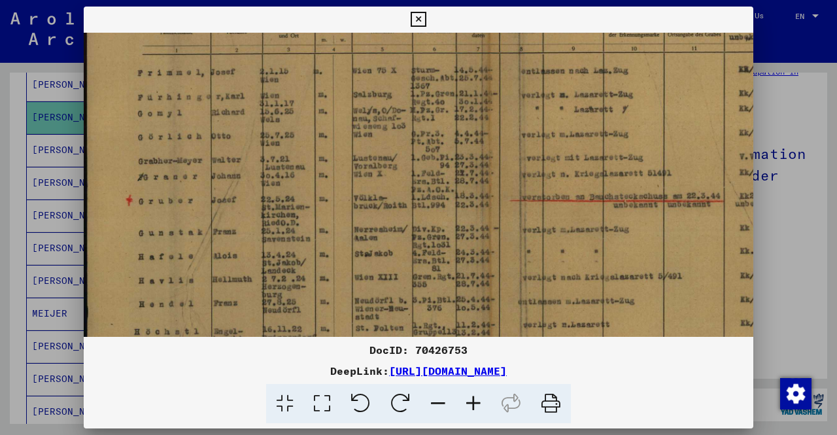
scroll to position [145, 1]
drag, startPoint x: 516, startPoint y: 151, endPoint x: 583, endPoint y: 276, distance: 142.0
click at [583, 276] on img at bounding box center [480, 170] width 794 height 566
click at [0, 266] on div at bounding box center [418, 217] width 837 height 435
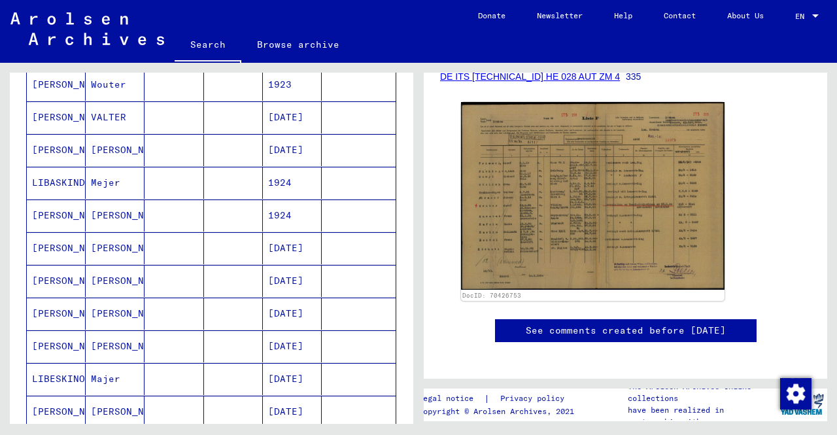
scroll to position [851, 0]
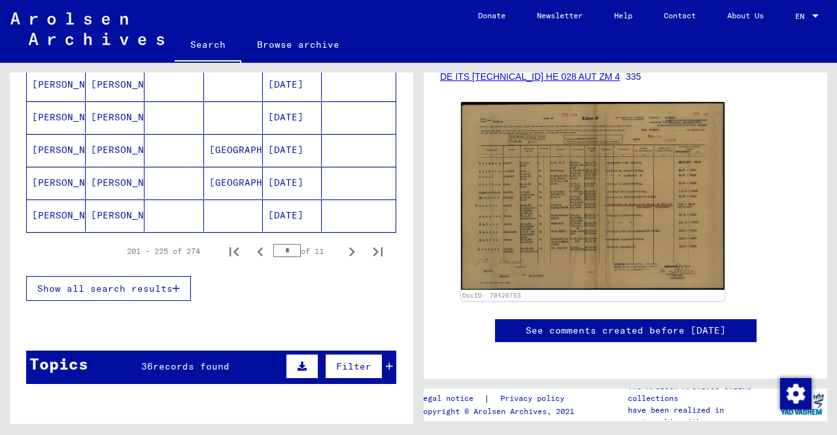
click at [263, 203] on mat-cell "[DATE]" at bounding box center [292, 216] width 59 height 32
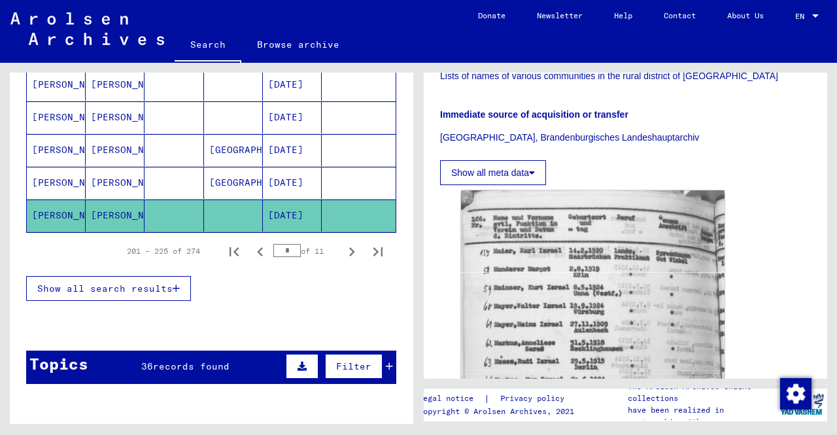
scroll to position [327, 0]
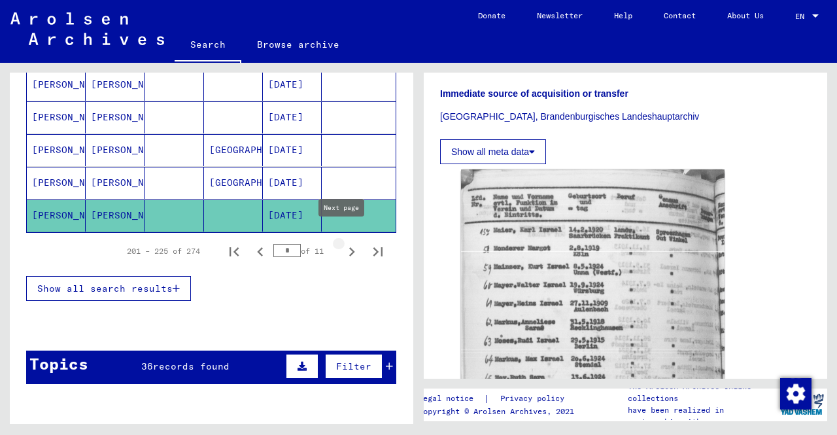
click at [346, 243] on icon "Next page" at bounding box center [352, 252] width 18 height 18
type input "**"
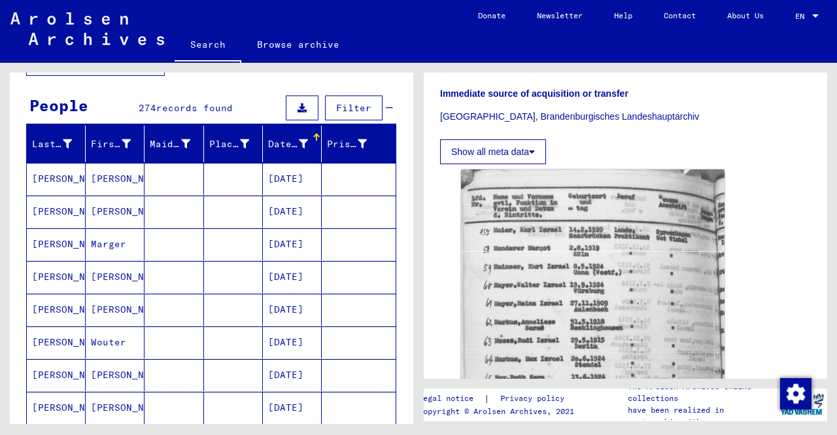
scroll to position [0, 0]
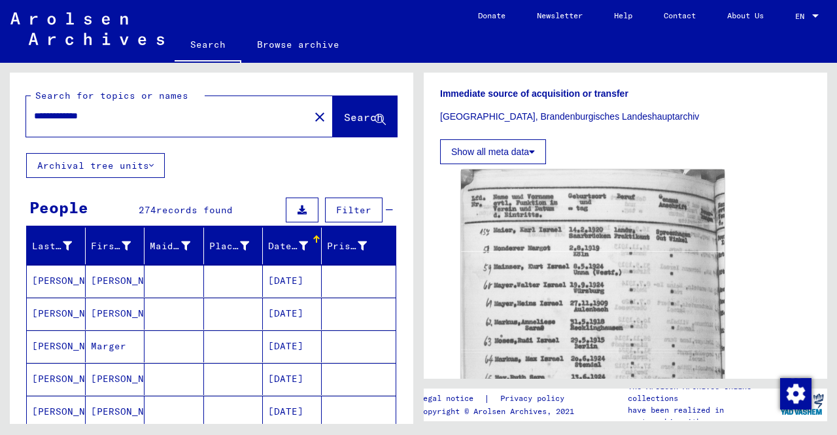
click at [310, 281] on mat-cell "[DATE]" at bounding box center [292, 281] width 59 height 32
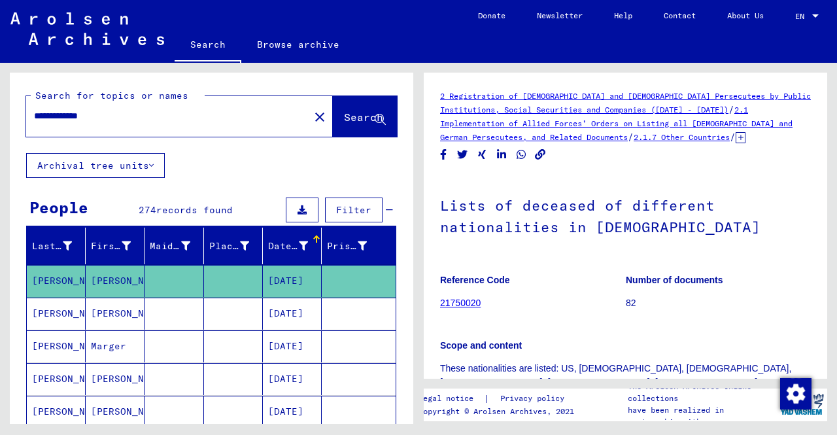
click at [310, 309] on mat-cell "[DATE]" at bounding box center [292, 314] width 59 height 32
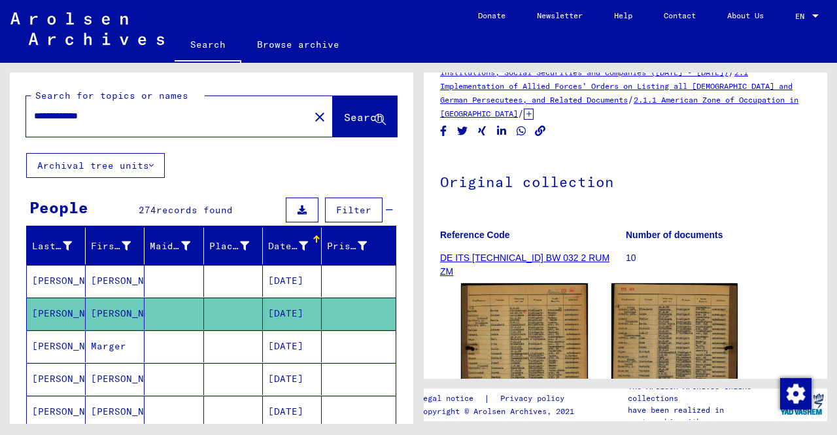
scroll to position [65, 0]
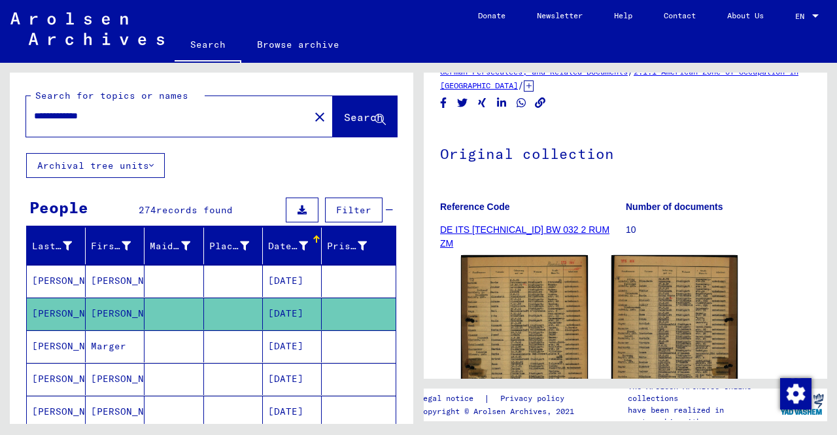
click at [574, 279] on img at bounding box center [524, 342] width 127 height 175
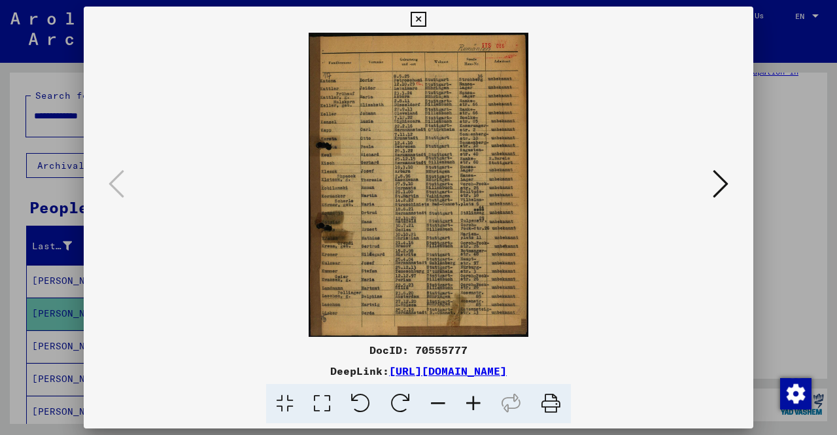
click at [696, 197] on img at bounding box center [418, 185] width 581 height 304
click at [726, 189] on icon at bounding box center [721, 183] width 16 height 31
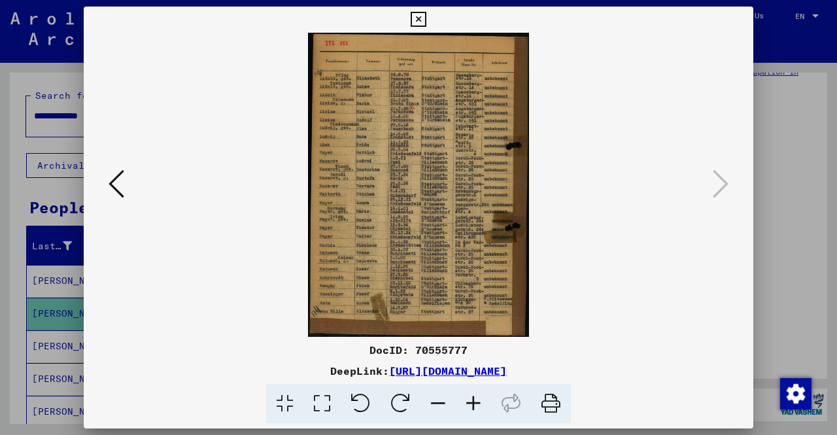
click at [122, 177] on icon at bounding box center [117, 183] width 16 height 31
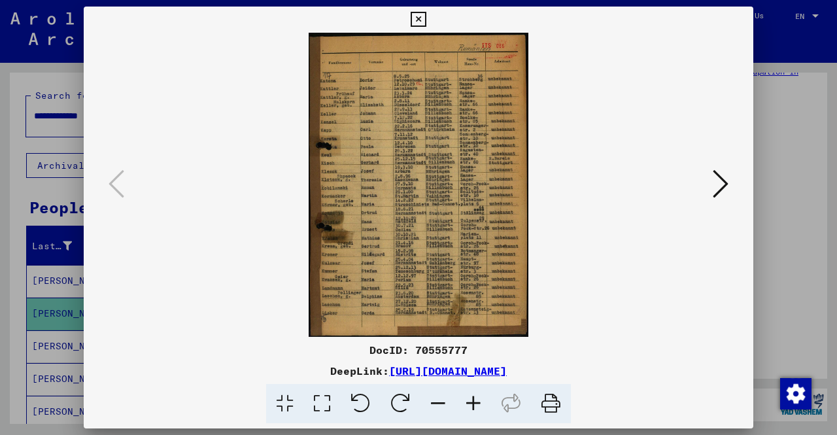
click at [0, 189] on div at bounding box center [418, 217] width 837 height 435
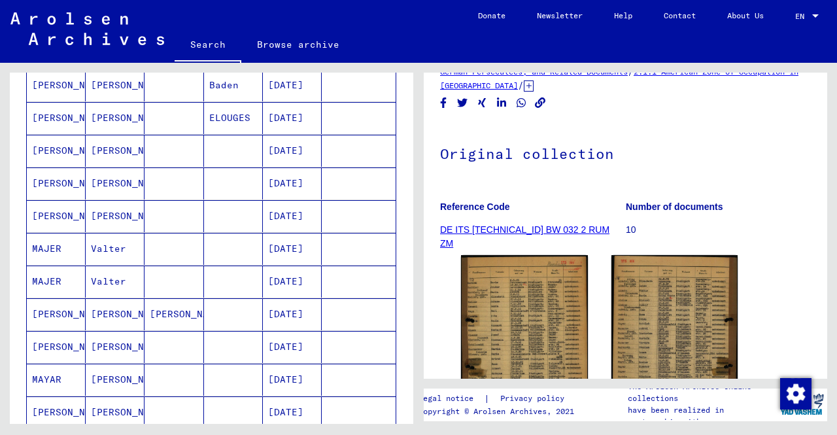
scroll to position [523, 0]
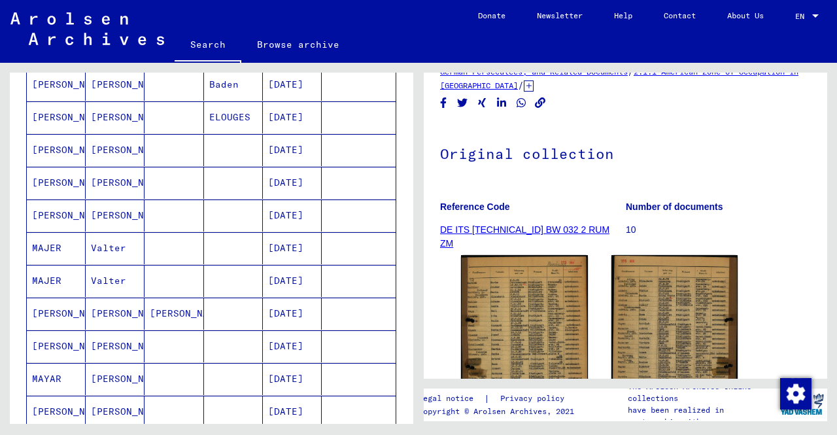
click at [220, 108] on mat-cell "ELOUGES" at bounding box center [233, 117] width 59 height 32
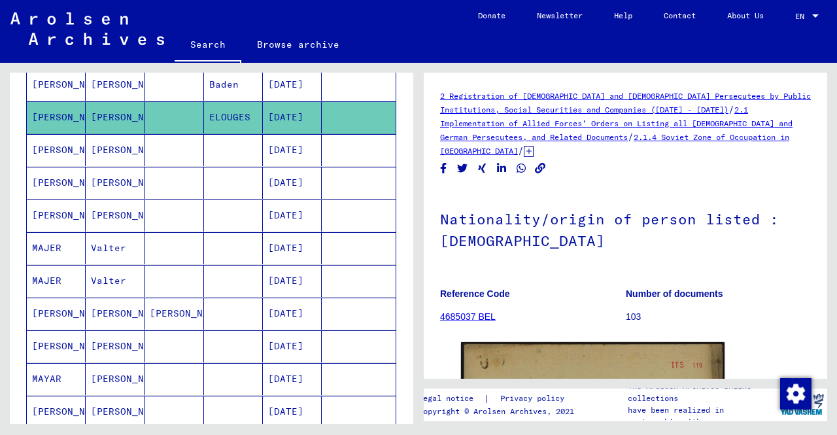
click at [137, 77] on mat-cell "[PERSON_NAME]" at bounding box center [115, 85] width 59 height 32
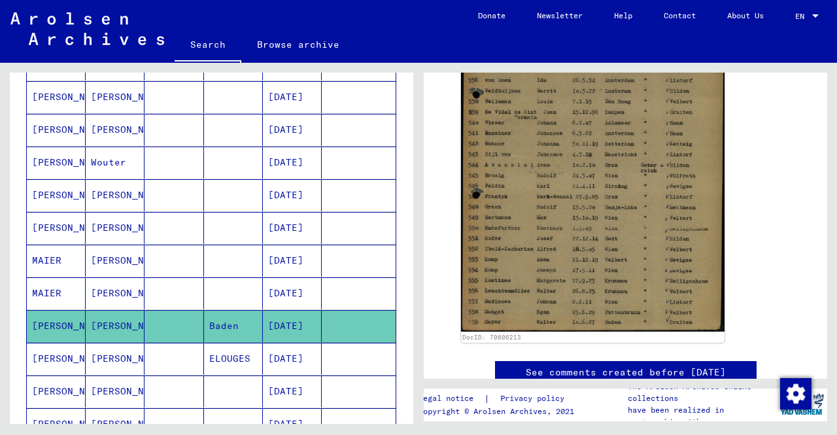
scroll to position [262, 0]
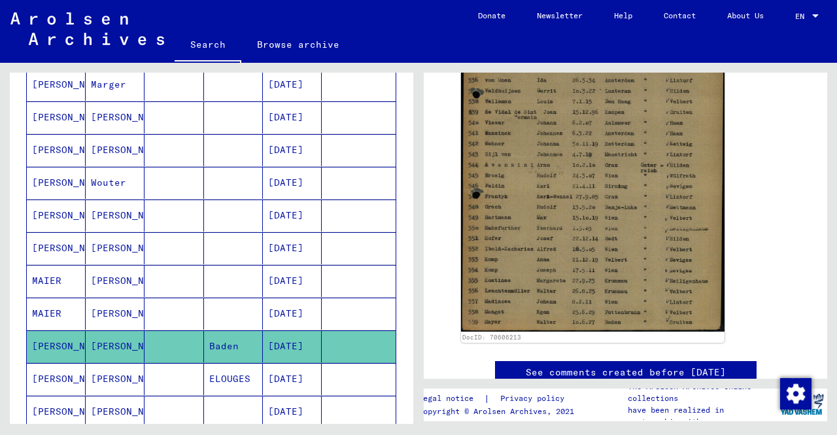
click at [296, 300] on mat-cell "[DATE]" at bounding box center [292, 314] width 59 height 32
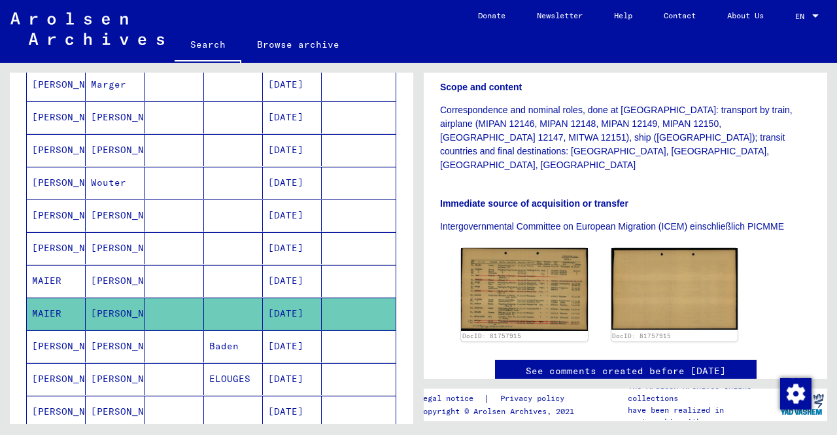
scroll to position [393, 0]
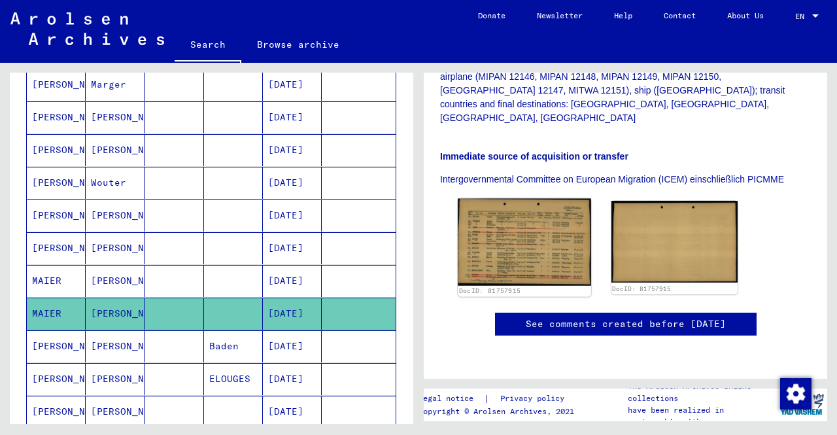
click at [516, 205] on img at bounding box center [524, 242] width 133 height 87
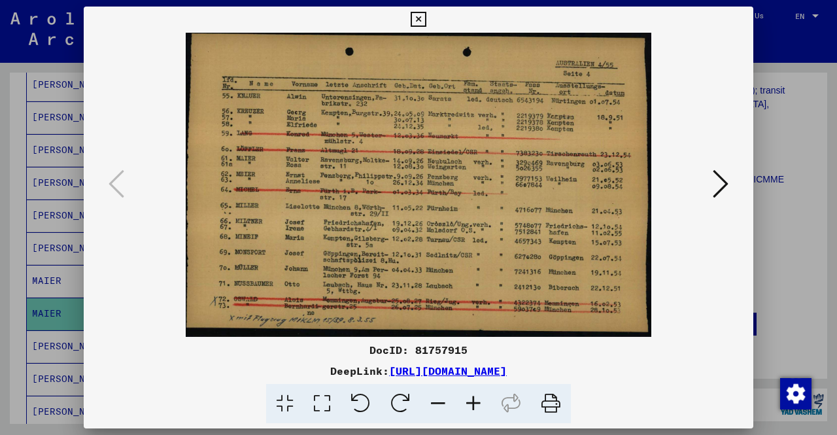
click at [0, 160] on div at bounding box center [418, 217] width 837 height 435
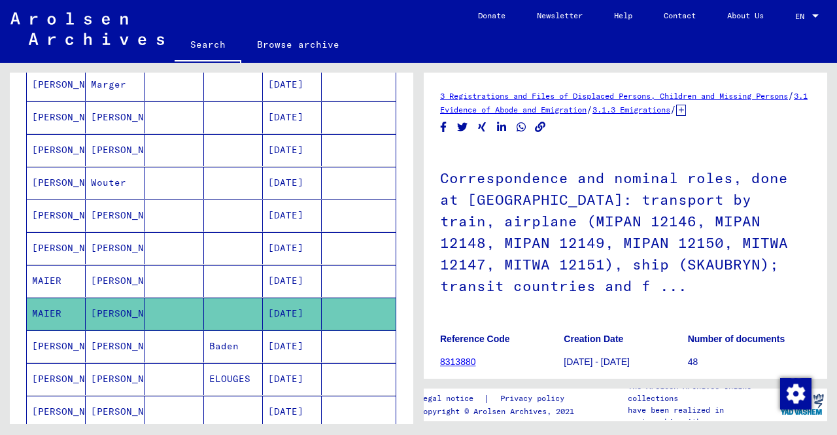
scroll to position [0, 0]
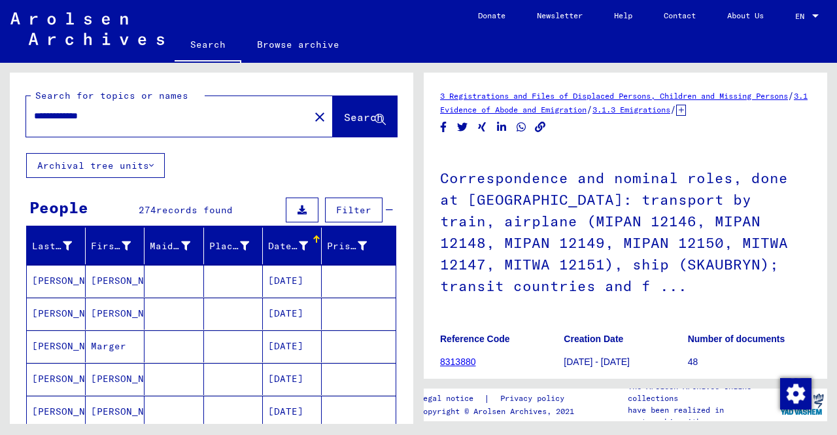
drag, startPoint x: 77, startPoint y: 110, endPoint x: 67, endPoint y: 110, distance: 10.5
click at [67, 110] on input "**********" at bounding box center [168, 116] width 268 height 14
type input "**********"
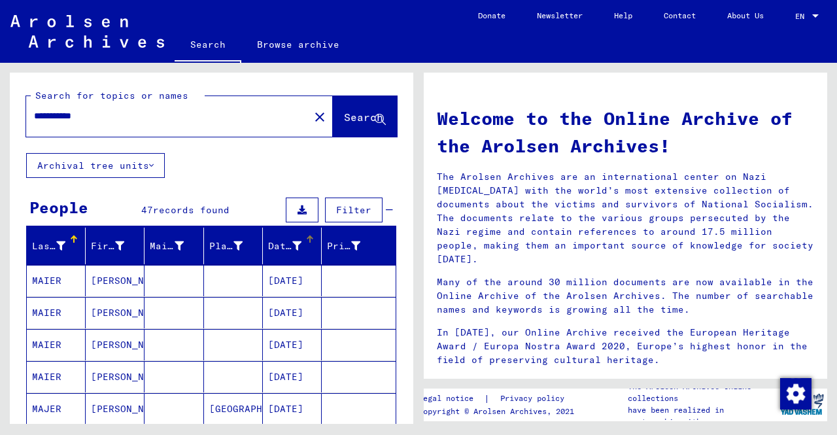
click at [292, 241] on icon at bounding box center [296, 245] width 9 height 9
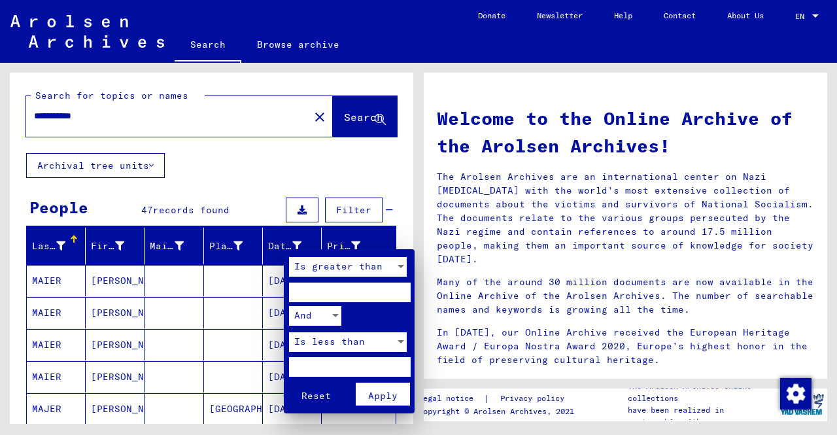
click at [266, 251] on div at bounding box center [418, 217] width 837 height 435
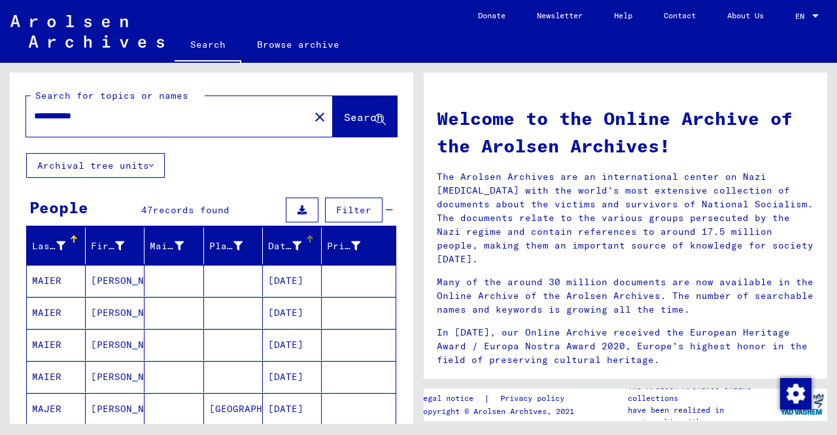
click at [271, 249] on div "Date of Birth" at bounding box center [284, 246] width 33 height 14
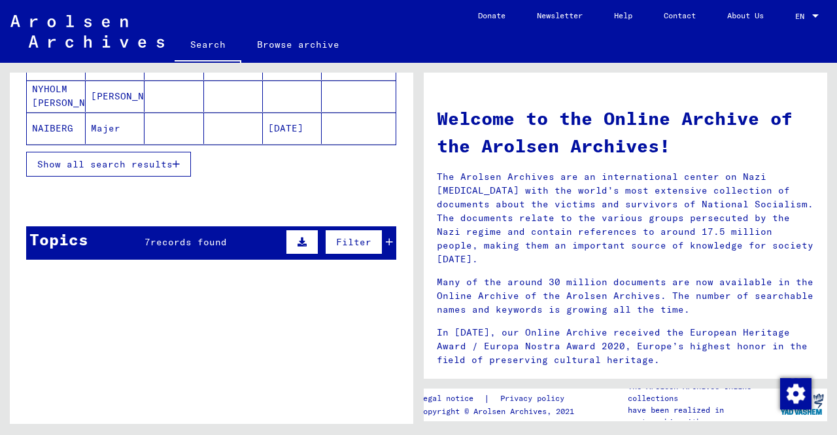
scroll to position [262, 0]
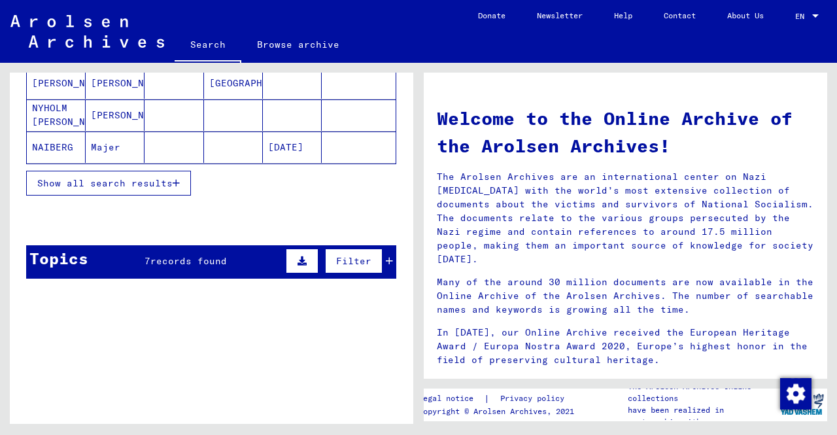
click at [173, 186] on button "Show all search results" at bounding box center [108, 183] width 165 height 25
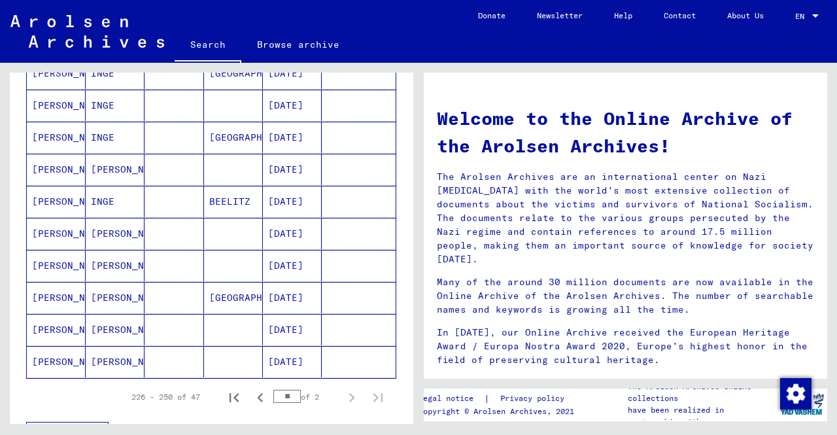
scroll to position [720, 0]
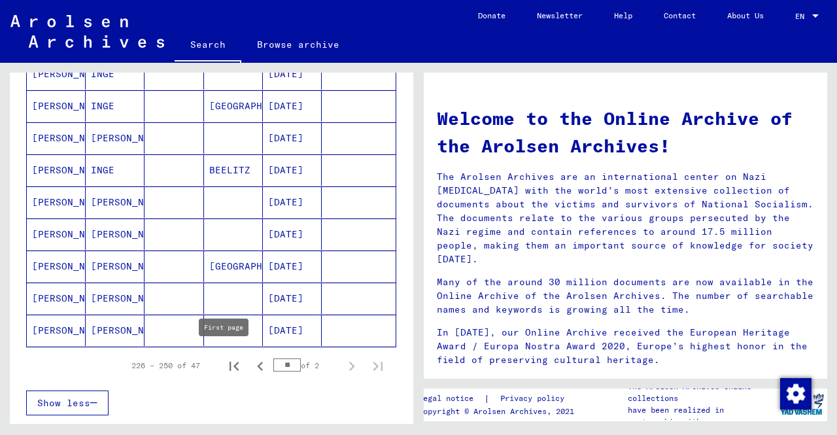
click at [225, 357] on icon "First page" at bounding box center [234, 366] width 18 height 18
click at [343, 361] on icon "Next page" at bounding box center [352, 366] width 18 height 18
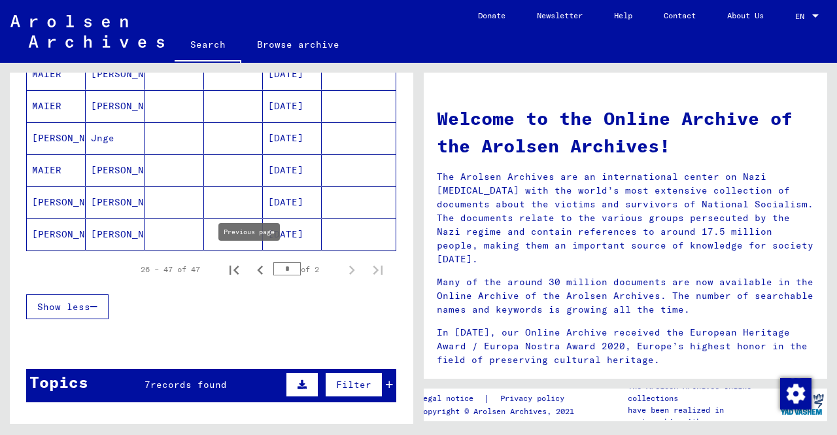
click at [253, 261] on icon "Previous page" at bounding box center [260, 270] width 18 height 18
type input "*"
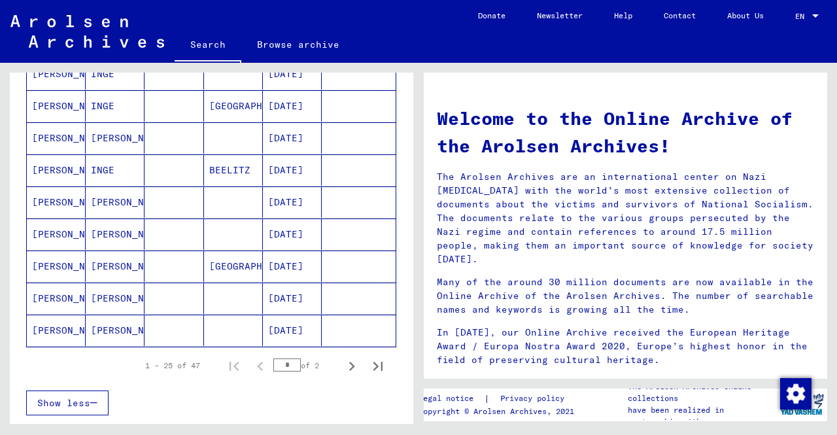
click at [210, 324] on mat-cell at bounding box center [233, 330] width 59 height 31
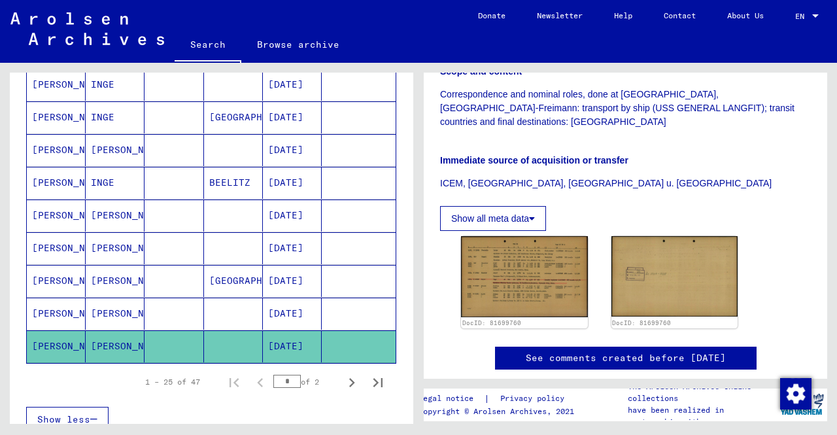
scroll to position [393, 0]
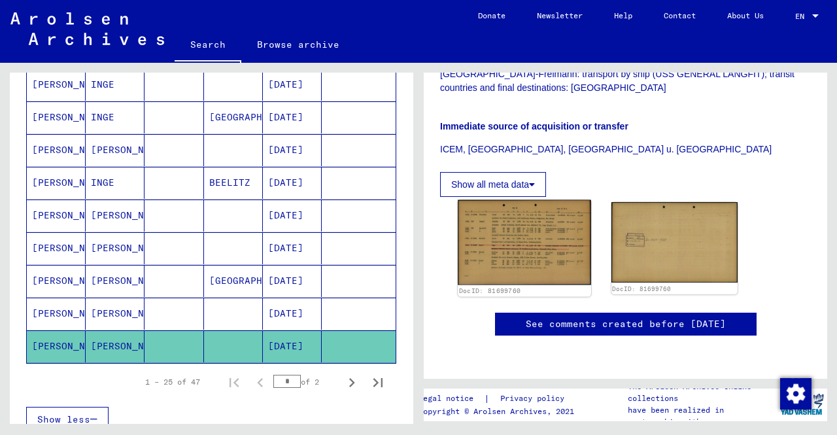
click at [529, 200] on img at bounding box center [524, 242] width 133 height 85
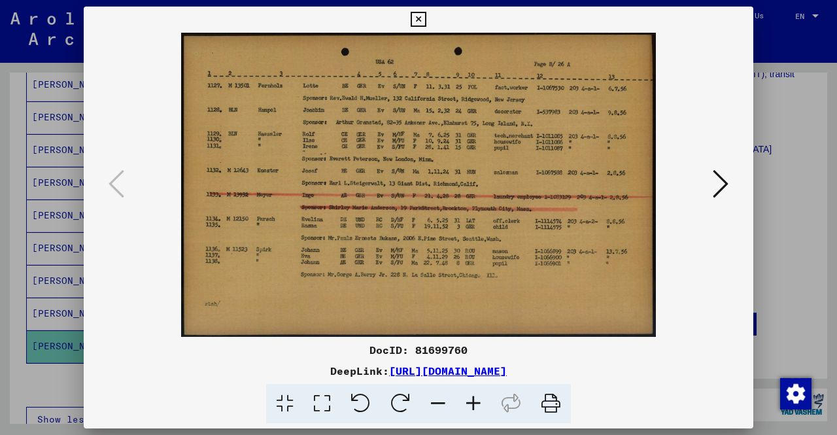
click at [0, 200] on div at bounding box center [418, 217] width 837 height 435
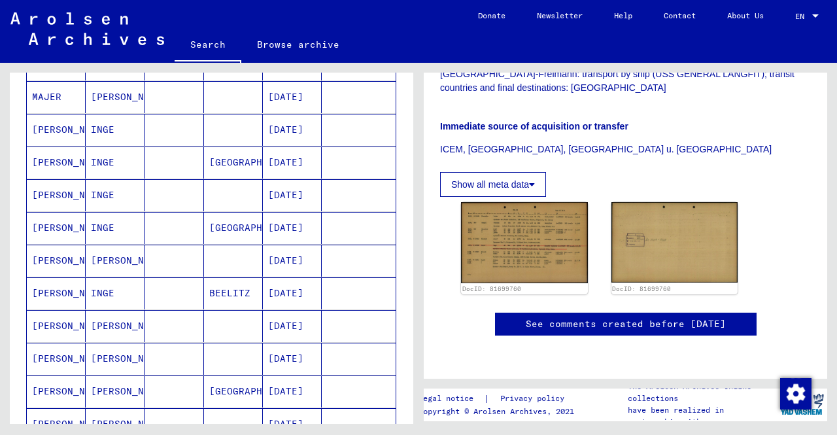
scroll to position [589, 0]
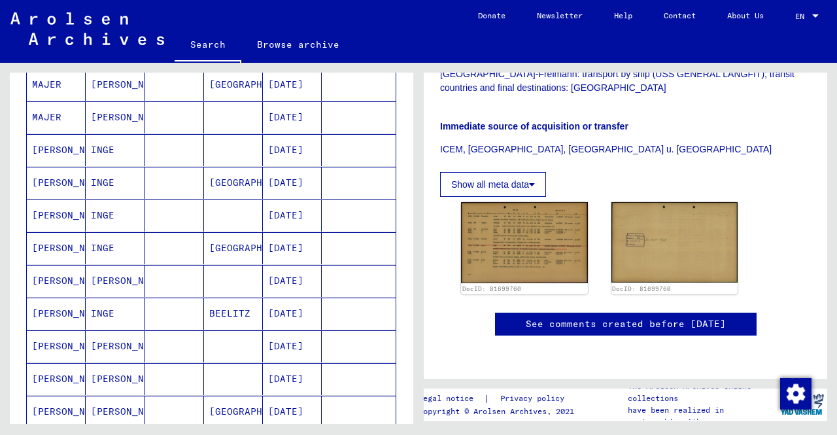
click at [75, 183] on mat-cell "[PERSON_NAME]" at bounding box center [56, 183] width 59 height 32
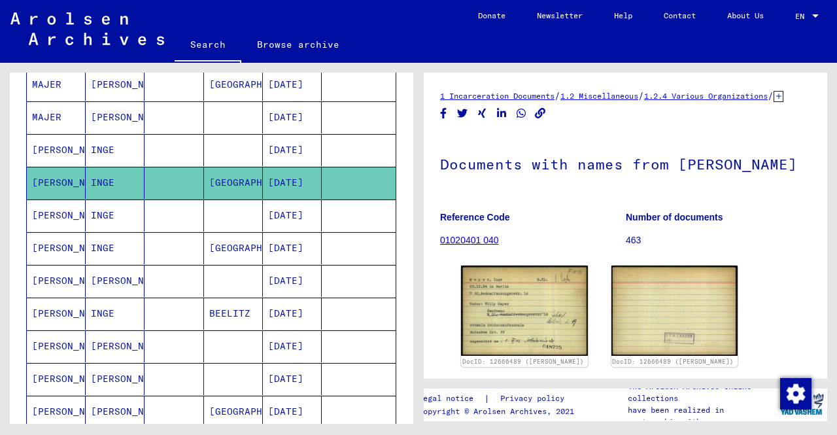
scroll to position [65, 0]
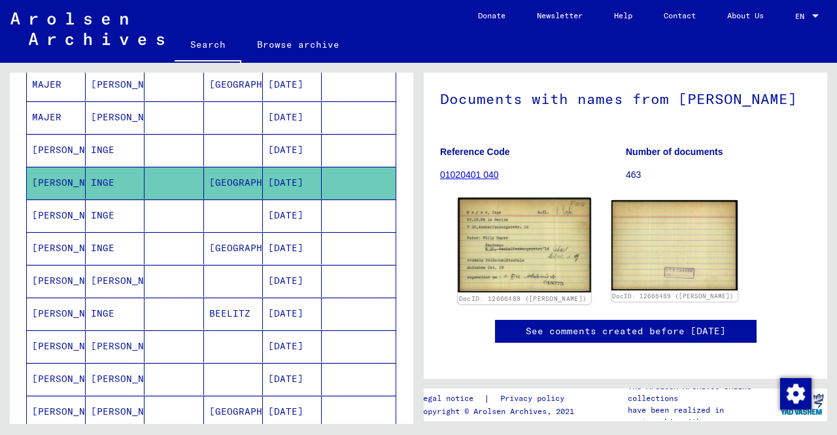
click at [543, 272] on img at bounding box center [524, 245] width 133 height 94
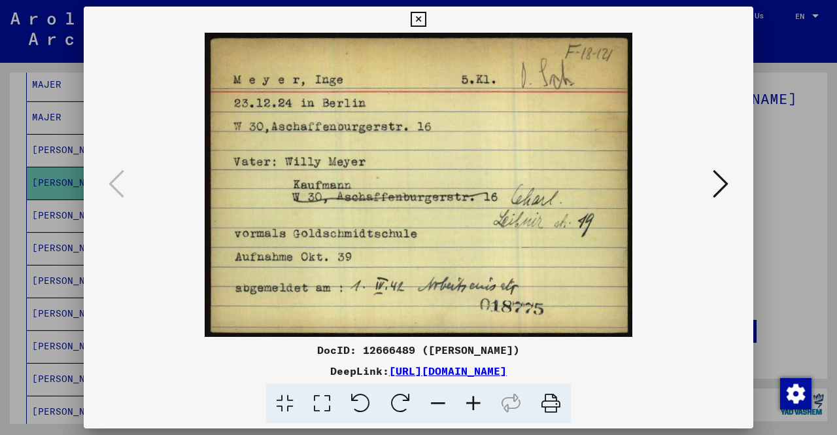
click at [0, 205] on div at bounding box center [418, 217] width 837 height 435
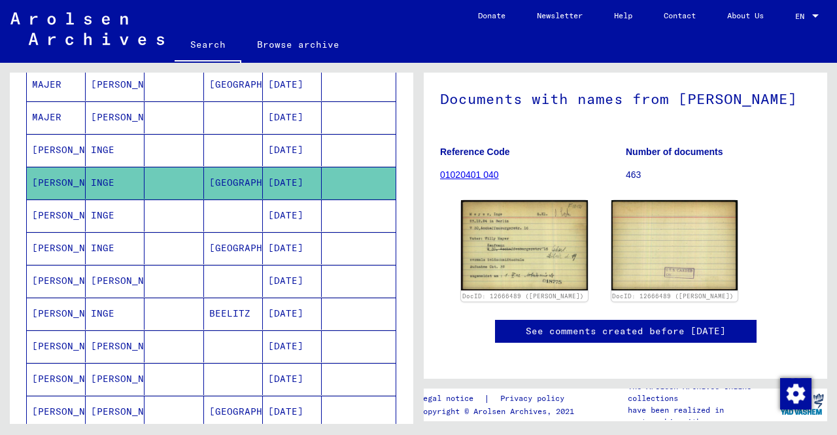
click at [70, 298] on mat-cell "[PERSON_NAME]" at bounding box center [56, 314] width 59 height 32
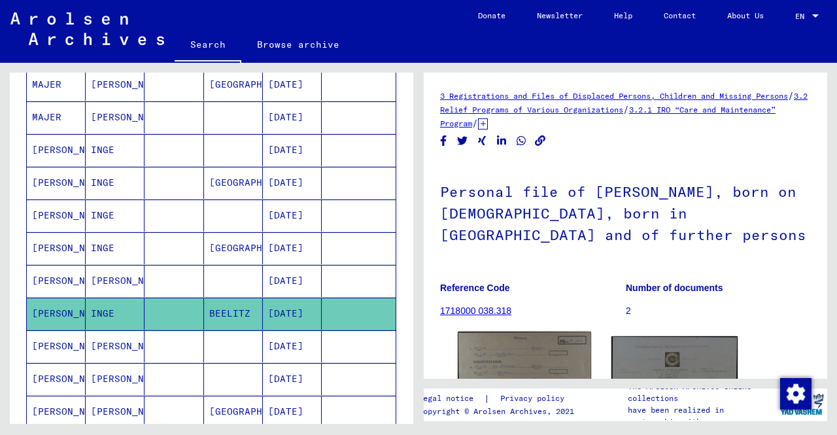
scroll to position [65, 0]
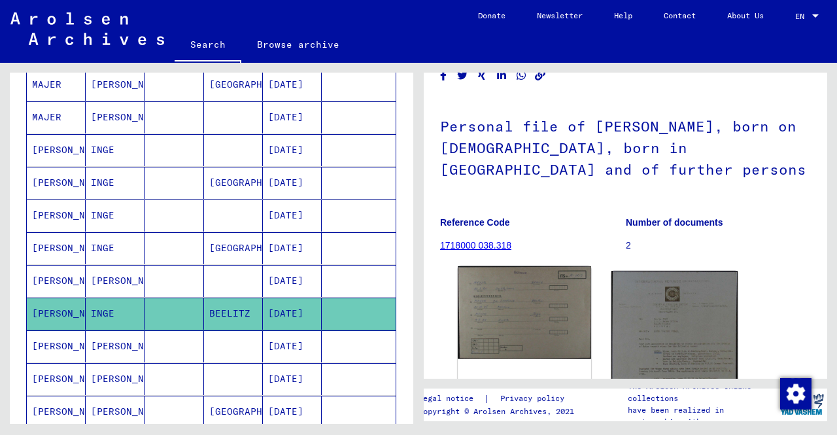
click at [540, 323] on img at bounding box center [524, 312] width 133 height 93
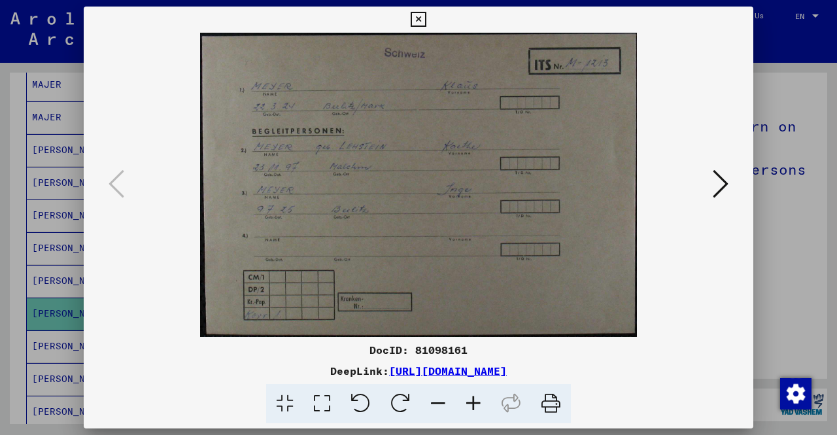
click at [0, 155] on div at bounding box center [418, 217] width 837 height 435
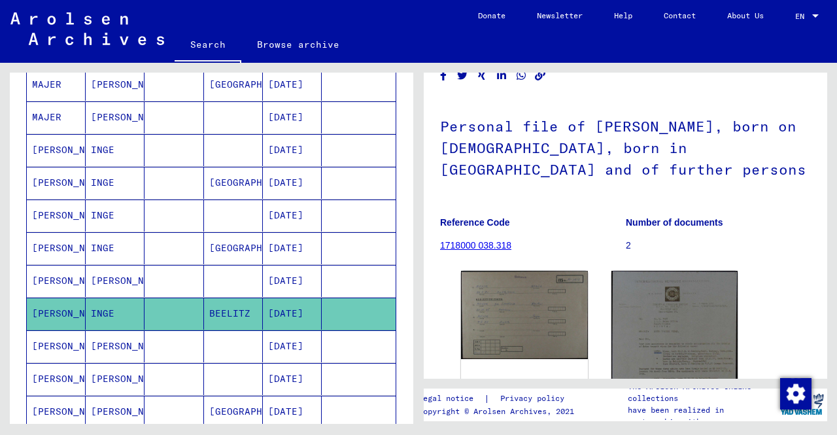
click at [98, 363] on mat-cell "[PERSON_NAME]" at bounding box center [115, 379] width 59 height 32
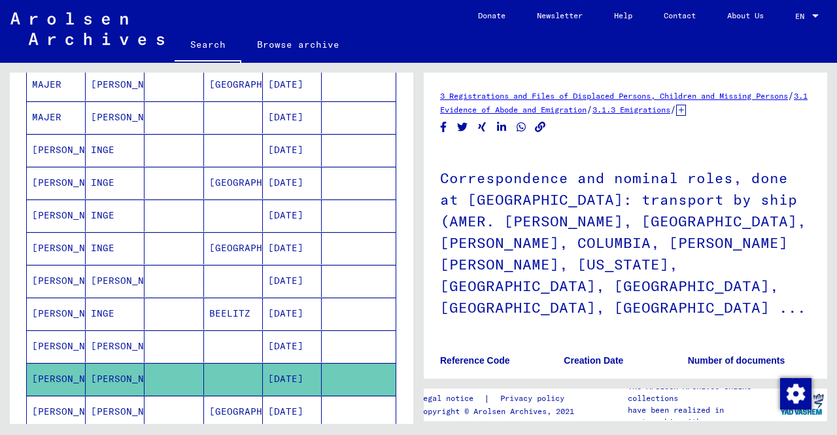
click at [204, 396] on mat-cell "[GEOGRAPHIC_DATA]" at bounding box center [233, 412] width 59 height 32
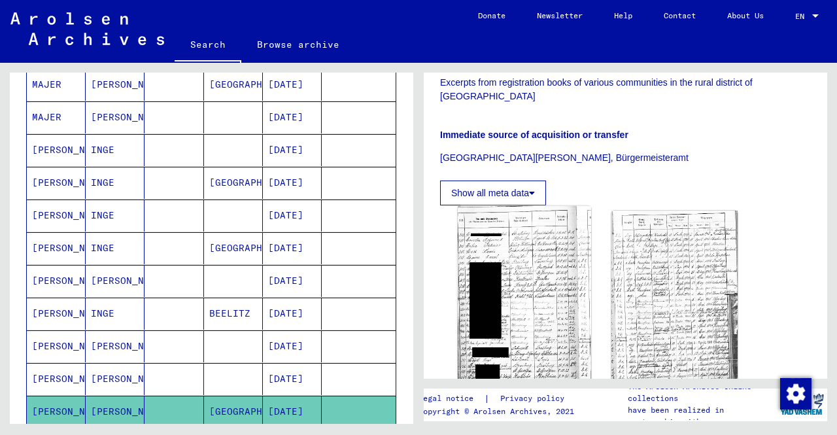
scroll to position [327, 0]
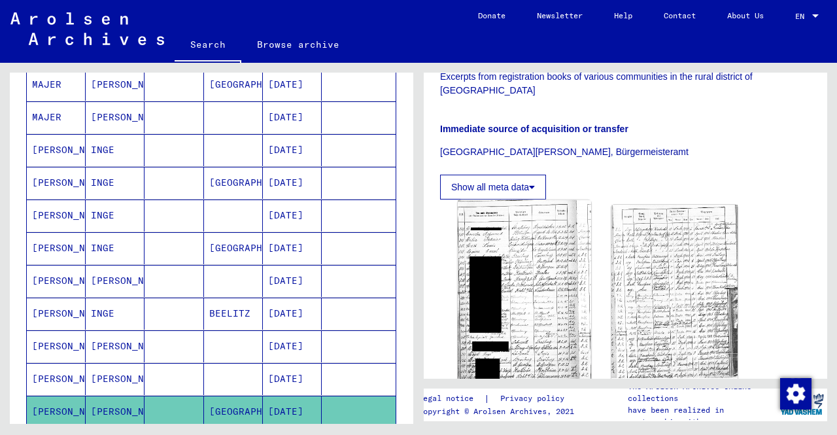
click at [516, 232] on img at bounding box center [524, 294] width 133 height 188
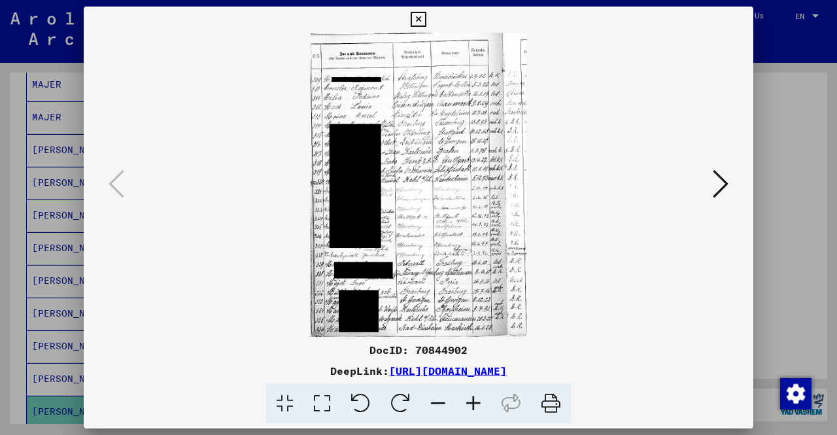
click at [480, 401] on icon at bounding box center [473, 404] width 35 height 40
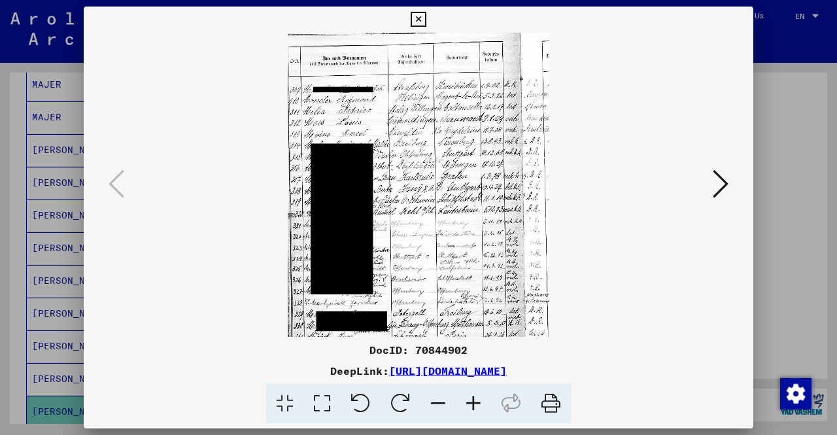
click at [480, 401] on icon at bounding box center [473, 404] width 35 height 40
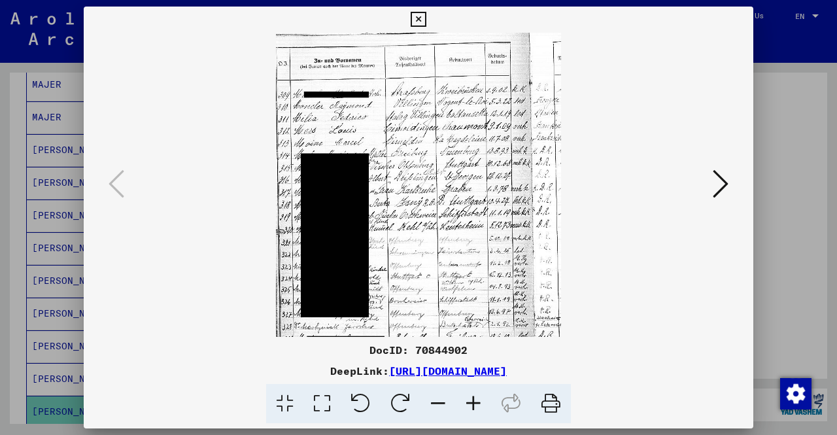
click at [480, 401] on icon at bounding box center [473, 404] width 35 height 40
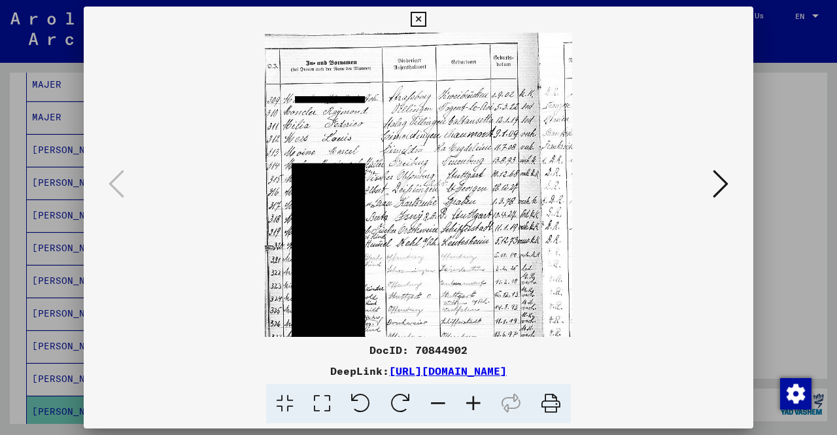
click at [480, 401] on icon at bounding box center [473, 404] width 35 height 40
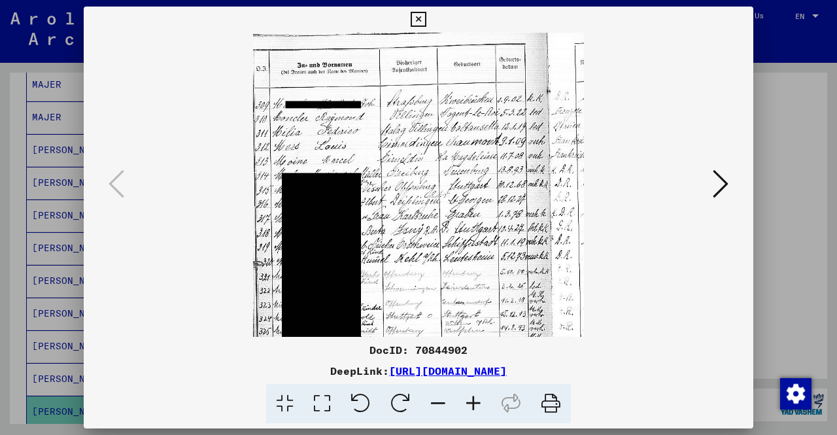
click at [480, 401] on icon at bounding box center [473, 404] width 35 height 40
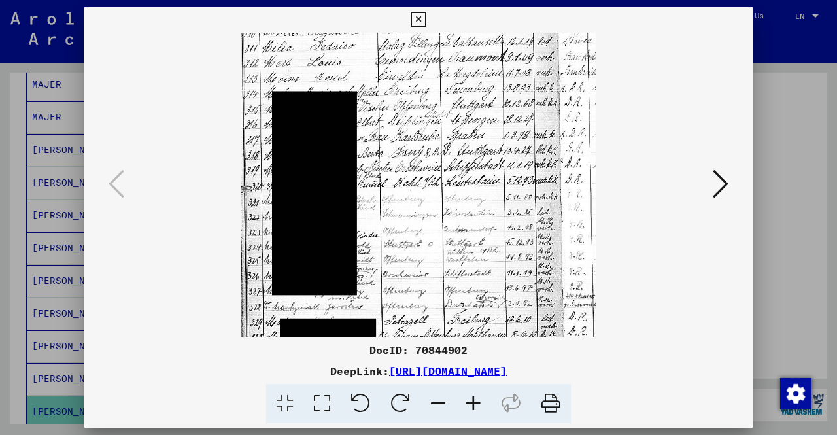
scroll to position [196, 0]
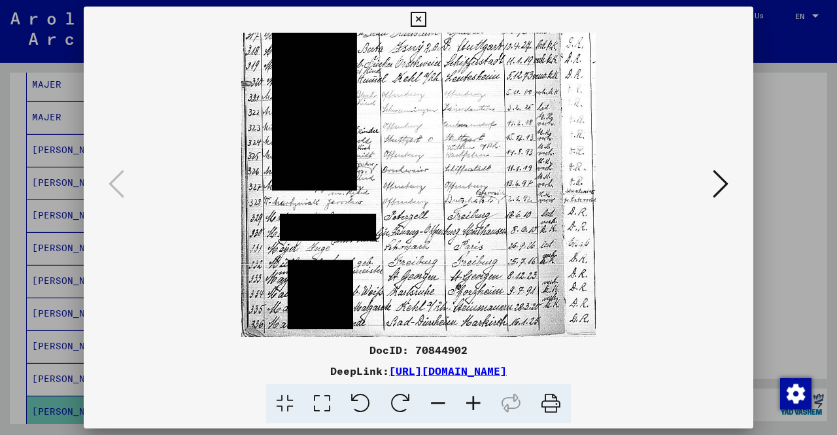
drag, startPoint x: 400, startPoint y: 265, endPoint x: 402, endPoint y: -12, distance: 277.4
click at [402, 0] on html "**********" at bounding box center [418, 217] width 837 height 435
click at [0, 184] on div at bounding box center [418, 217] width 837 height 435
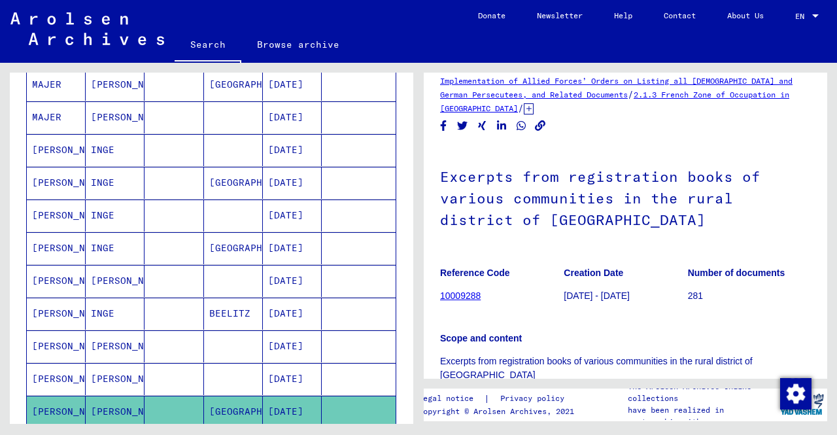
scroll to position [0, 0]
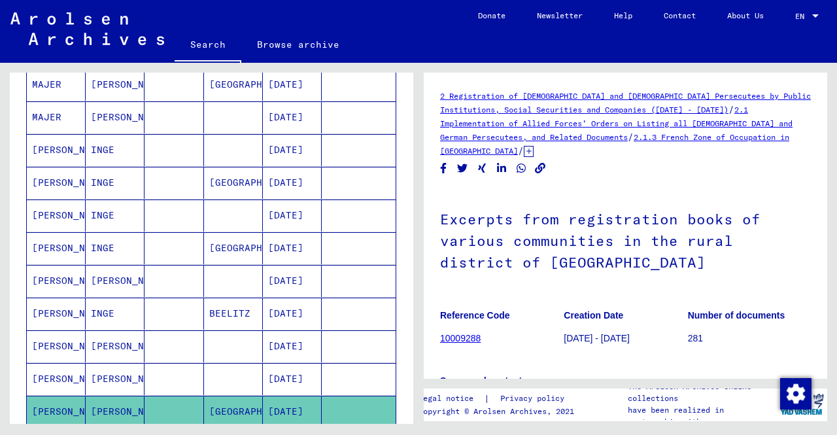
click at [785, 261] on h1 "Excerpts from registration books of various communities in the rural district o…" at bounding box center [625, 239] width 371 height 101
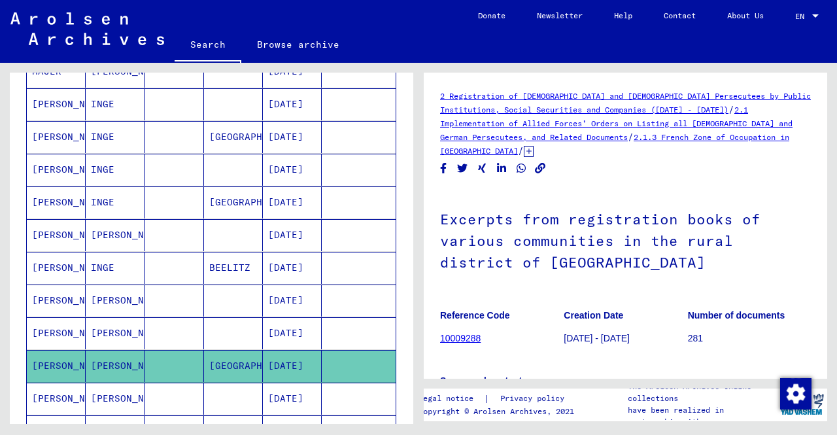
scroll to position [654, 0]
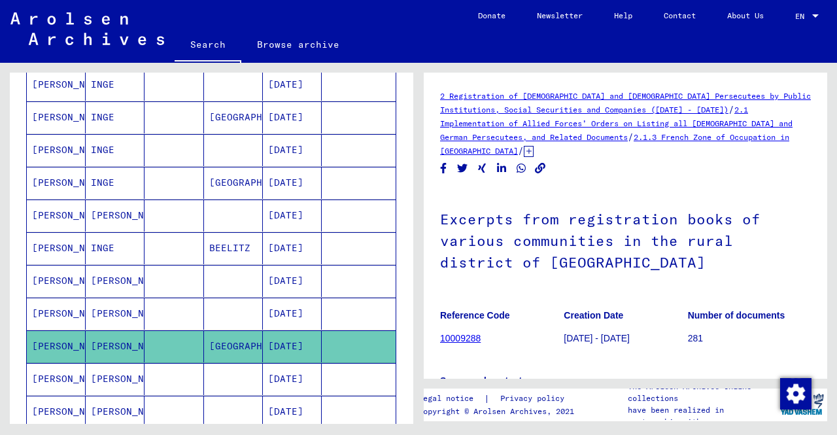
click at [236, 298] on mat-cell at bounding box center [233, 314] width 59 height 32
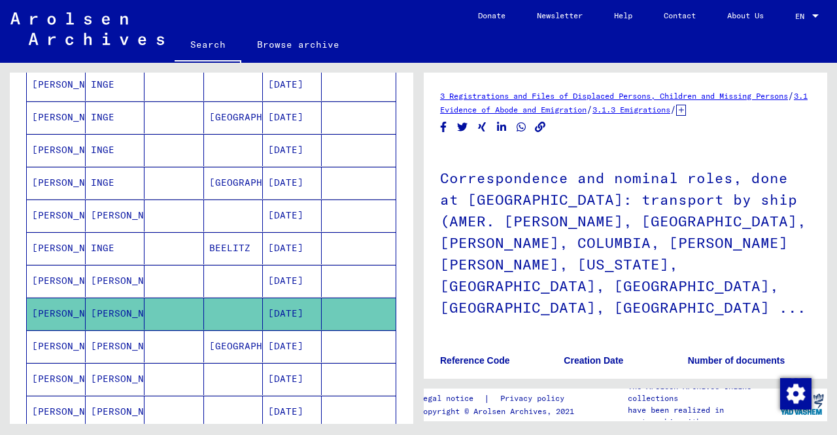
scroll to position [589, 0]
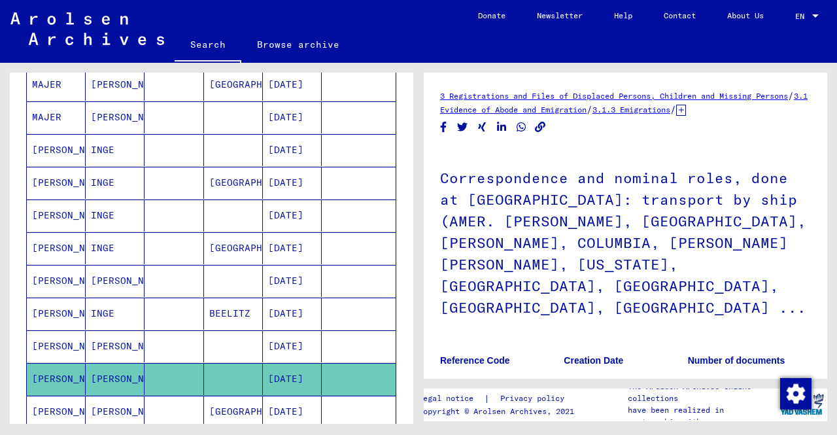
click at [229, 270] on mat-cell at bounding box center [233, 281] width 59 height 32
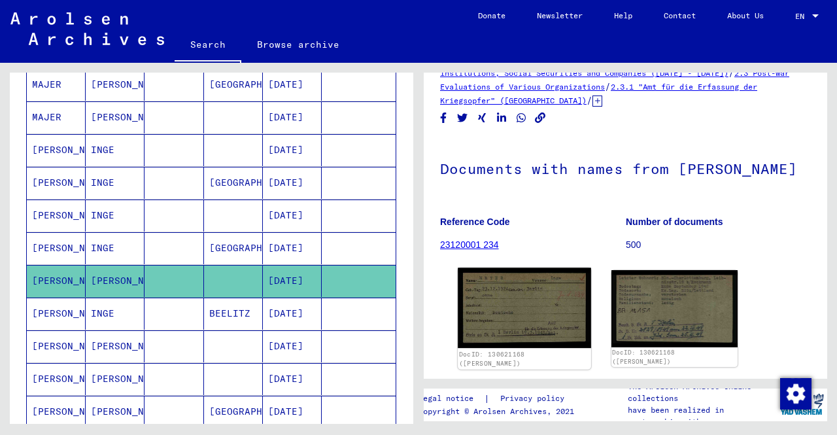
scroll to position [65, 0]
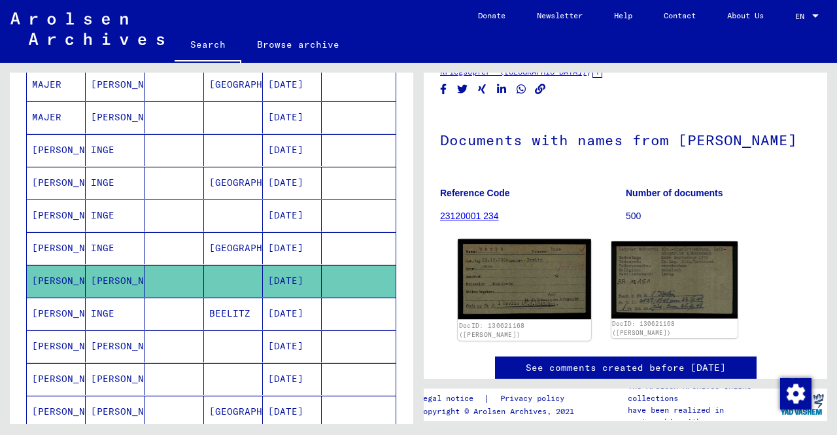
click at [478, 320] on img at bounding box center [524, 279] width 133 height 80
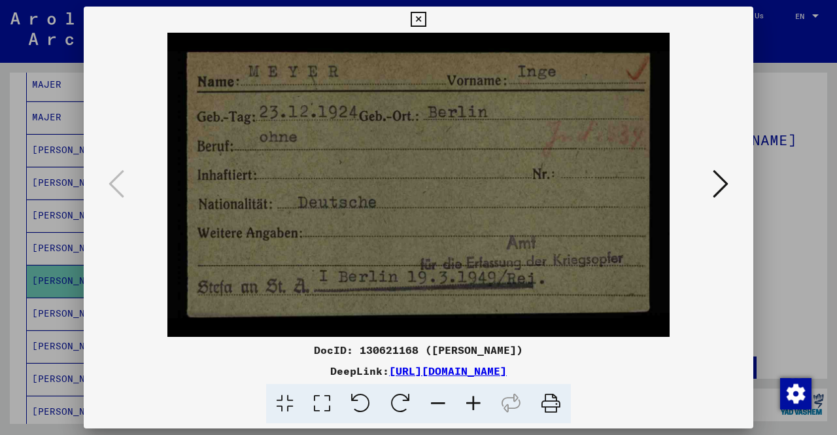
click at [754, 236] on div at bounding box center [418, 217] width 837 height 435
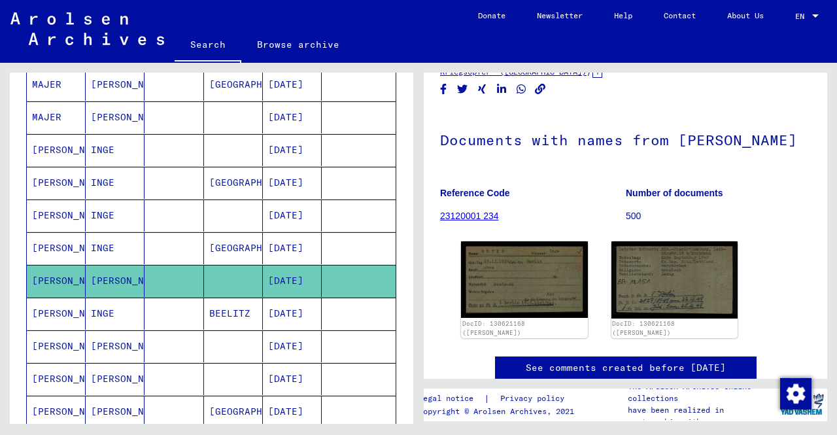
click at [166, 137] on mat-cell at bounding box center [174, 150] width 59 height 32
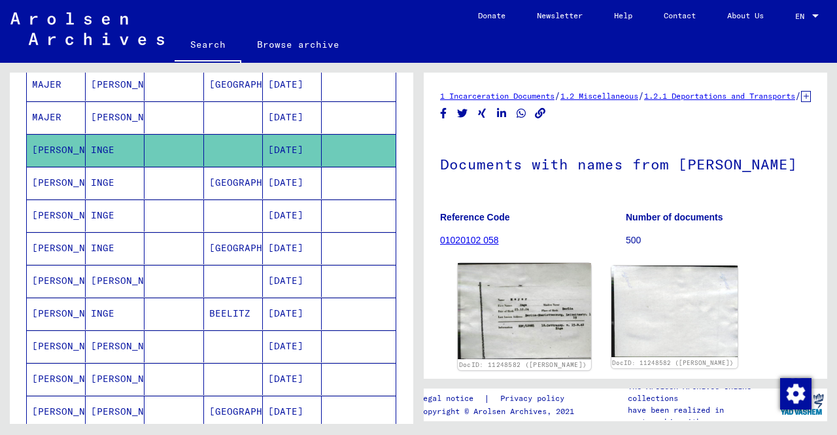
click at [546, 300] on img at bounding box center [524, 311] width 133 height 96
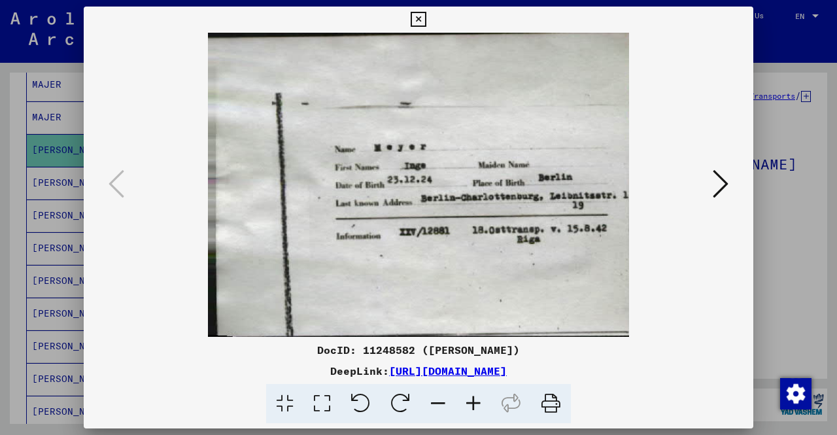
click at [59, 179] on div at bounding box center [418, 217] width 837 height 435
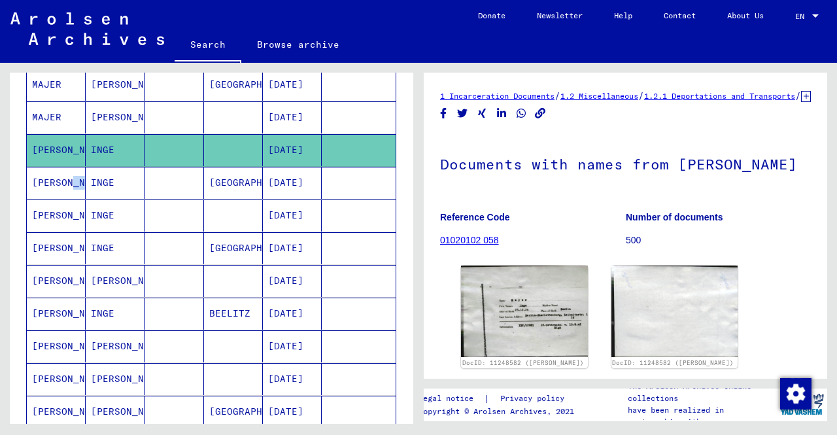
click at [59, 179] on mat-cell "[PERSON_NAME]" at bounding box center [56, 183] width 59 height 32
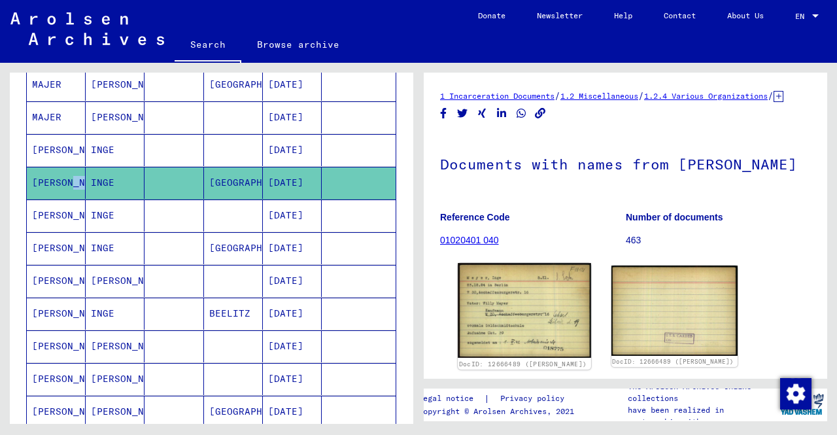
click at [555, 326] on img at bounding box center [524, 310] width 133 height 94
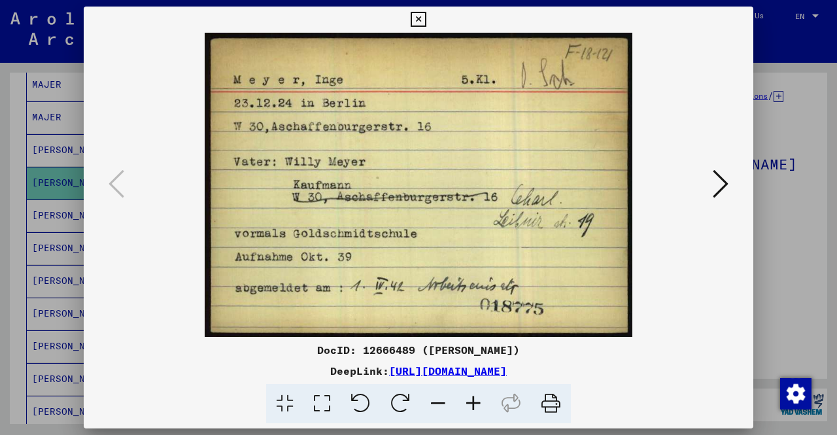
click at [0, 230] on div at bounding box center [418, 217] width 837 height 435
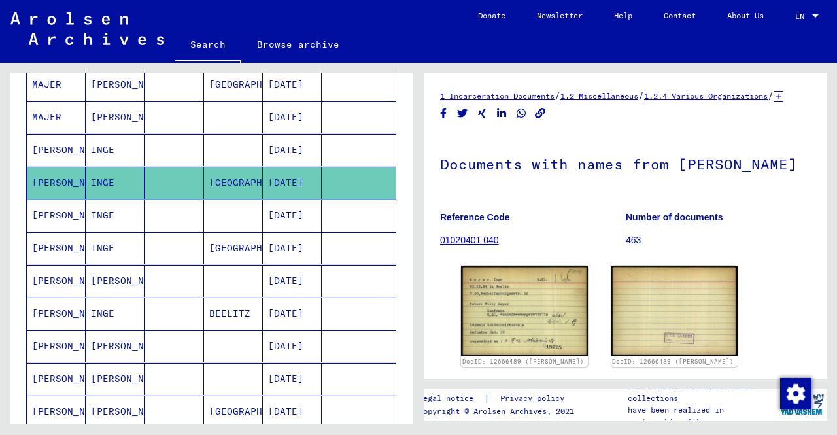
click at [73, 214] on mat-cell "[PERSON_NAME]" at bounding box center [56, 216] width 59 height 32
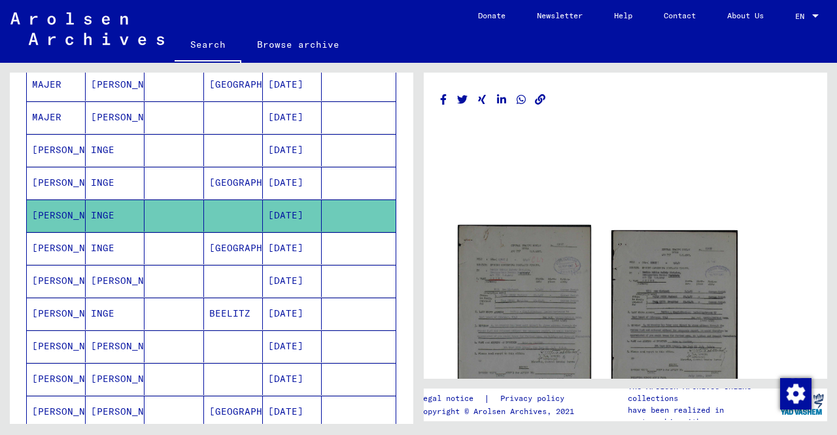
click at [574, 287] on img at bounding box center [524, 332] width 133 height 215
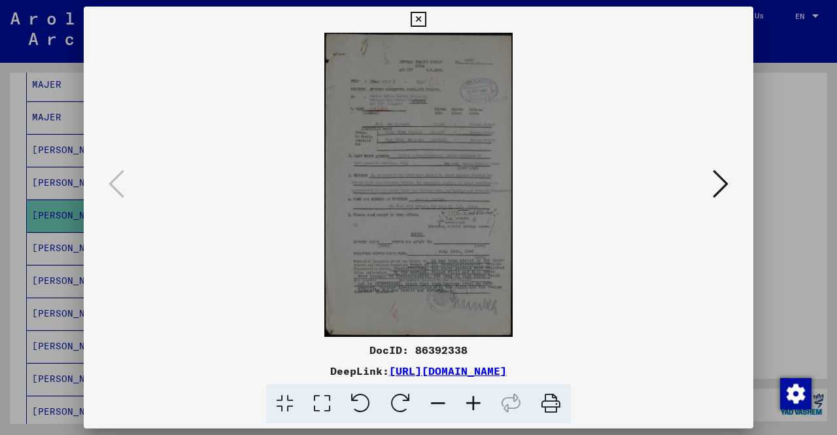
click at [0, 283] on div at bounding box center [418, 217] width 837 height 435
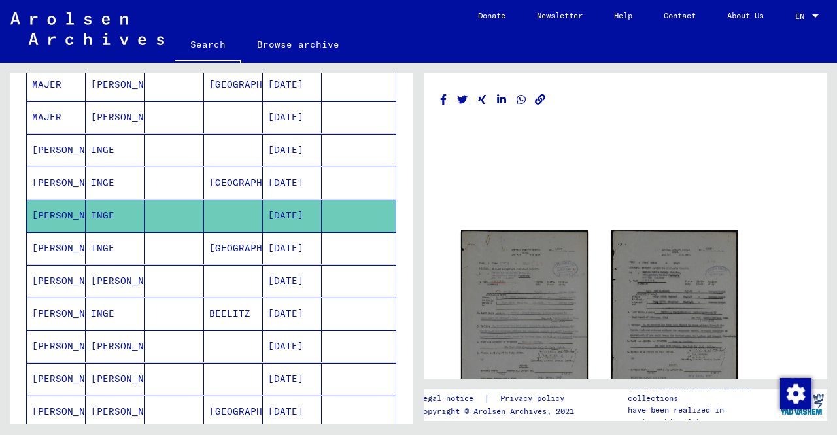
click at [192, 243] on mat-cell at bounding box center [174, 248] width 59 height 32
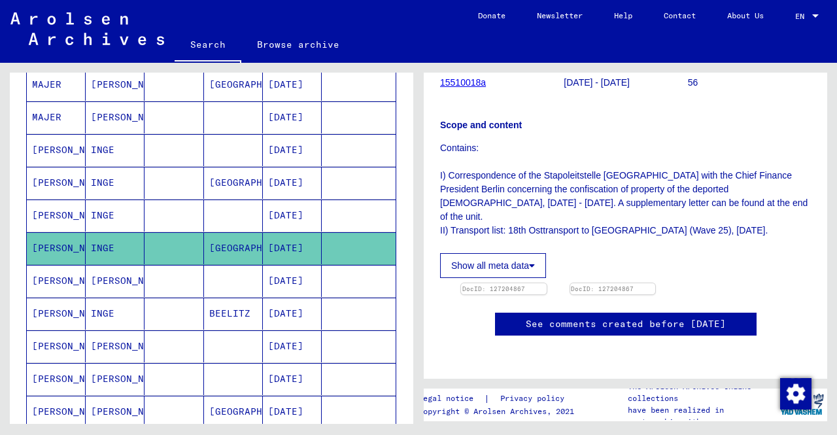
scroll to position [262, 0]
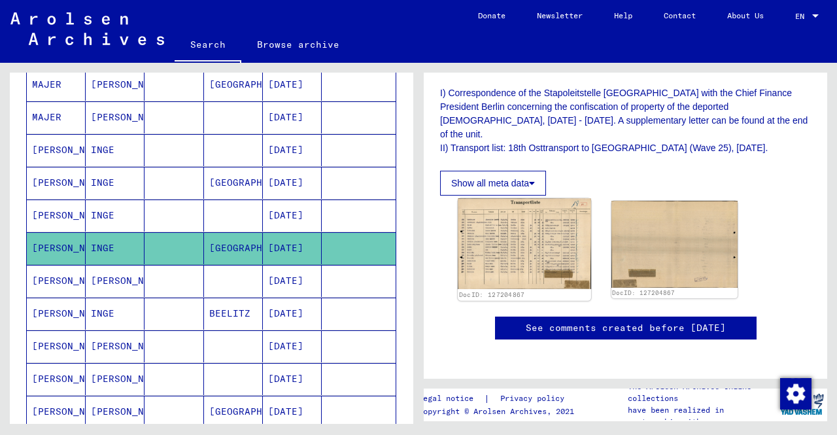
click at [544, 253] on img at bounding box center [524, 243] width 133 height 91
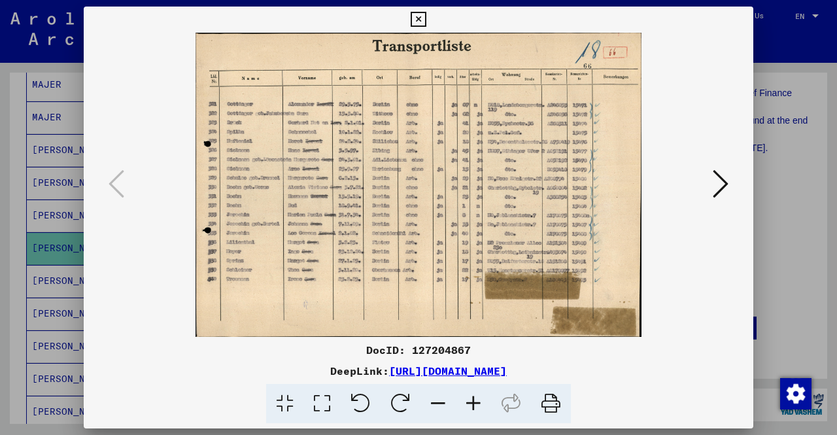
click at [465, 404] on icon at bounding box center [473, 404] width 35 height 40
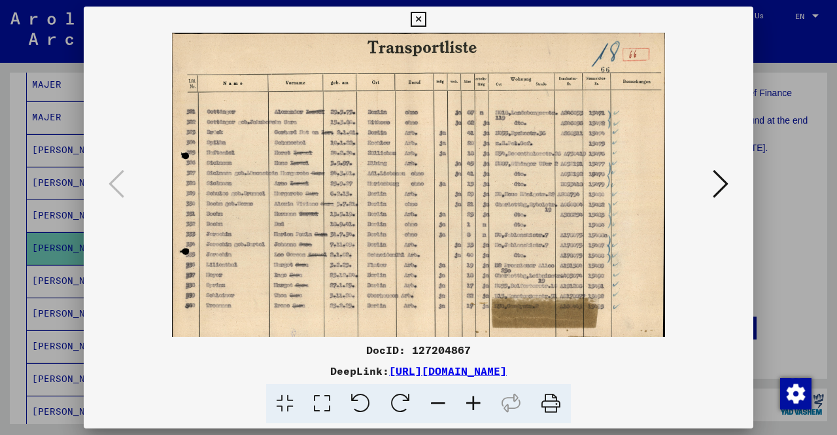
click at [465, 404] on icon at bounding box center [473, 404] width 35 height 40
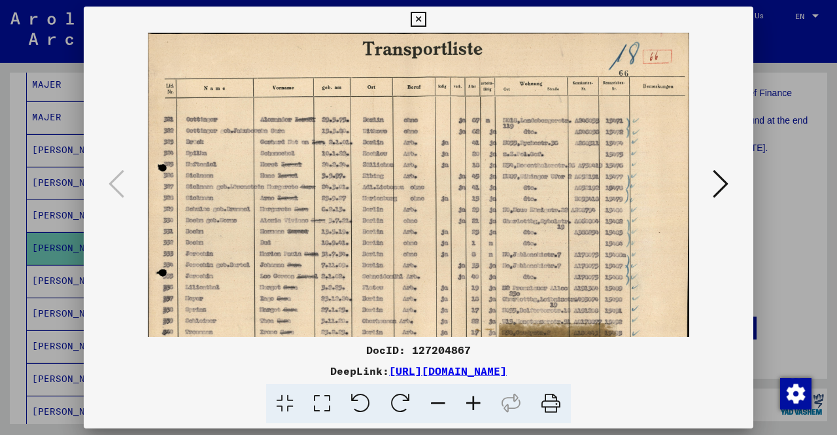
click at [465, 404] on icon at bounding box center [473, 404] width 35 height 40
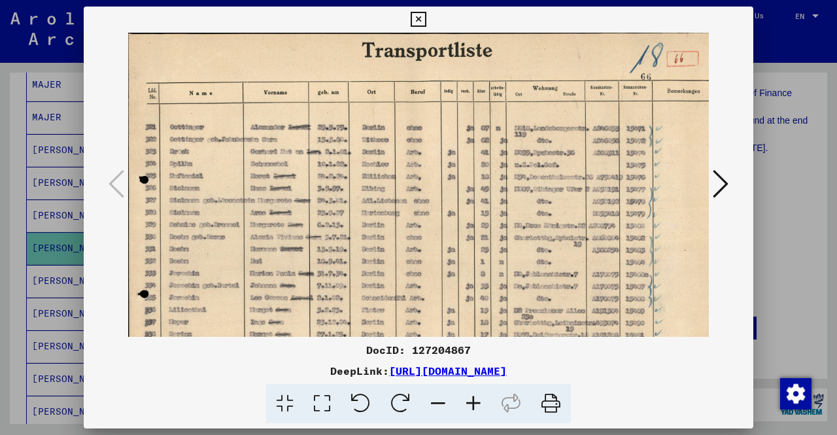
click at [465, 404] on icon at bounding box center [473, 404] width 35 height 40
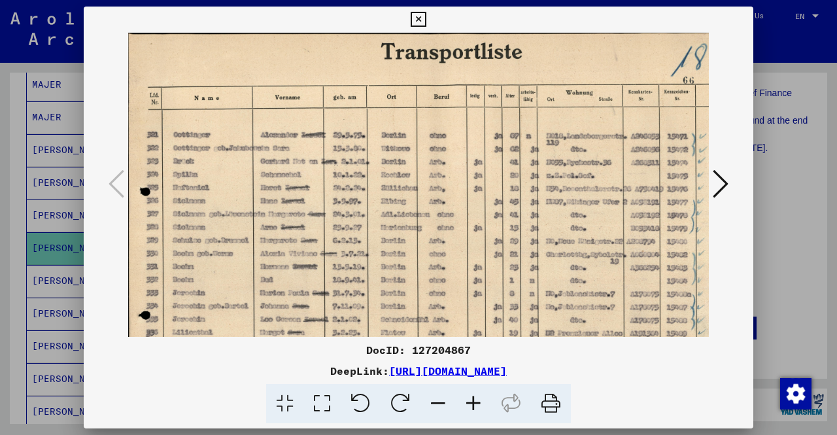
click at [0, 132] on div at bounding box center [418, 217] width 837 height 435
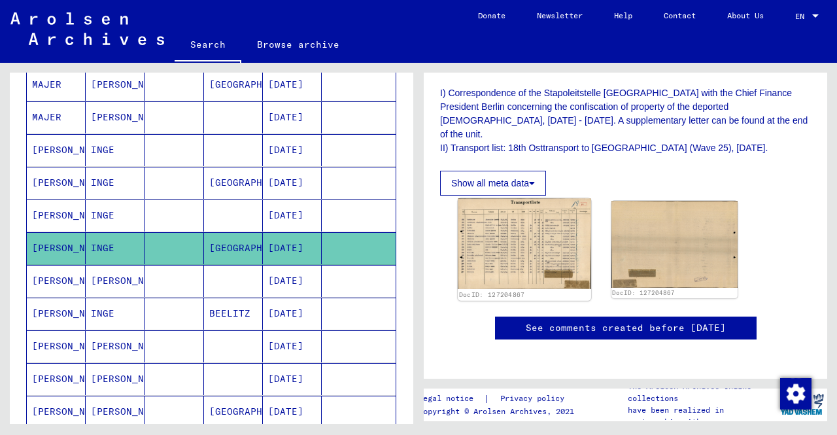
click at [522, 243] on img at bounding box center [524, 243] width 133 height 91
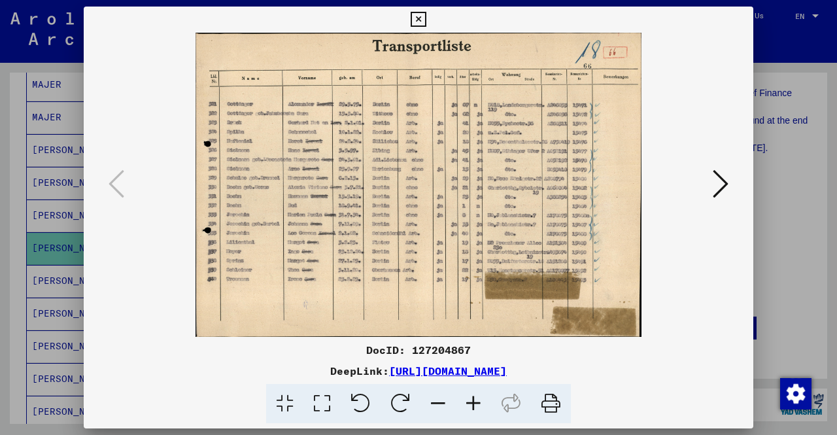
click at [0, 200] on div at bounding box center [418, 217] width 837 height 435
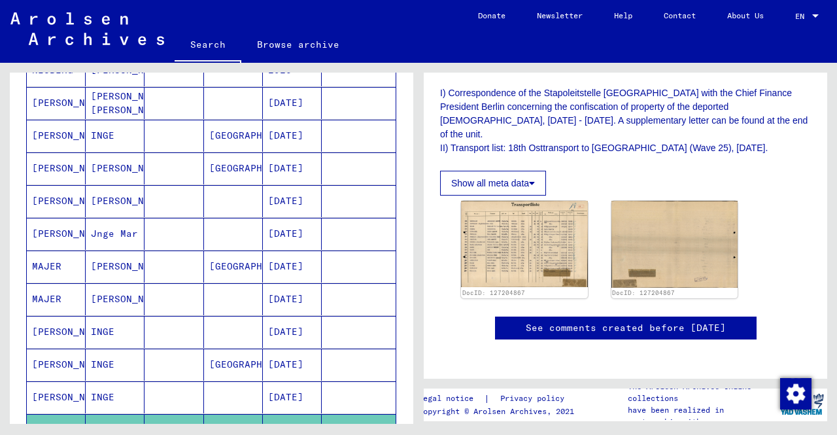
scroll to position [393, 0]
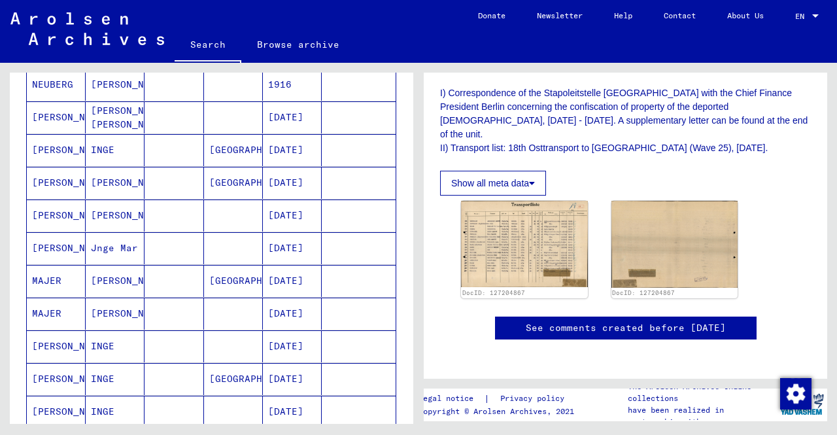
click at [99, 183] on mat-cell "[PERSON_NAME]" at bounding box center [115, 183] width 59 height 32
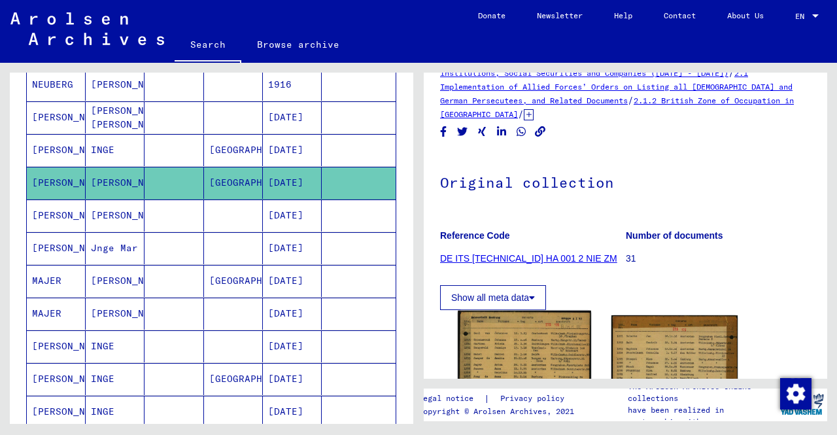
scroll to position [65, 0]
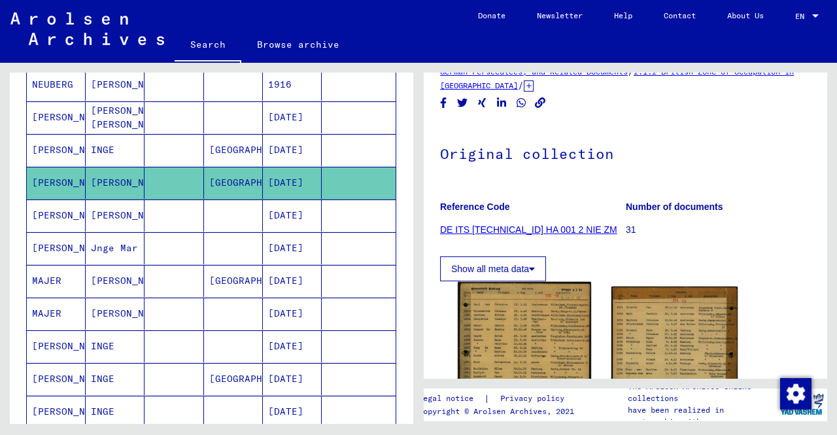
click at [526, 305] on img at bounding box center [524, 375] width 133 height 186
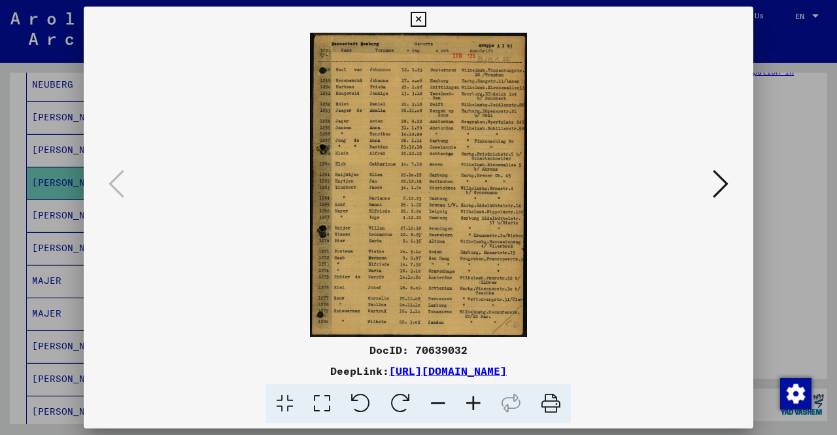
click at [783, 223] on div at bounding box center [418, 217] width 837 height 435
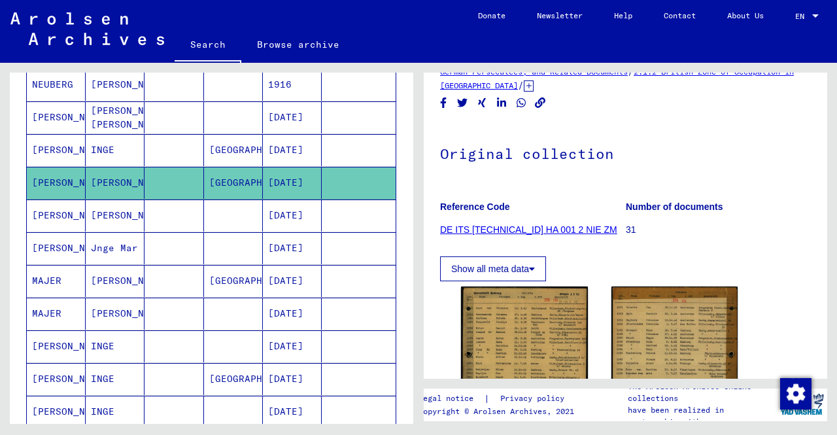
click at [0, 368] on div "**********" at bounding box center [209, 243] width 419 height 361
click at [204, 300] on mat-cell at bounding box center [233, 314] width 59 height 32
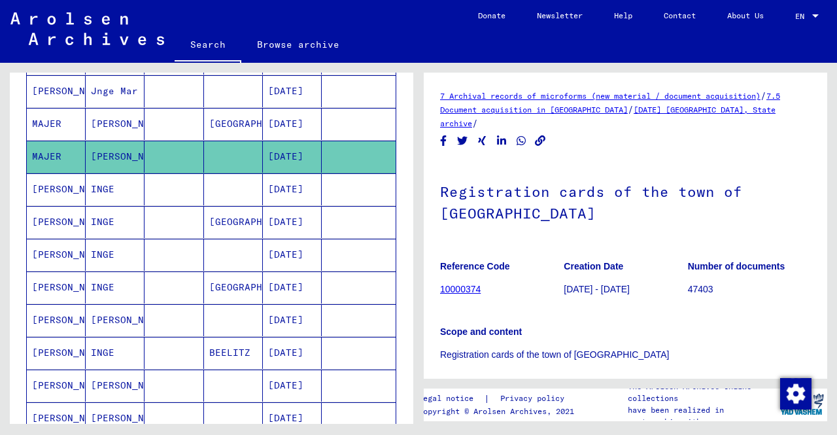
scroll to position [589, 0]
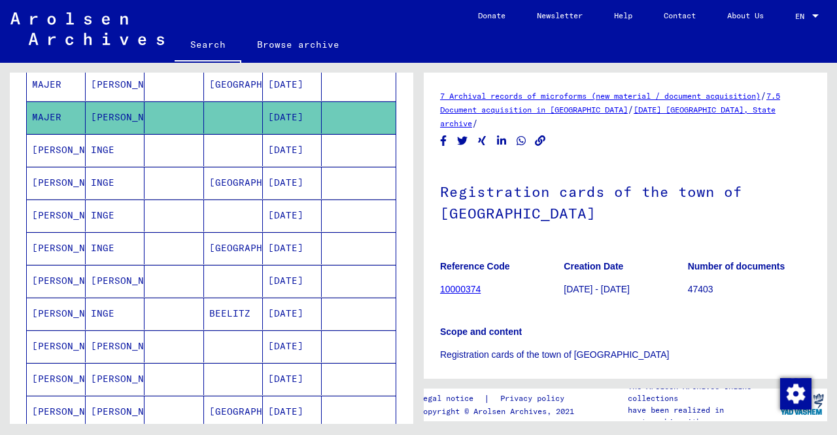
click at [245, 364] on mat-cell at bounding box center [233, 379] width 59 height 32
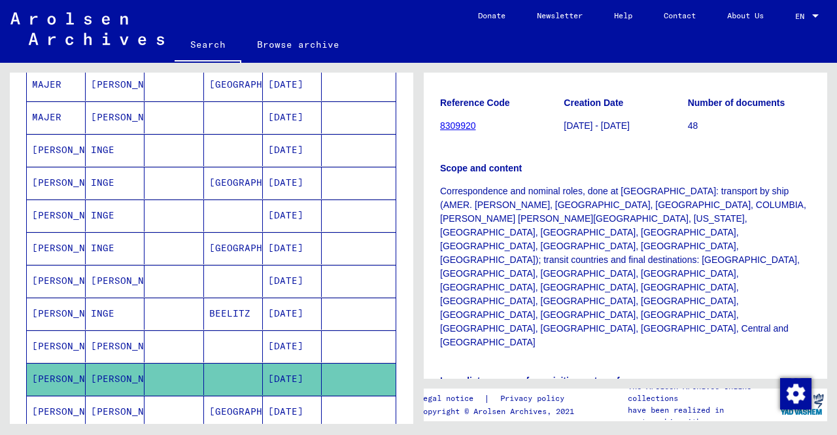
scroll to position [262, 0]
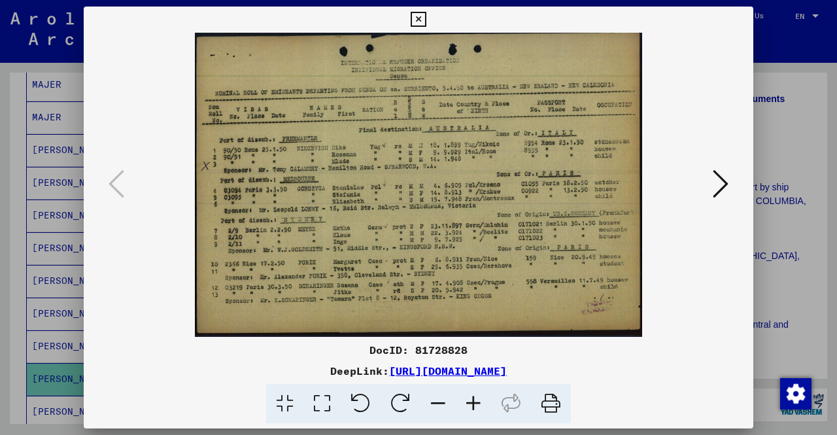
click at [0, 300] on div at bounding box center [418, 217] width 837 height 435
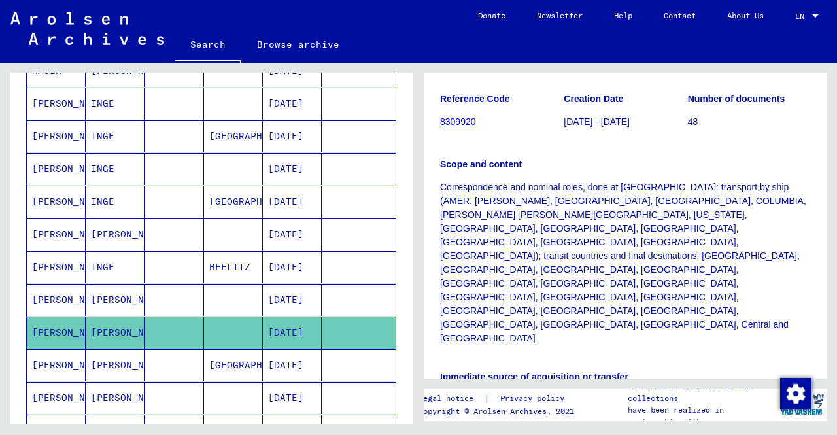
scroll to position [720, 0]
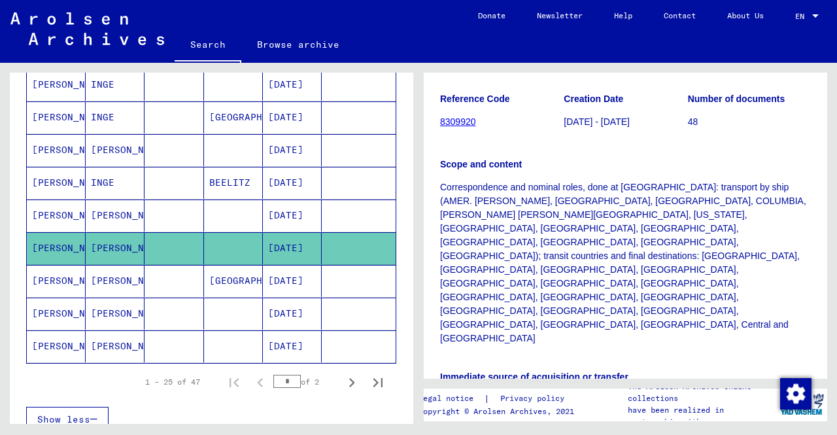
click at [128, 330] on mat-cell "[PERSON_NAME]" at bounding box center [115, 346] width 59 height 32
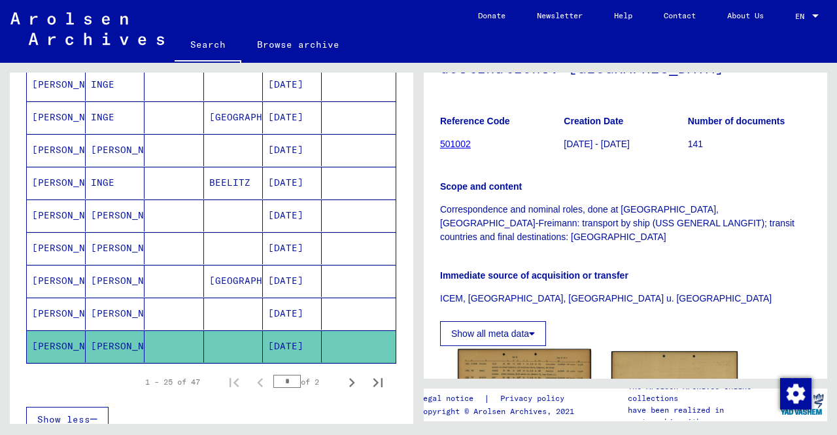
scroll to position [327, 0]
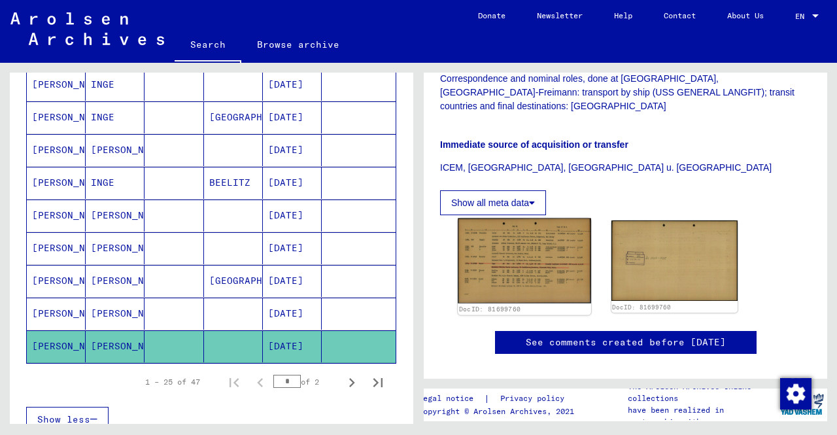
click at [554, 295] on img at bounding box center [524, 261] width 133 height 85
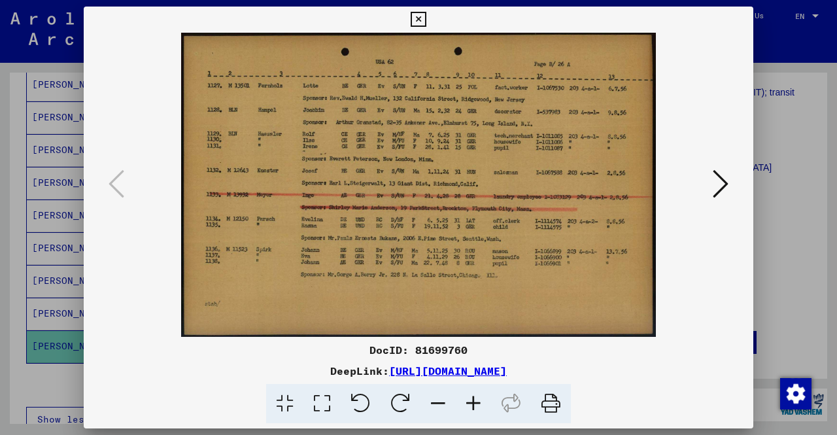
click at [1, 299] on div at bounding box center [418, 217] width 837 height 435
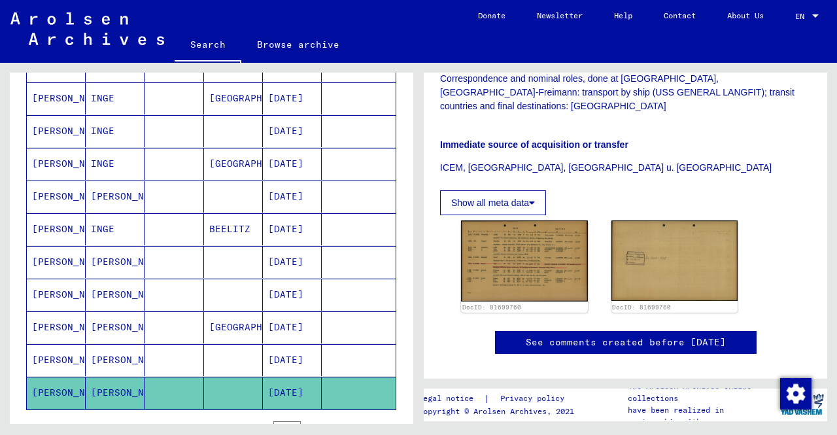
scroll to position [654, 0]
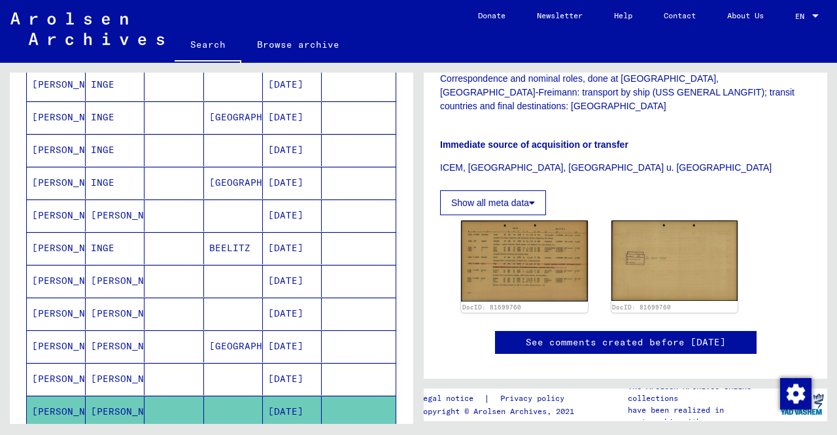
click at [83, 235] on mat-cell "[PERSON_NAME]" at bounding box center [56, 248] width 59 height 32
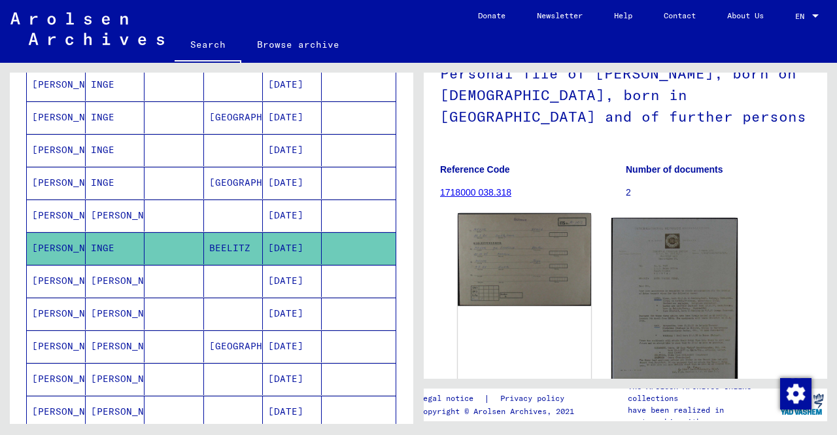
scroll to position [131, 0]
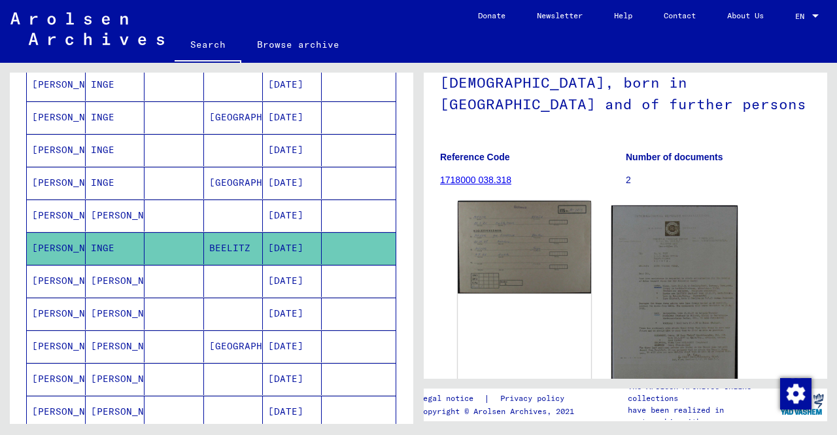
click at [569, 270] on img at bounding box center [524, 247] width 133 height 93
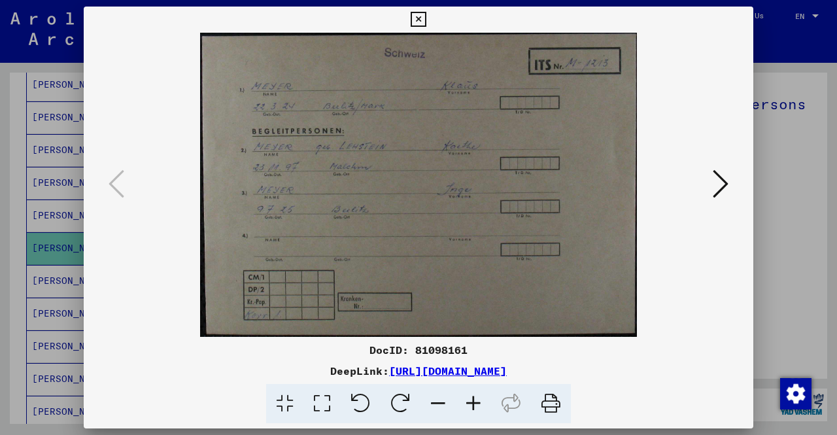
click at [0, 177] on div at bounding box center [418, 217] width 837 height 435
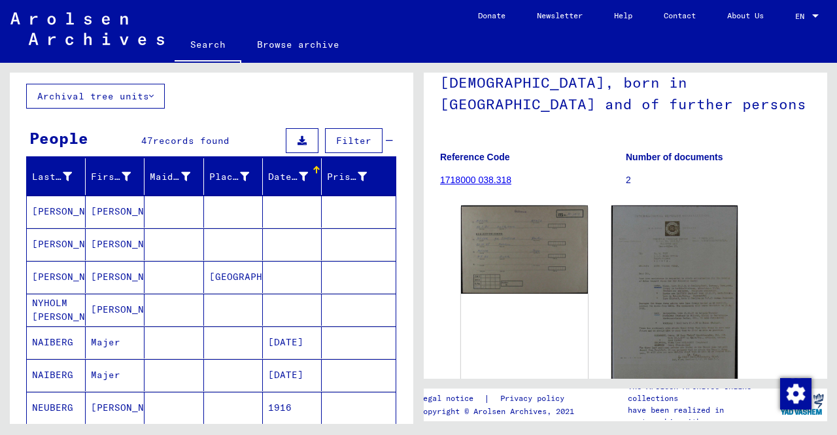
scroll to position [0, 0]
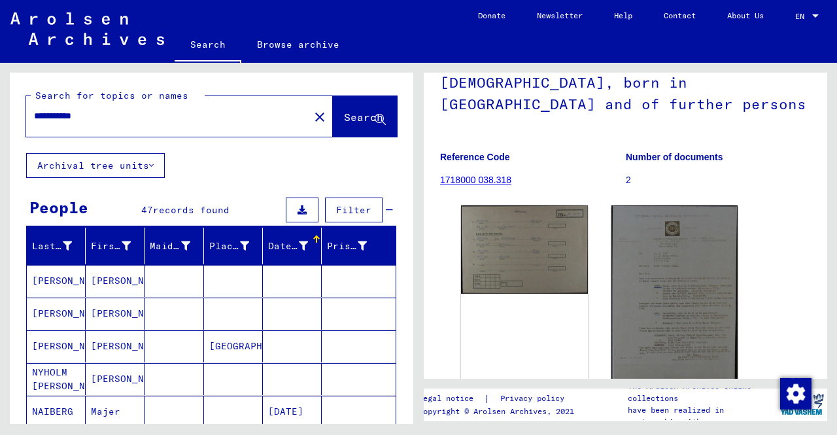
drag, startPoint x: 106, startPoint y: 123, endPoint x: 0, endPoint y: 126, distance: 106.0
click at [0, 126] on div "**********" at bounding box center [209, 243] width 419 height 361
click at [312, 123] on mat-icon "close" at bounding box center [320, 117] width 16 height 16
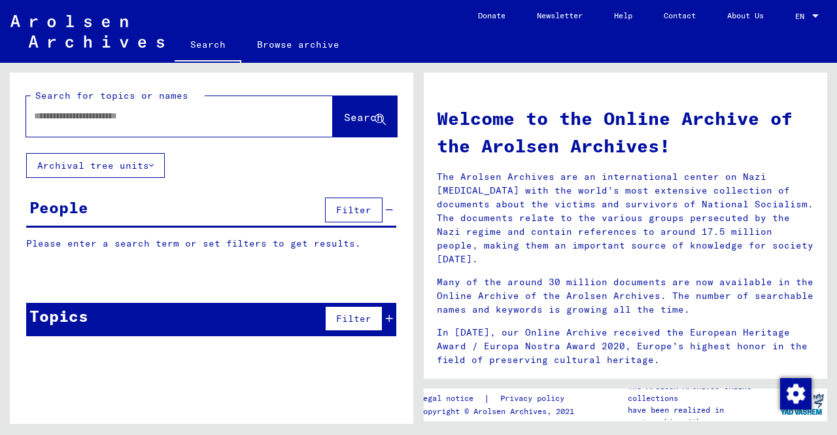
click at [130, 126] on div at bounding box center [160, 115] width 268 height 29
click at [135, 116] on input "text" at bounding box center [164, 116] width 260 height 14
type input "**********"
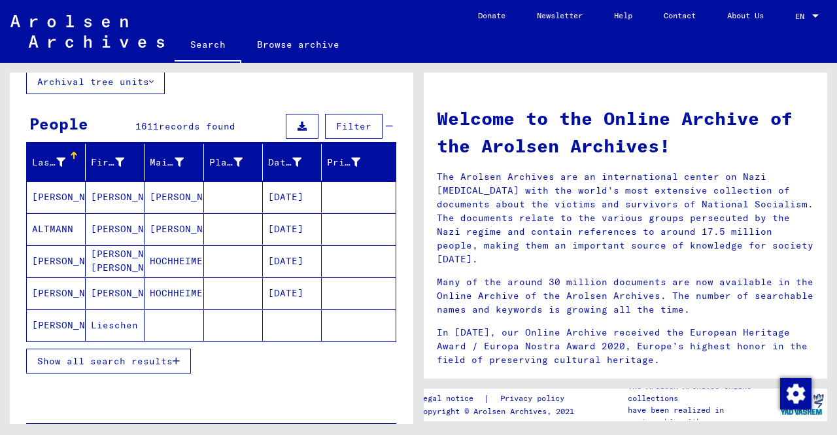
scroll to position [131, 0]
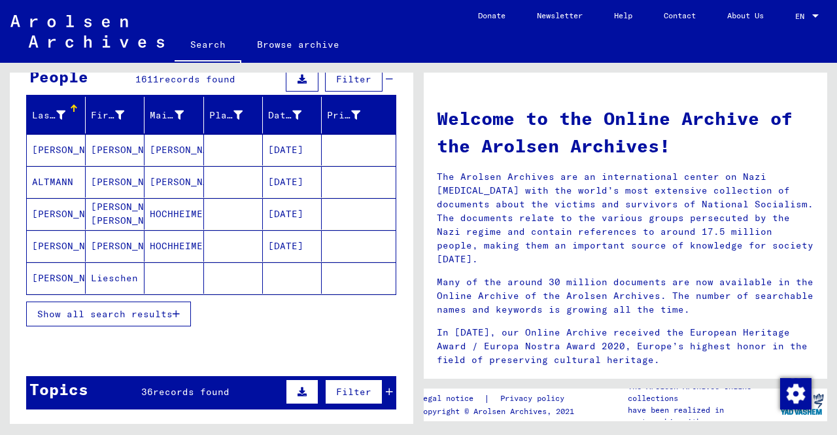
click at [166, 325] on div "Show all search results" at bounding box center [211, 314] width 370 height 38
click at [167, 315] on span "Show all search results" at bounding box center [104, 314] width 135 height 12
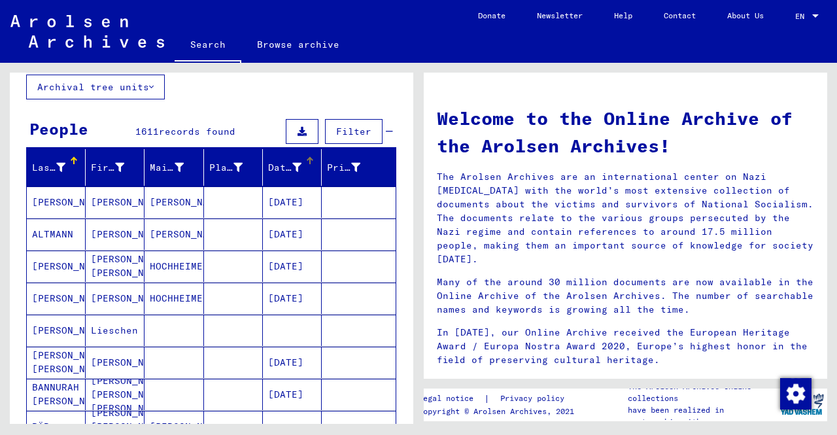
scroll to position [0, 0]
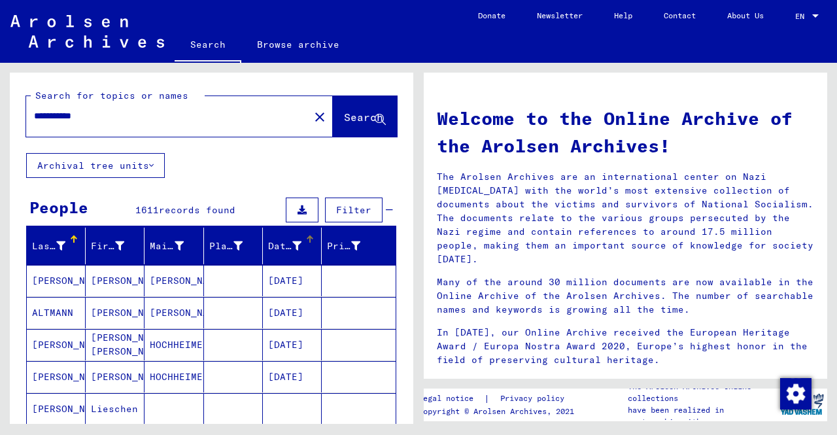
click at [270, 245] on div "Date of Birth" at bounding box center [284, 246] width 33 height 14
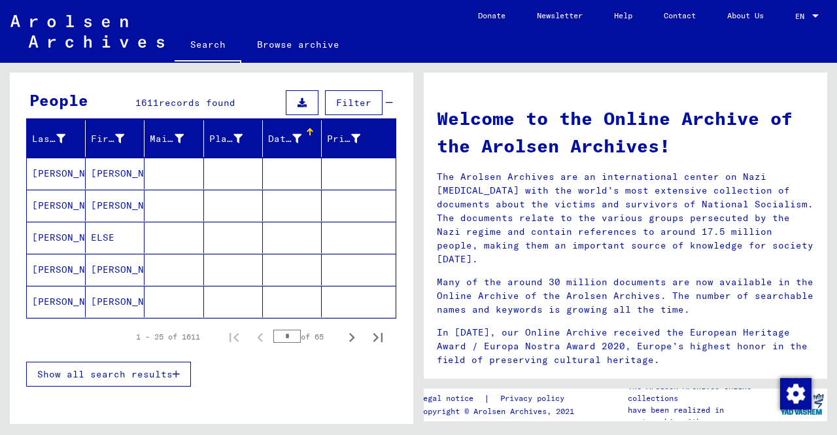
scroll to position [238, 0]
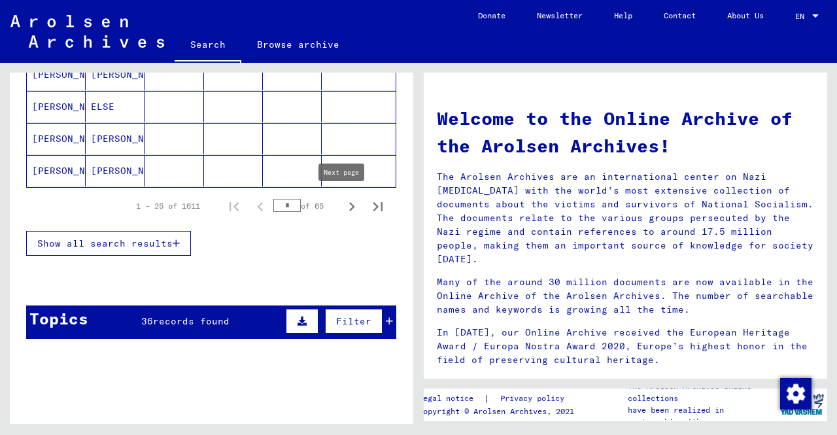
click at [344, 210] on icon "Next page" at bounding box center [352, 207] width 18 height 18
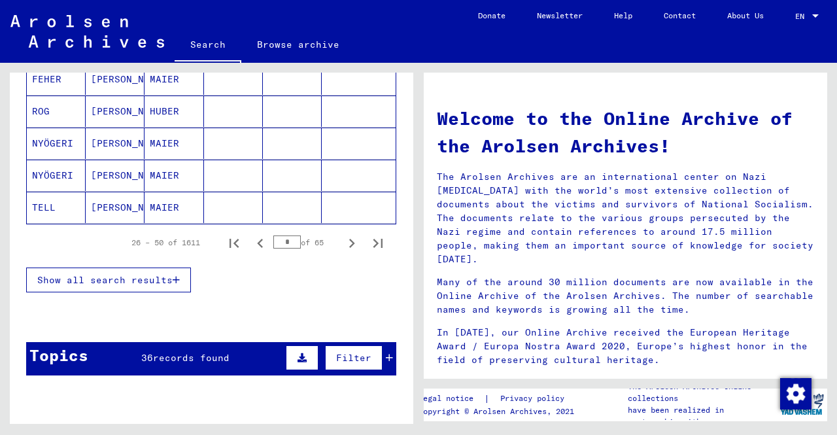
scroll to position [958, 0]
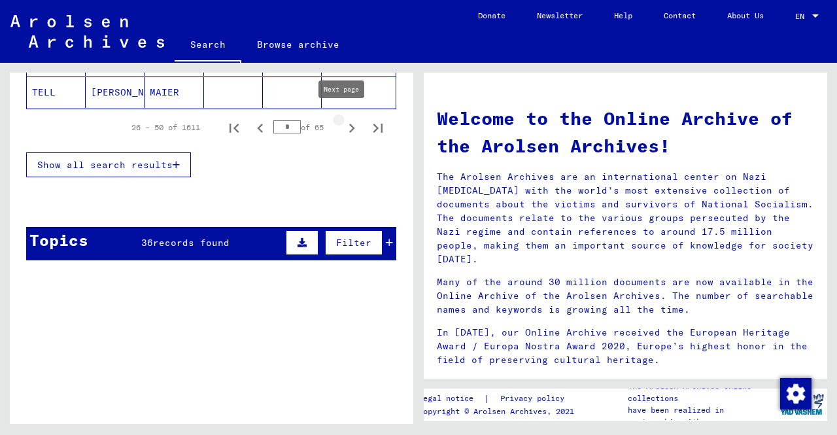
click at [343, 125] on icon "Next page" at bounding box center [352, 128] width 18 height 18
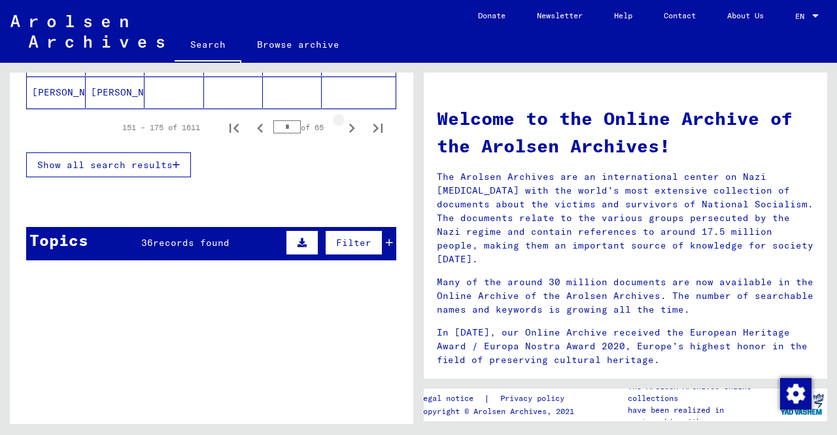
click at [343, 125] on icon "Next page" at bounding box center [352, 128] width 18 height 18
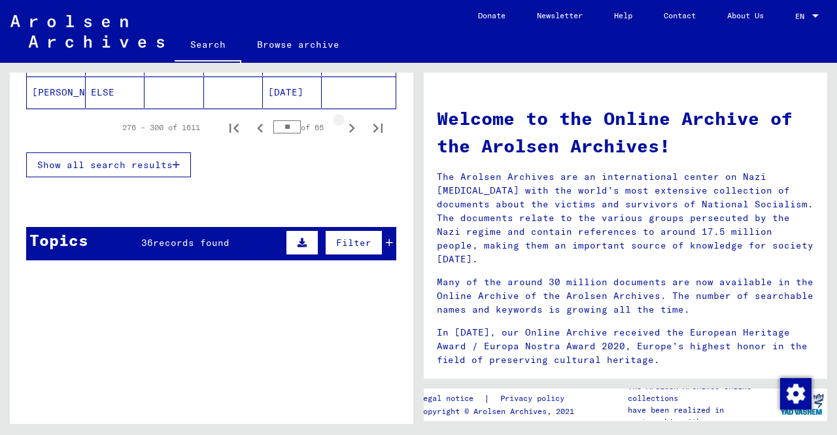
click at [343, 125] on icon "Next page" at bounding box center [352, 128] width 18 height 18
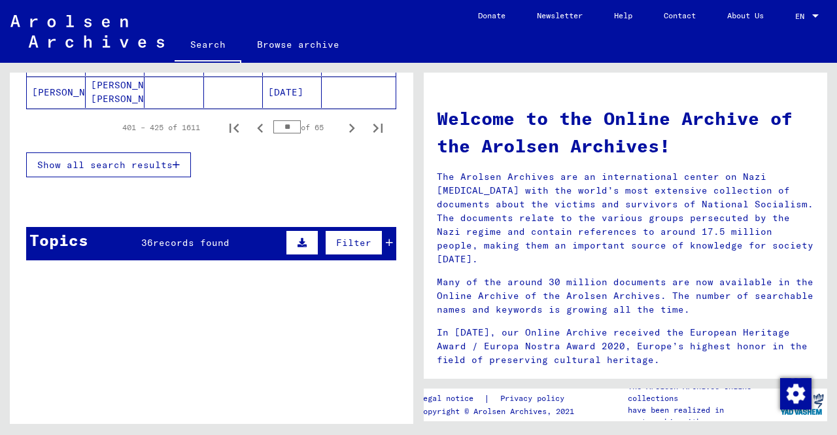
click at [343, 125] on icon "Next page" at bounding box center [352, 128] width 18 height 18
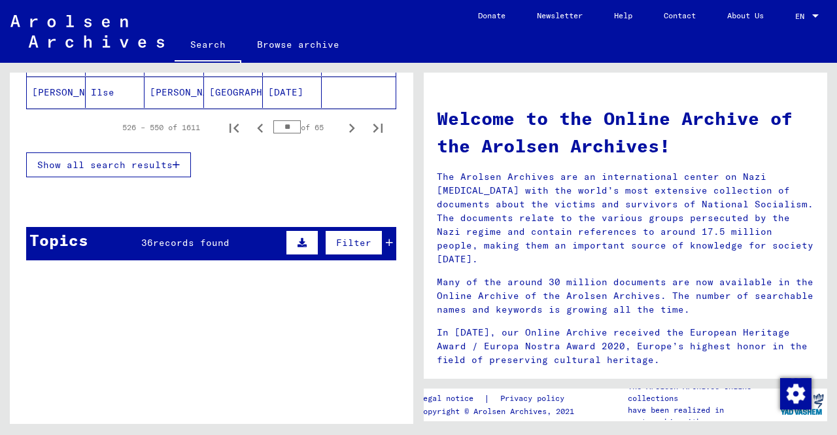
click at [343, 125] on icon "Next page" at bounding box center [352, 128] width 18 height 18
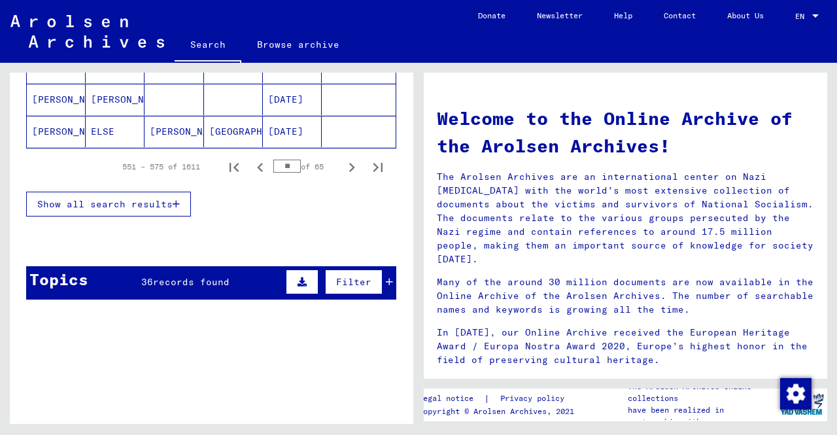
scroll to position [892, 0]
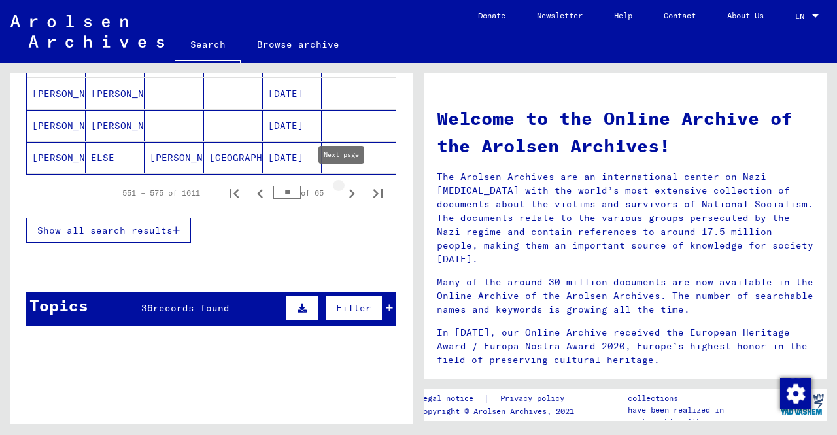
click at [345, 186] on icon "Next page" at bounding box center [352, 194] width 18 height 18
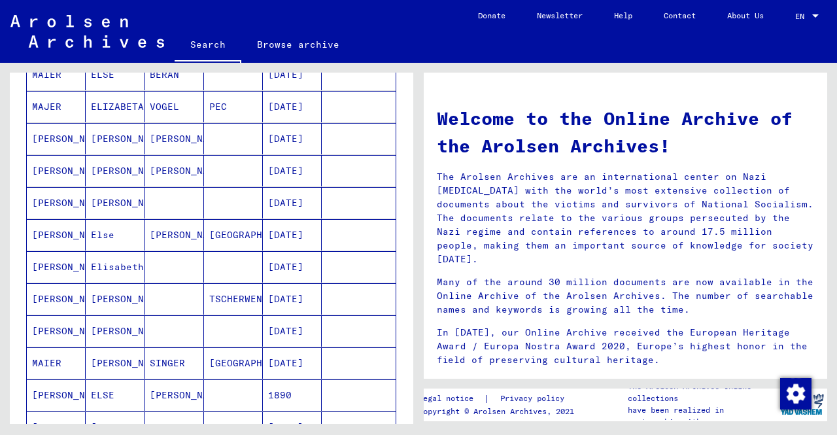
scroll to position [173, 0]
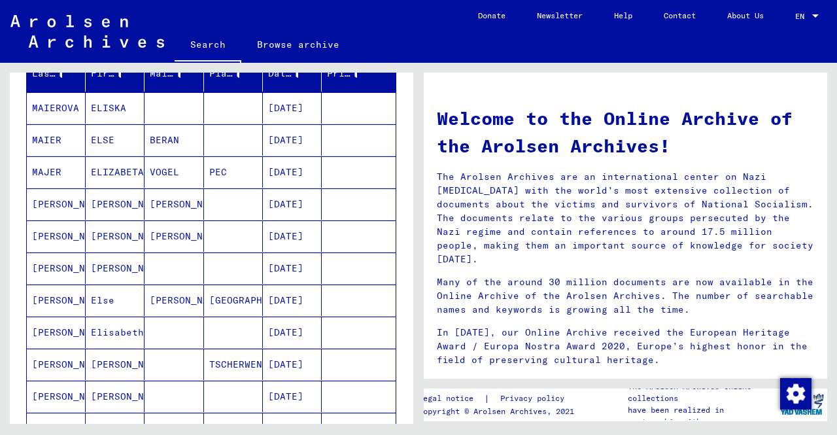
click at [237, 137] on mat-cell at bounding box center [233, 139] width 59 height 31
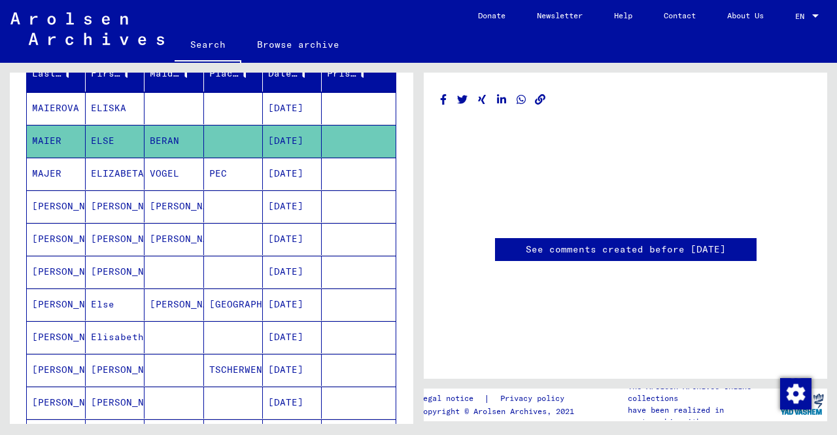
click at [204, 190] on mat-cell at bounding box center [233, 206] width 59 height 32
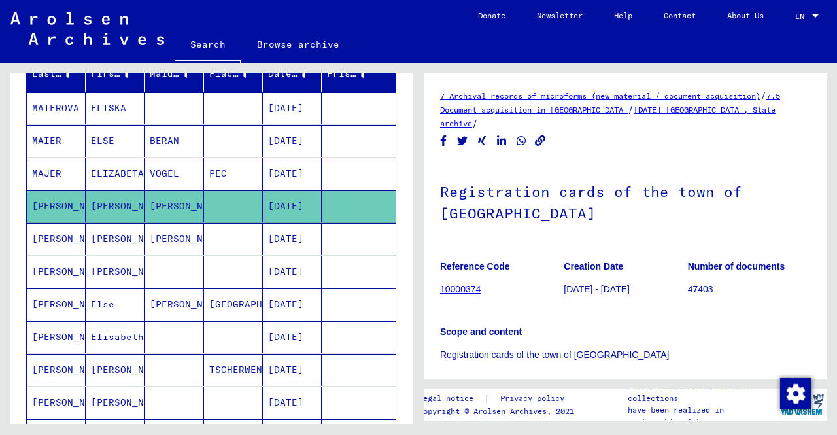
click at [92, 102] on mat-cell "ELISKA" at bounding box center [115, 108] width 59 height 32
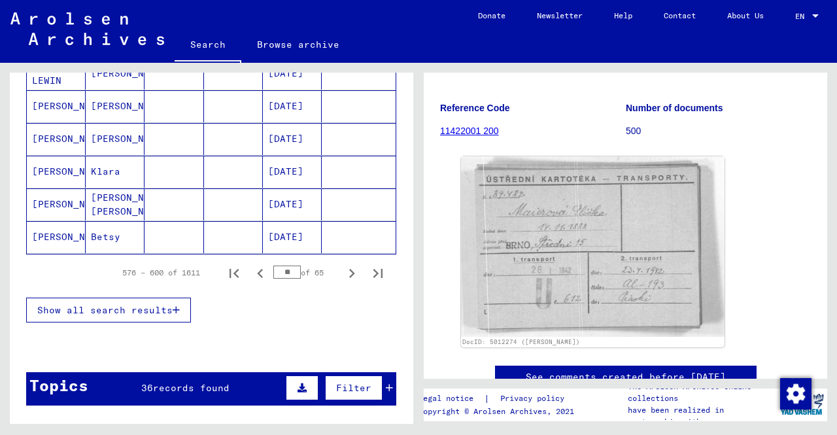
scroll to position [820, 0]
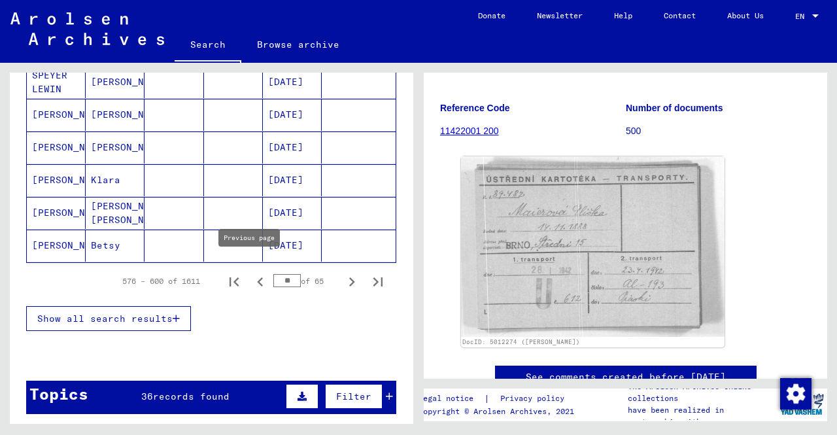
click at [254, 273] on icon "Previous page" at bounding box center [260, 282] width 18 height 18
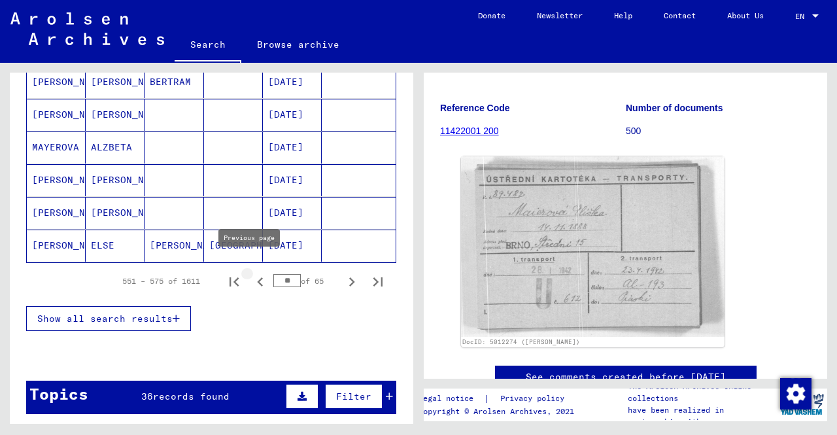
click at [257, 277] on icon "Previous page" at bounding box center [260, 281] width 6 height 9
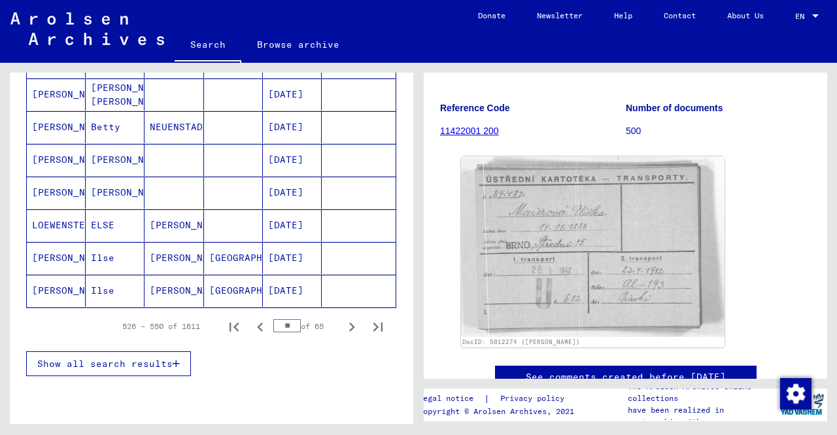
scroll to position [755, 0]
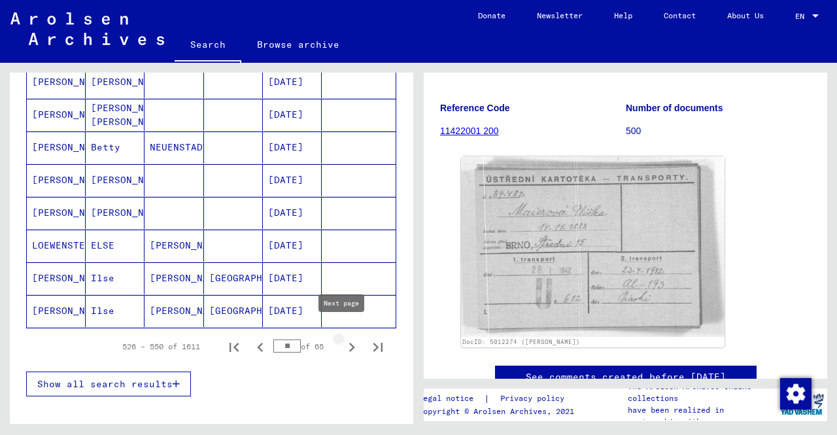
click at [349, 343] on icon "Next page" at bounding box center [352, 347] width 6 height 9
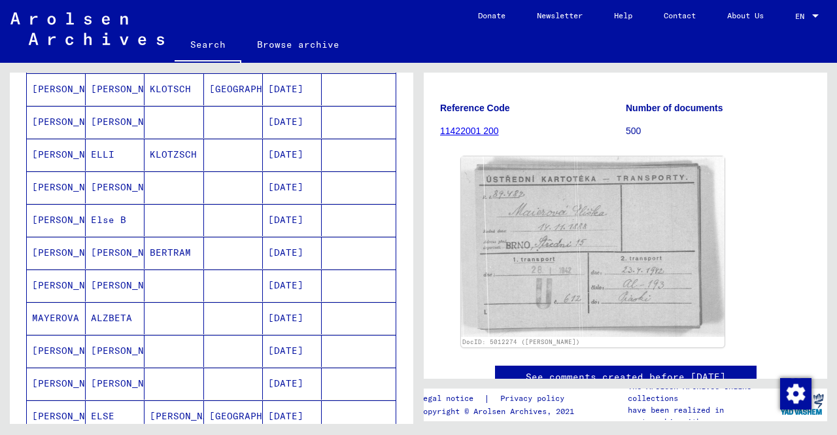
scroll to position [654, 0]
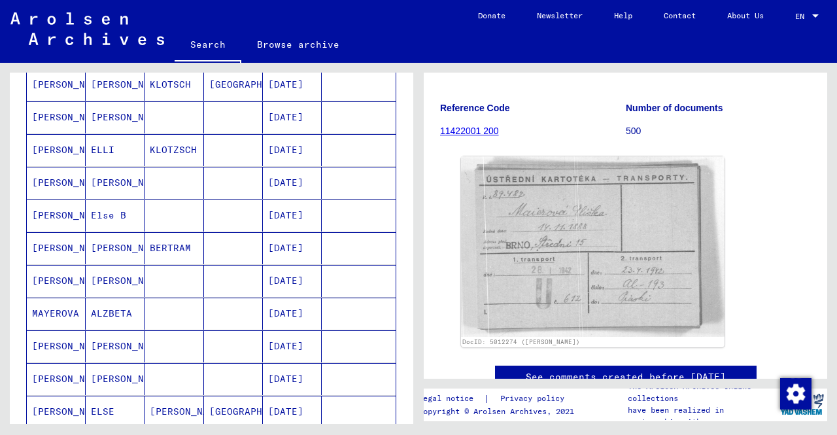
click at [281, 376] on mat-cell "[DATE]" at bounding box center [292, 379] width 59 height 32
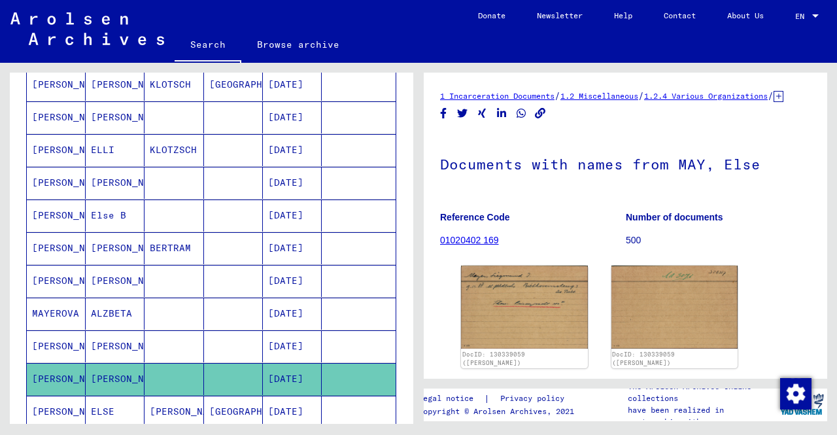
click at [240, 330] on mat-cell at bounding box center [233, 346] width 59 height 32
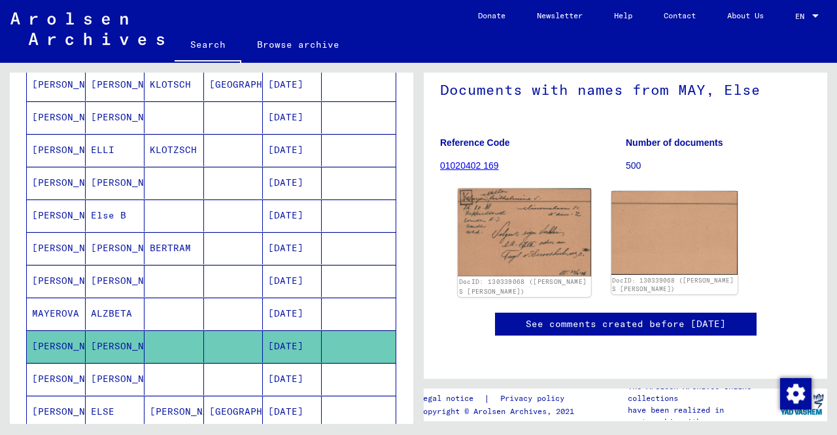
scroll to position [106, 0]
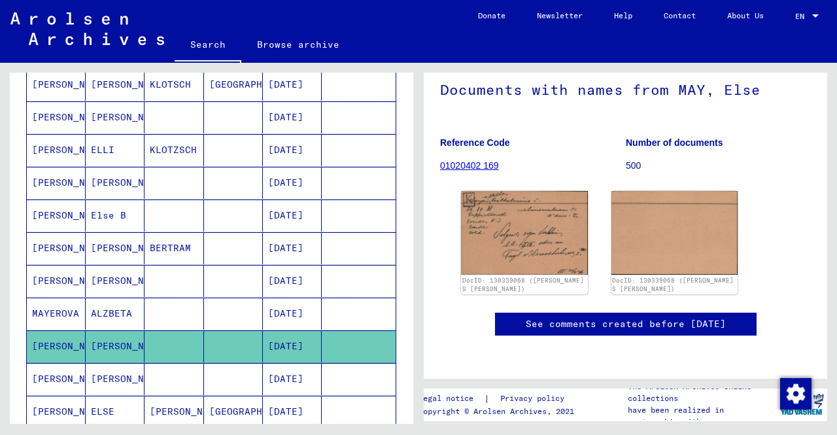
click at [308, 300] on mat-cell "[DATE]" at bounding box center [292, 314] width 59 height 32
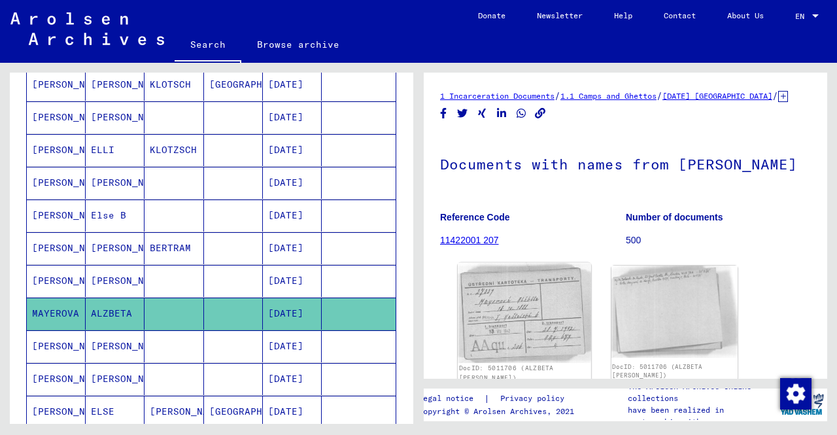
click at [494, 313] on img at bounding box center [524, 313] width 133 height 100
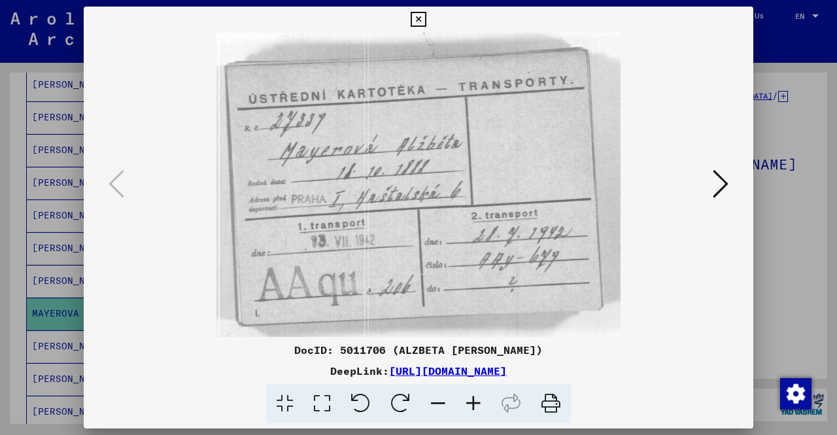
click at [0, 256] on div at bounding box center [418, 217] width 837 height 435
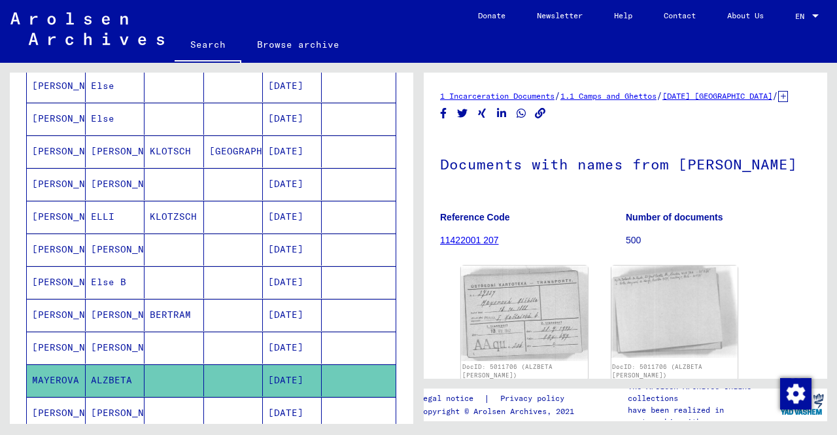
scroll to position [523, 0]
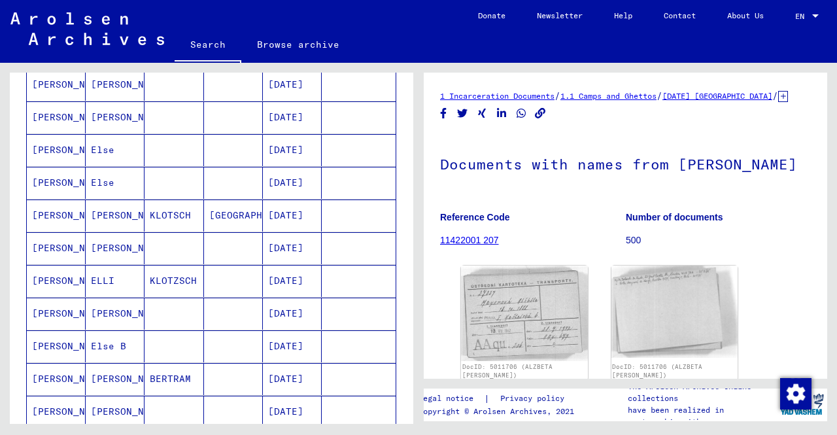
click at [65, 179] on mat-cell "[PERSON_NAME]" at bounding box center [56, 183] width 59 height 32
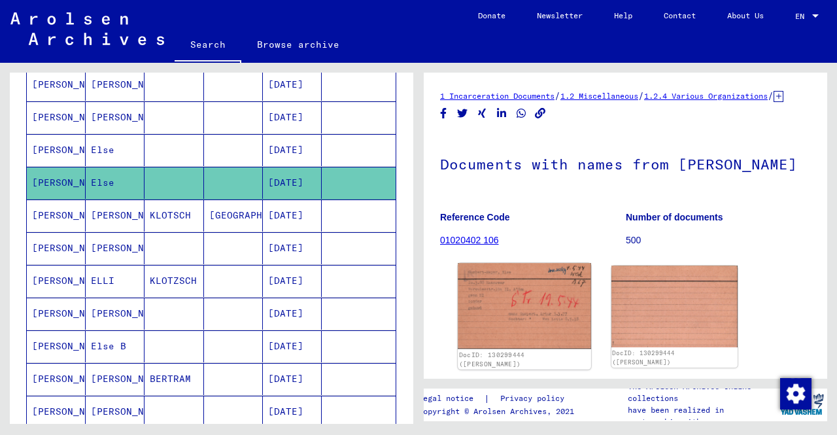
click at [524, 321] on img at bounding box center [524, 306] width 133 height 86
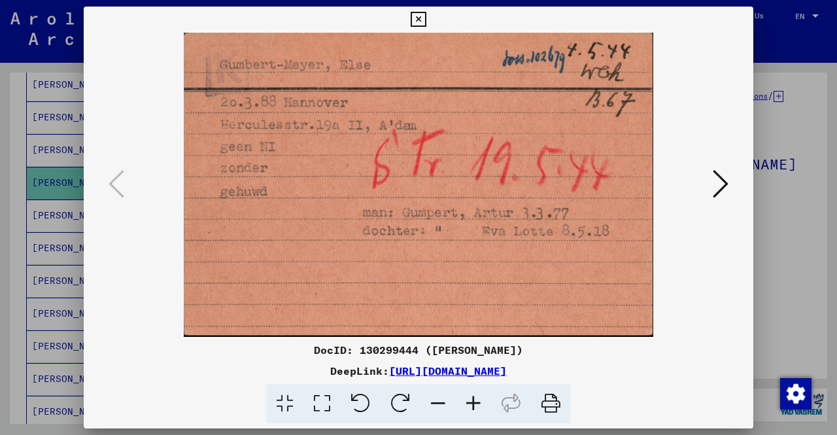
click at [0, 232] on div at bounding box center [418, 217] width 837 height 435
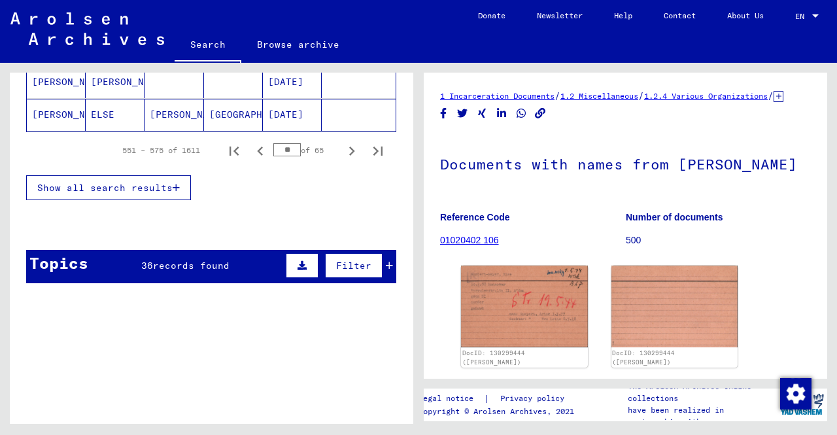
scroll to position [886, 0]
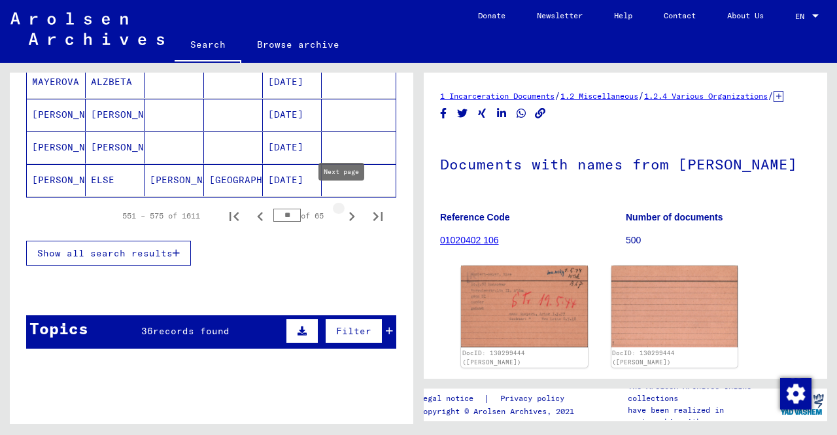
click at [348, 207] on icon "Next page" at bounding box center [352, 216] width 18 height 18
type input "**"
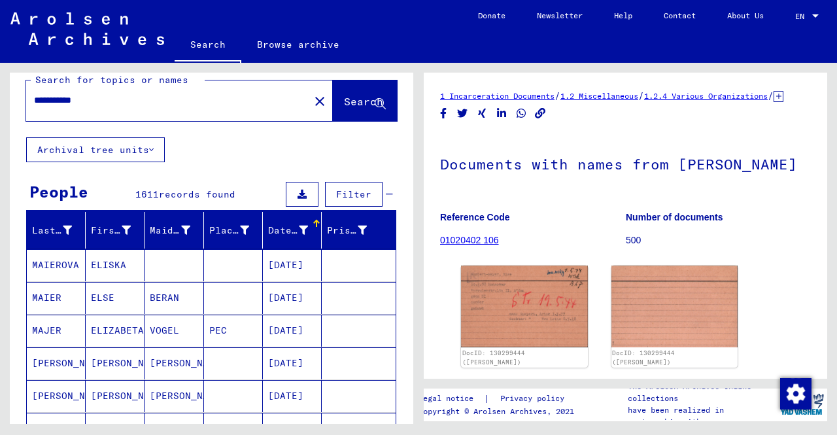
scroll to position [0, 0]
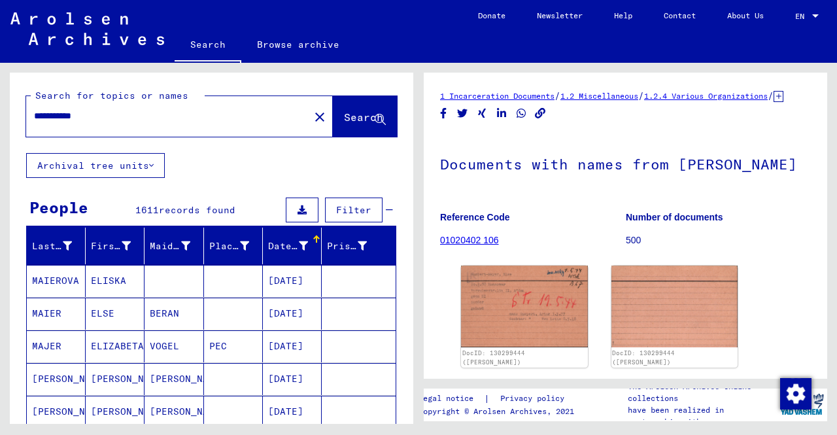
drag, startPoint x: 107, startPoint y: 114, endPoint x: 0, endPoint y: 112, distance: 107.3
click at [0, 112] on div "**********" at bounding box center [209, 243] width 419 height 361
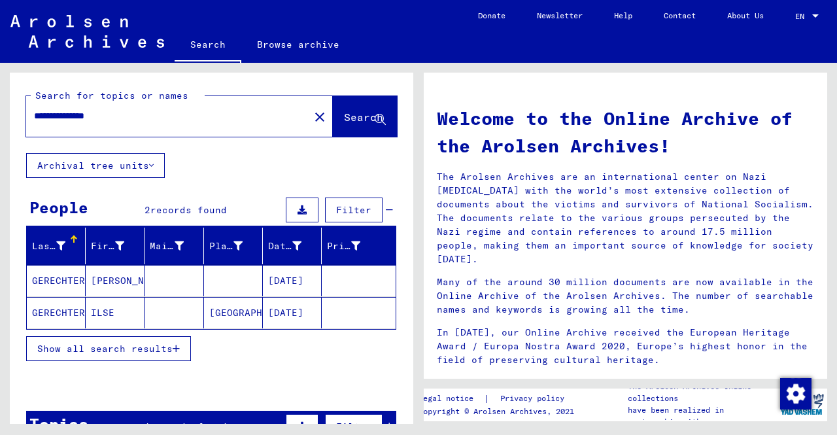
click at [95, 343] on span "Show all search results" at bounding box center [104, 349] width 135 height 12
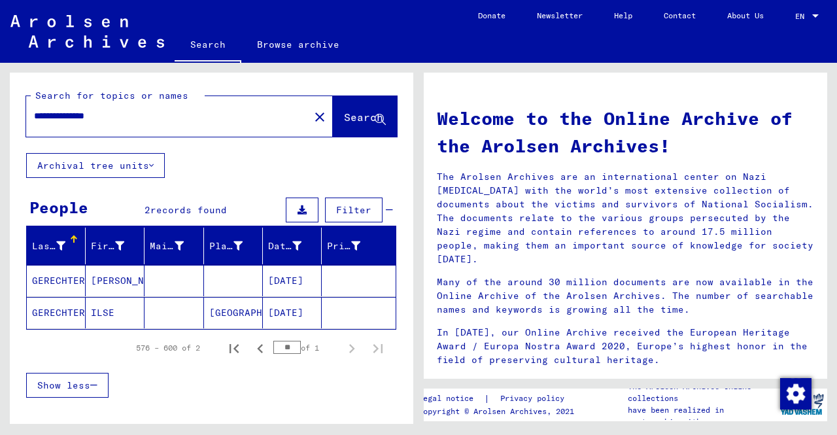
click at [98, 320] on mat-cell "ILSE" at bounding box center [115, 312] width 59 height 31
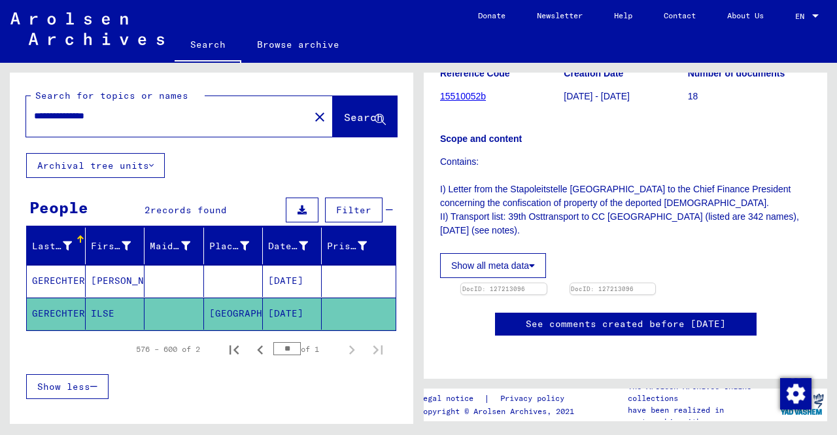
scroll to position [262, 0]
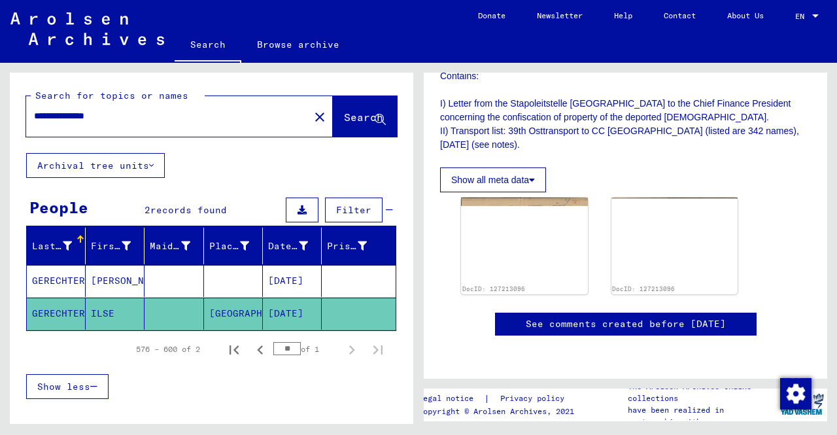
click at [518, 227] on img at bounding box center [524, 241] width 127 height 86
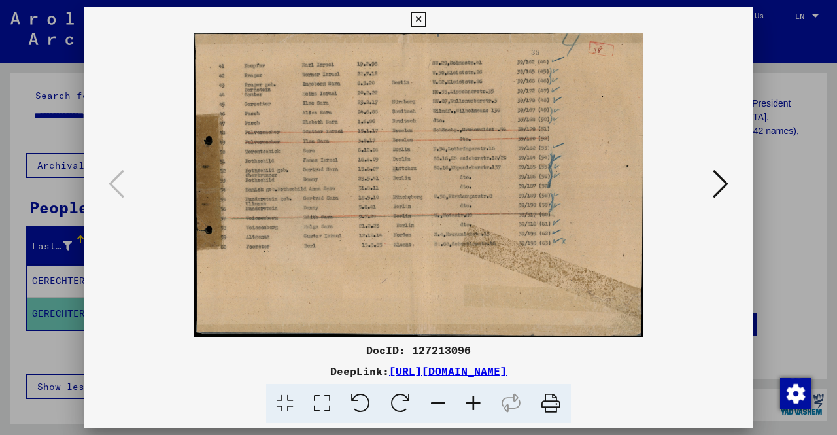
click at [9, 243] on div at bounding box center [418, 217] width 837 height 435
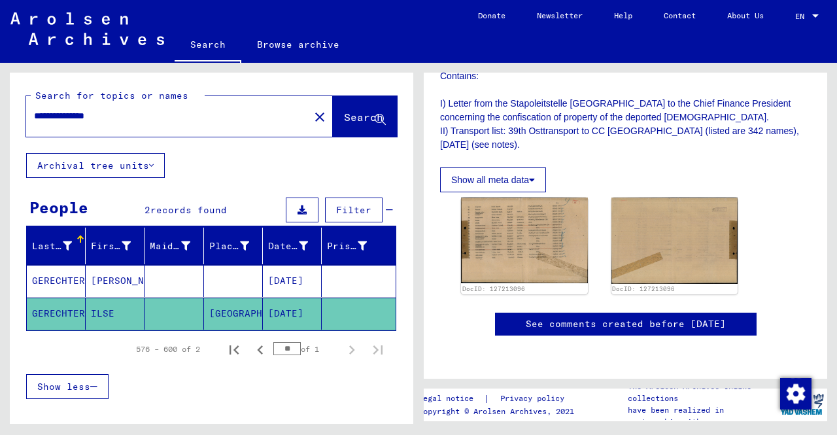
drag, startPoint x: 85, startPoint y: 117, endPoint x: 0, endPoint y: 94, distance: 88.3
click at [0, 94] on div "**********" at bounding box center [209, 243] width 419 height 361
click at [133, 120] on input "**********" at bounding box center [168, 116] width 268 height 14
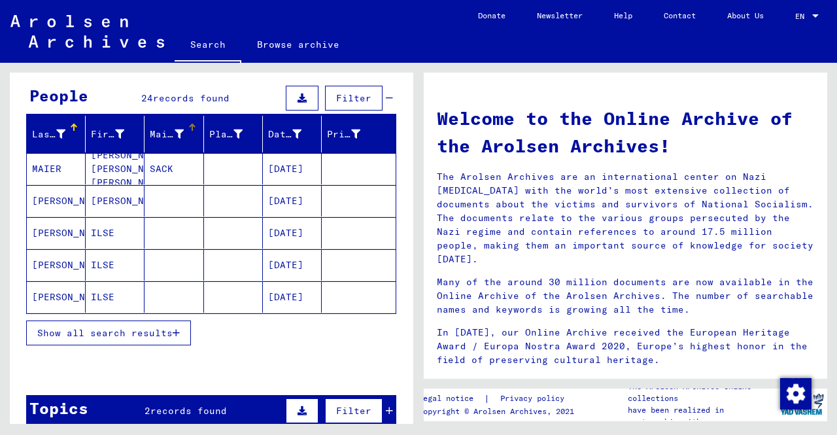
scroll to position [131, 0]
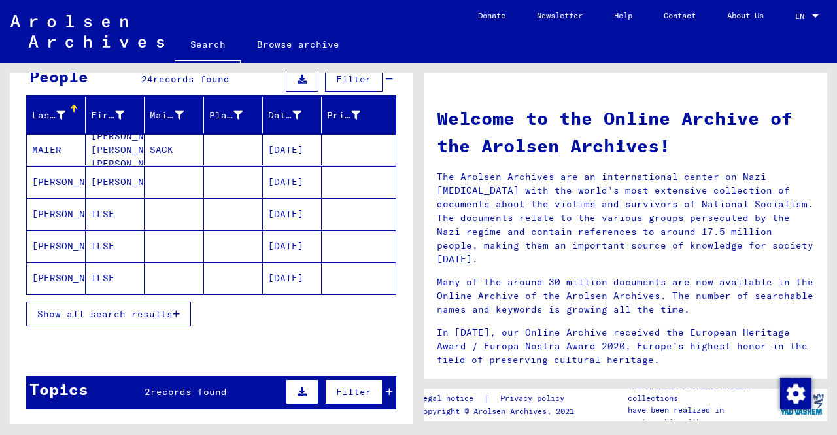
click at [165, 302] on button "Show all search results" at bounding box center [108, 314] width 165 height 25
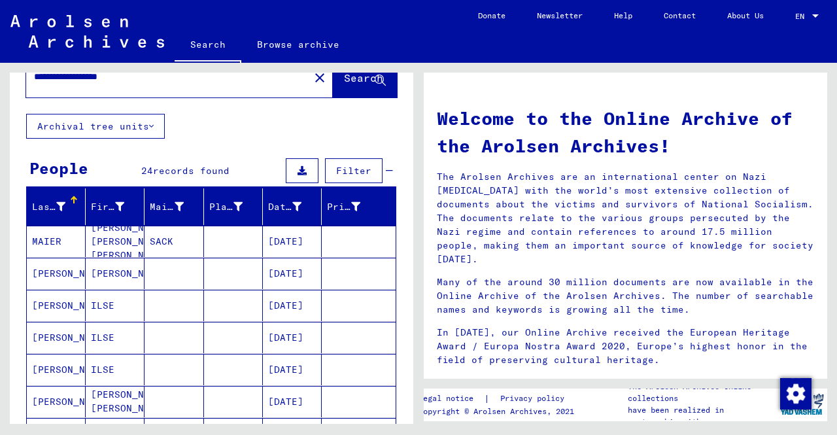
scroll to position [0, 0]
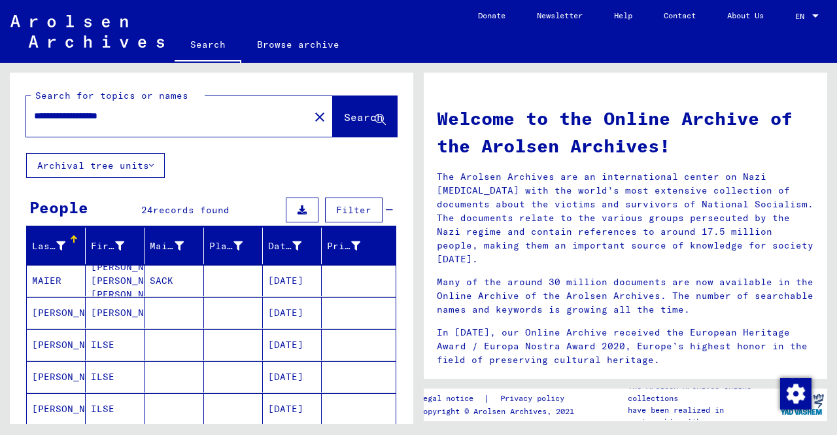
drag, startPoint x: 147, startPoint y: 120, endPoint x: 98, endPoint y: 135, distance: 51.1
click at [96, 132] on div "**********" at bounding box center [179, 116] width 307 height 41
type input "**********"
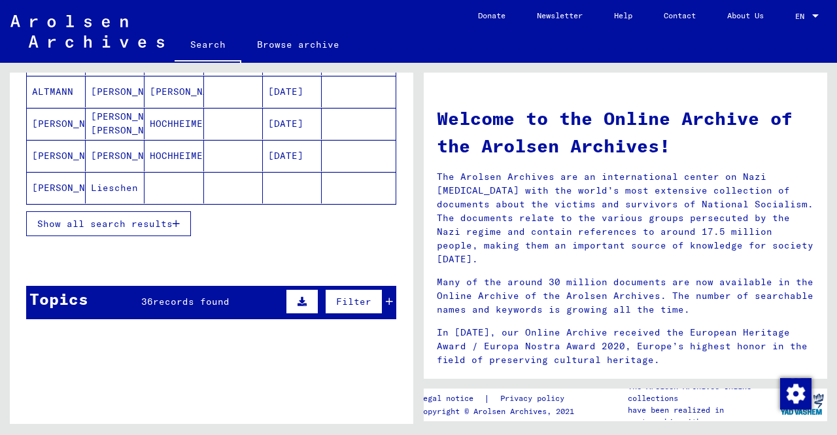
scroll to position [202, 0]
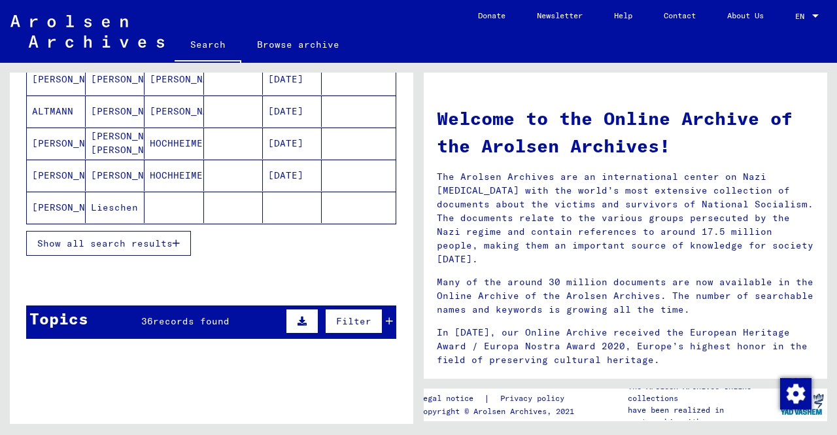
click at [84, 251] on button "Show all search results" at bounding box center [108, 243] width 165 height 25
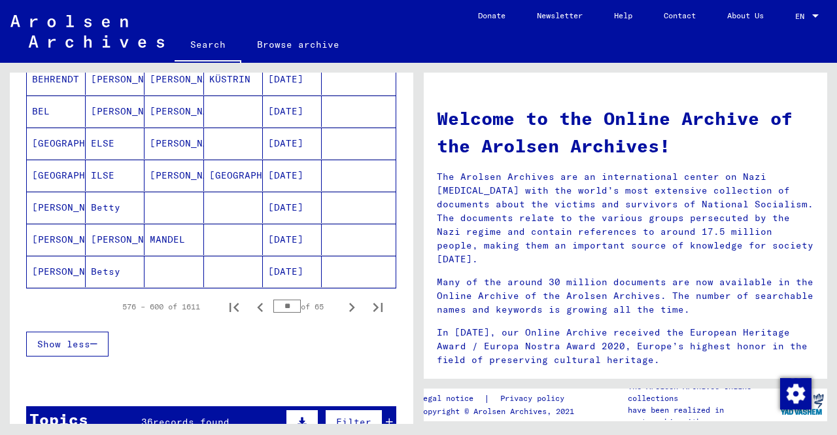
scroll to position [790, 0]
